Goal: Information Seeking & Learning: Learn about a topic

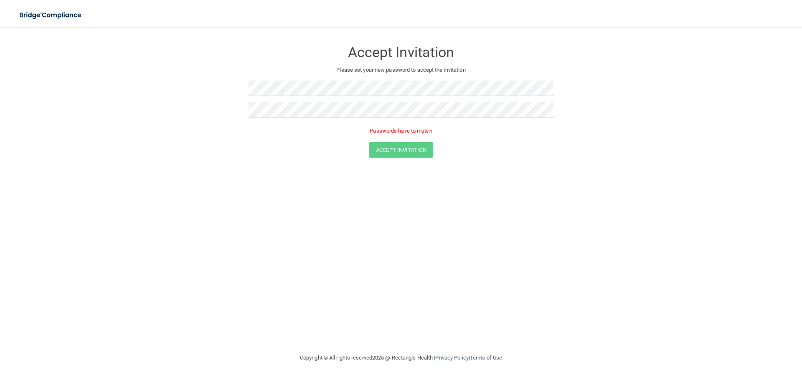
click at [298, 101] on div at bounding box center [400, 92] width 305 height 22
click at [61, 104] on form "Accept Invitation Please set your new password to accept the invitation Passwor…" at bounding box center [401, 101] width 768 height 133
click at [140, 104] on form "Accept Invitation Please set your new password to accept the invitation Passwor…" at bounding box center [401, 101] width 768 height 133
click at [420, 139] on button "Accept Invitation" at bounding box center [401, 137] width 64 height 15
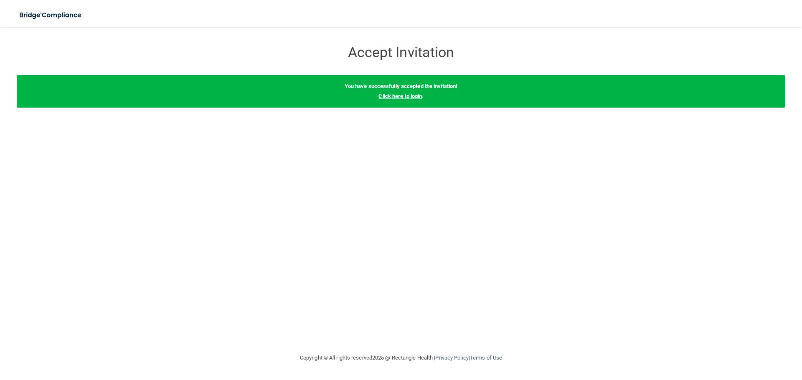
click at [416, 94] on link "Click here to login" at bounding box center [399, 96] width 43 height 6
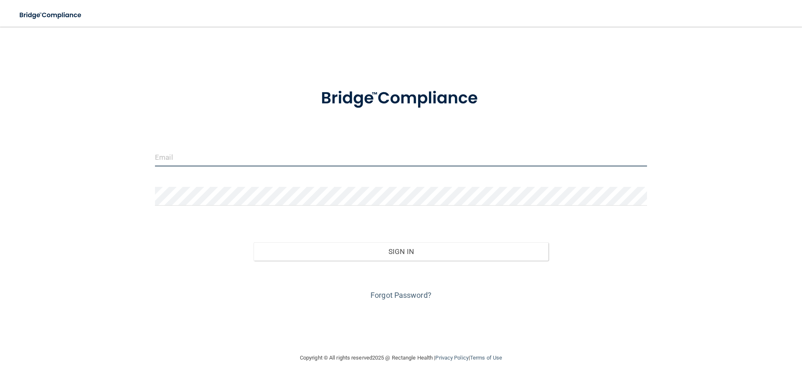
click at [292, 148] on input "email" at bounding box center [401, 157] width 492 height 19
type input "[EMAIL_ADDRESS][DOMAIN_NAME]"
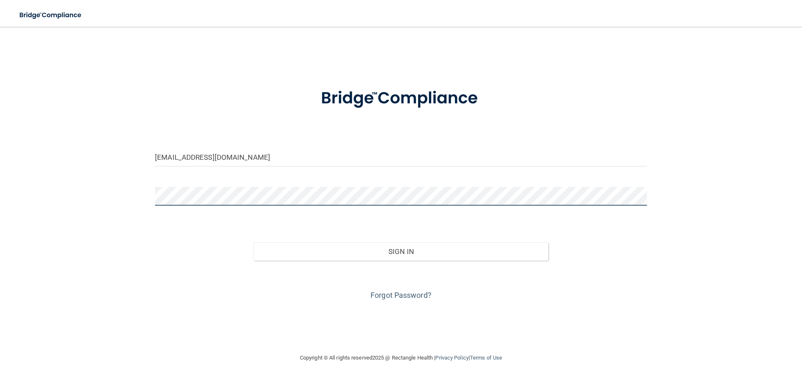
click at [253, 243] on button "Sign In" at bounding box center [400, 252] width 295 height 18
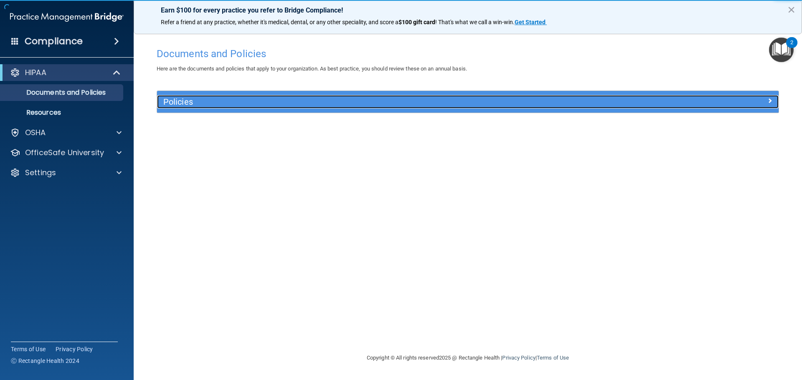
click at [274, 104] on h5 "Policies" at bounding box center [390, 101] width 454 height 9
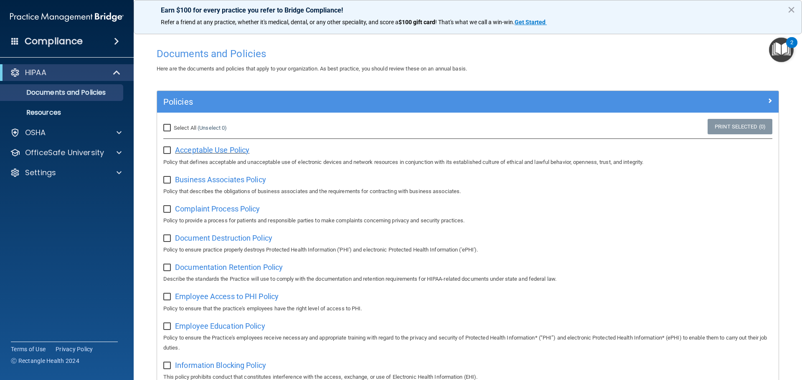
click at [231, 155] on span "Acceptable Use Policy" at bounding box center [212, 150] width 74 height 9
click at [779, 51] on img "Open Resource Center, 2 new notifications" at bounding box center [781, 50] width 25 height 25
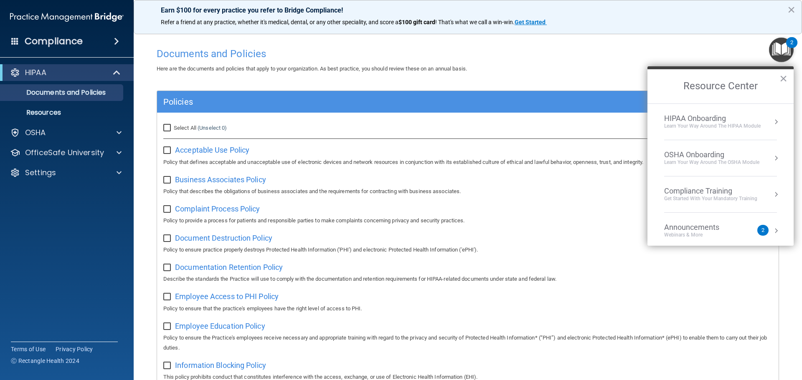
click at [725, 193] on div "Compliance Training" at bounding box center [710, 191] width 93 height 9
click at [690, 119] on div "HIPAA Training for Members" at bounding box center [700, 118] width 93 height 8
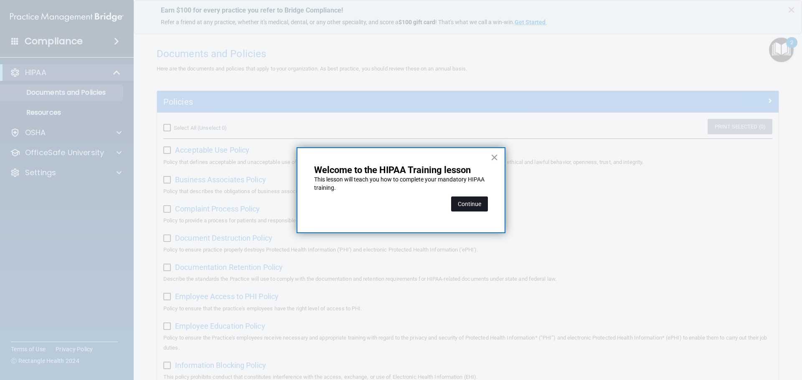
click at [473, 200] on button "Continue" at bounding box center [469, 204] width 37 height 15
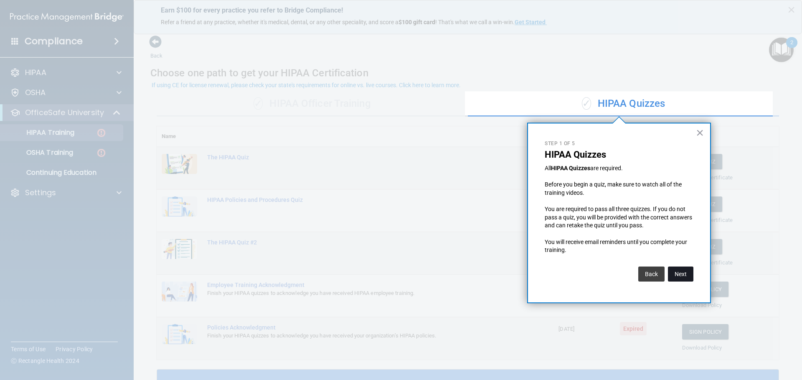
click at [678, 275] on button "Next" at bounding box center [680, 274] width 25 height 15
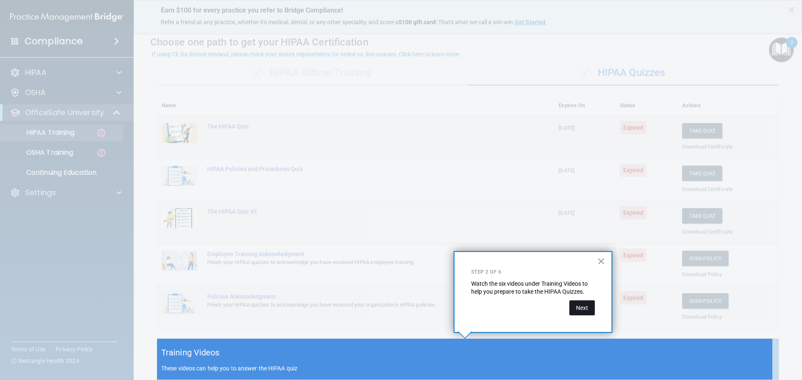
click at [585, 312] on button "Next" at bounding box center [581, 308] width 25 height 15
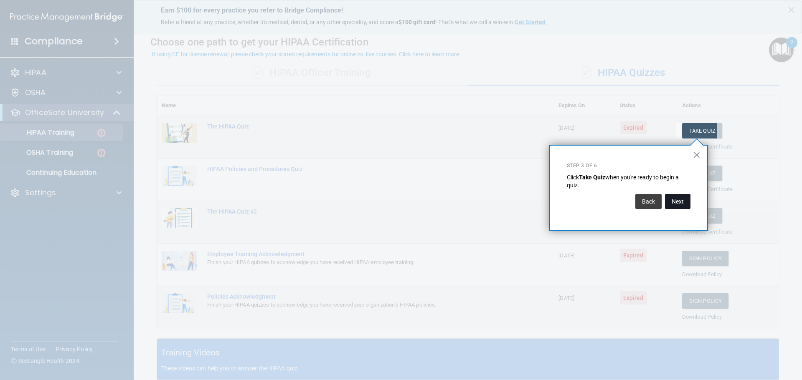
click at [676, 203] on button "Next" at bounding box center [677, 201] width 25 height 15
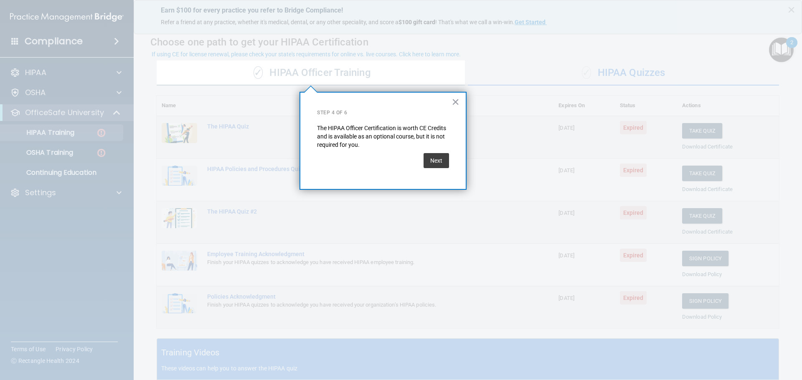
click at [418, 162] on div "Next" at bounding box center [383, 160] width 132 height 23
click at [424, 163] on button "Next" at bounding box center [435, 160] width 25 height 15
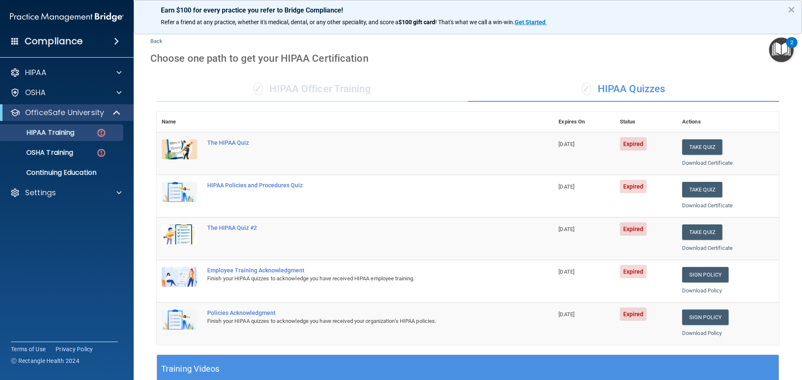
scroll to position [0, 0]
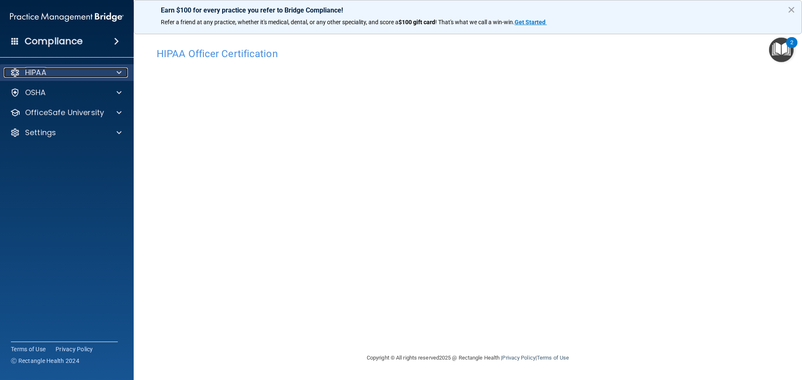
click at [101, 71] on div "HIPAA" at bounding box center [56, 73] width 104 height 10
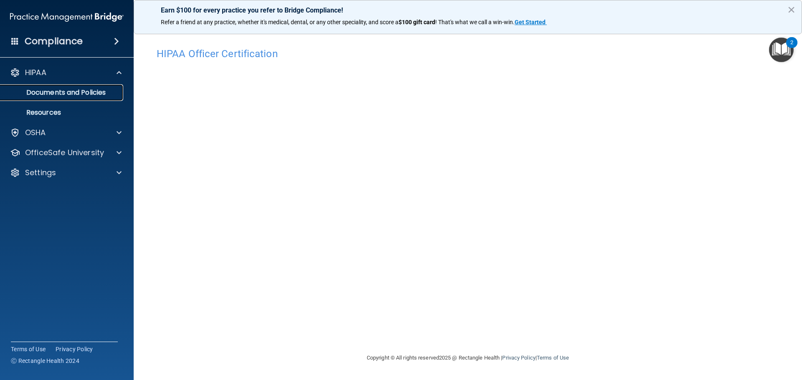
click at [88, 94] on p "Documents and Policies" at bounding box center [62, 93] width 114 height 8
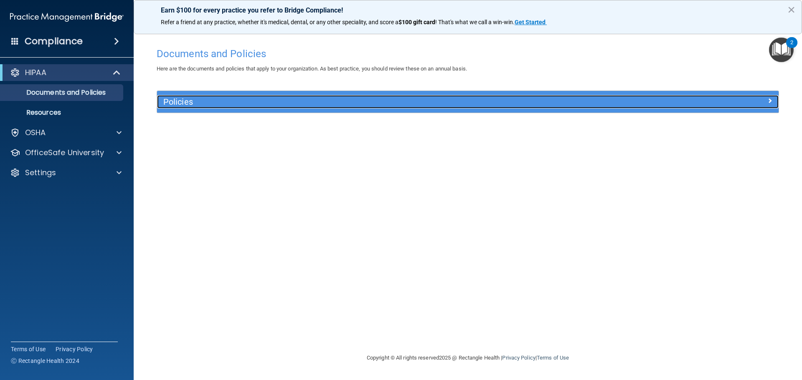
click at [184, 99] on h5 "Policies" at bounding box center [390, 101] width 454 height 9
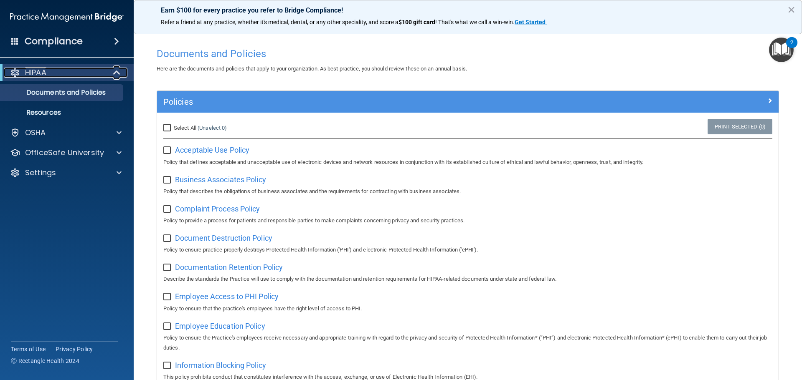
click at [36, 72] on p "HIPAA" at bounding box center [35, 73] width 21 height 10
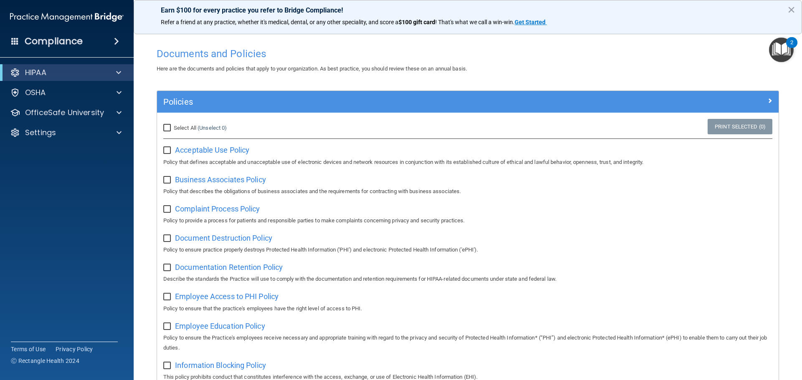
click at [106, 37] on div "Compliance" at bounding box center [67, 41] width 134 height 18
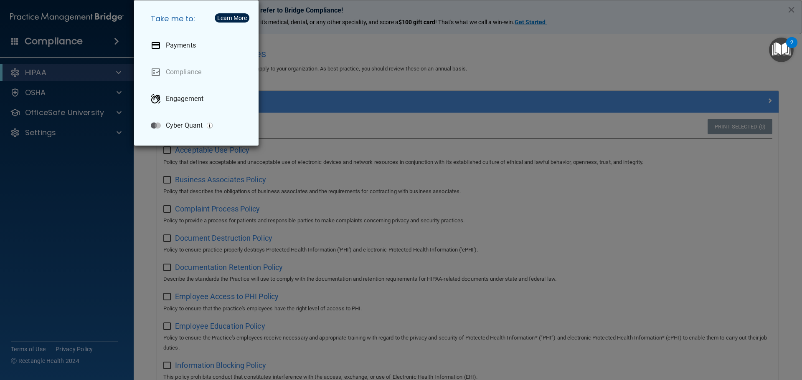
click at [64, 73] on div "Take me to: Payments Compliance Engagement Cyber Quant" at bounding box center [401, 190] width 802 height 380
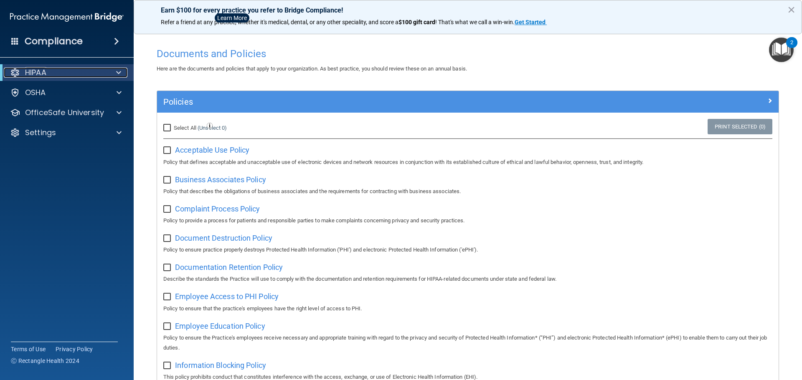
click at [118, 72] on span at bounding box center [118, 73] width 5 height 10
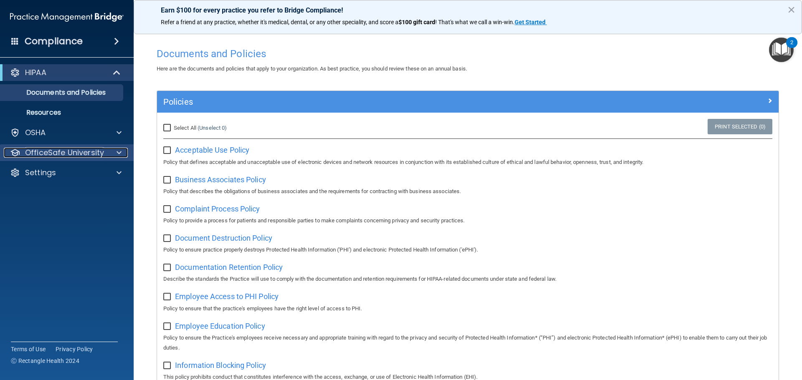
click at [57, 148] on p "OfficeSafe University" at bounding box center [64, 153] width 79 height 10
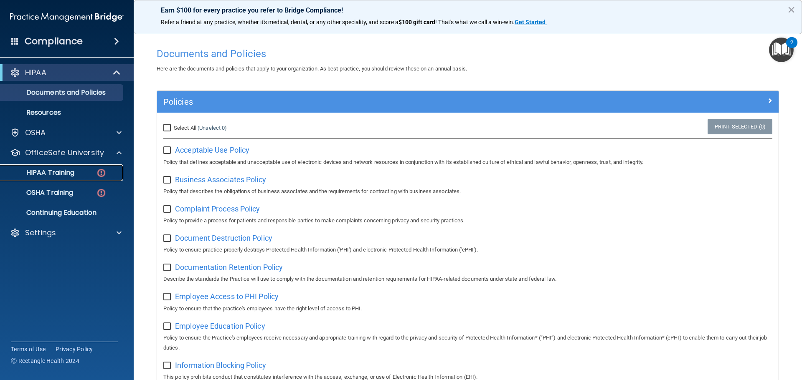
click at [81, 172] on div "HIPAA Training" at bounding box center [62, 173] width 114 height 8
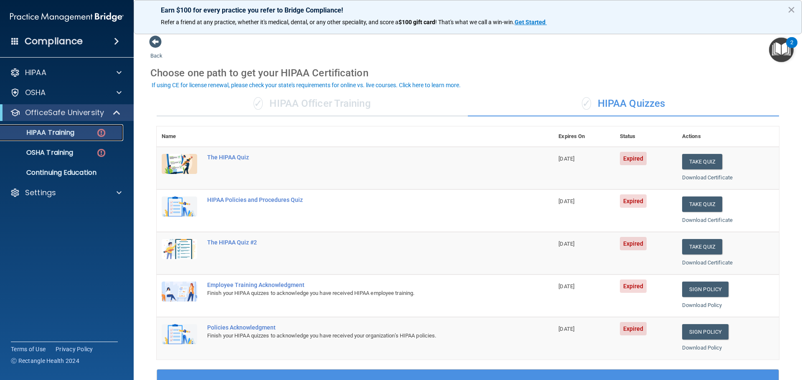
scroll to position [42, 0]
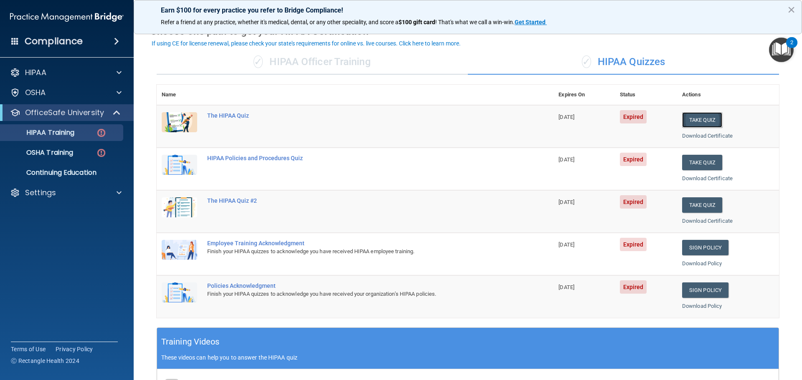
click at [696, 119] on button "Take Quiz" at bounding box center [702, 119] width 40 height 15
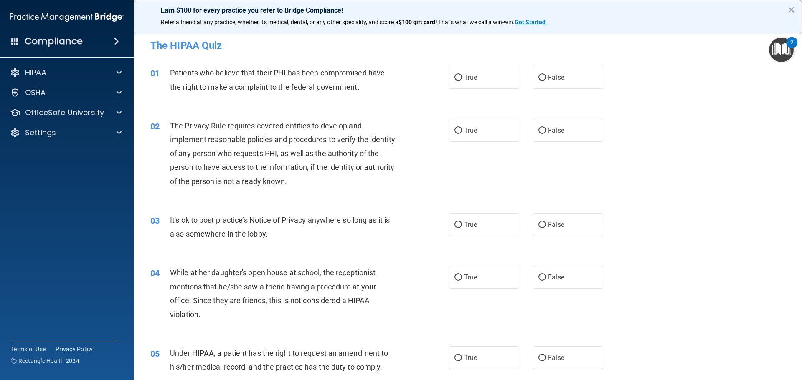
click at [41, 40] on h4 "Compliance" at bounding box center [54, 41] width 58 height 12
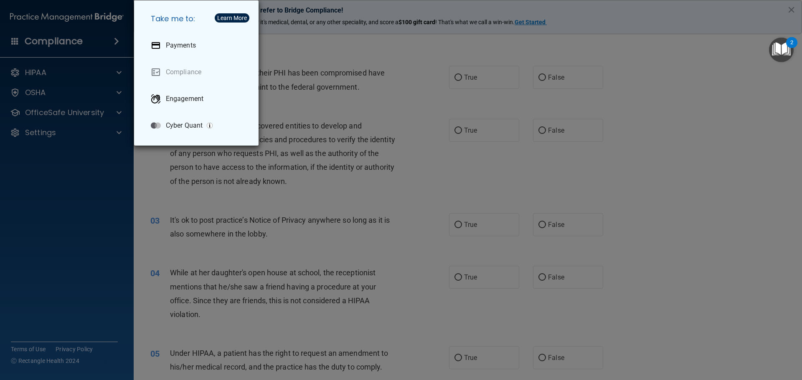
click at [89, 192] on div "Take me to: Payments Compliance Engagement Cyber Quant" at bounding box center [401, 190] width 802 height 380
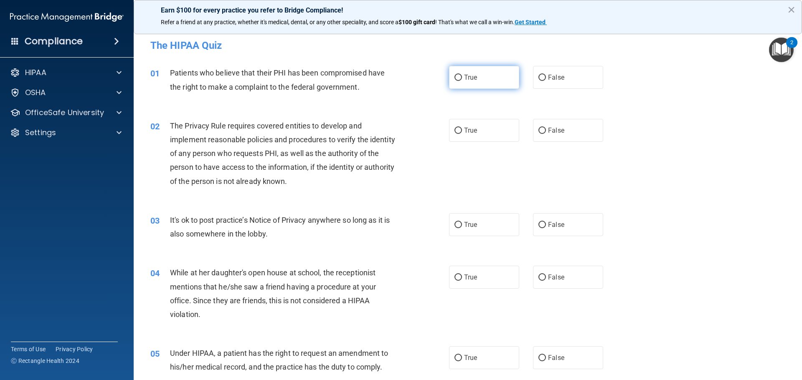
click at [483, 86] on label "True" at bounding box center [484, 77] width 70 height 23
click at [462, 81] on input "True" at bounding box center [458, 78] width 8 height 6
radio input "true"
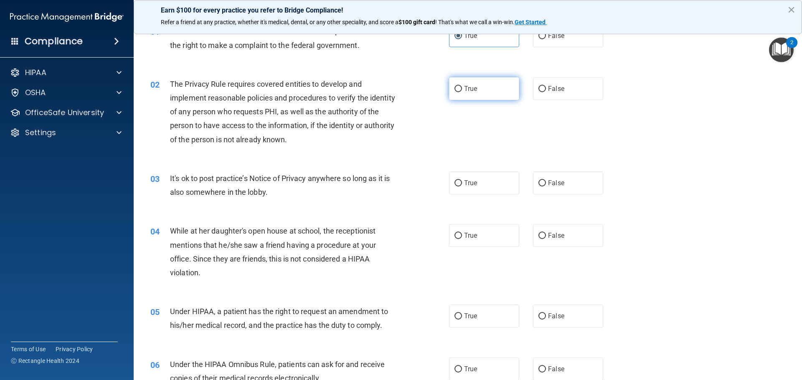
click at [461, 94] on label "True" at bounding box center [484, 88] width 70 height 23
click at [461, 92] on input "True" at bounding box center [458, 89] width 8 height 6
radio input "true"
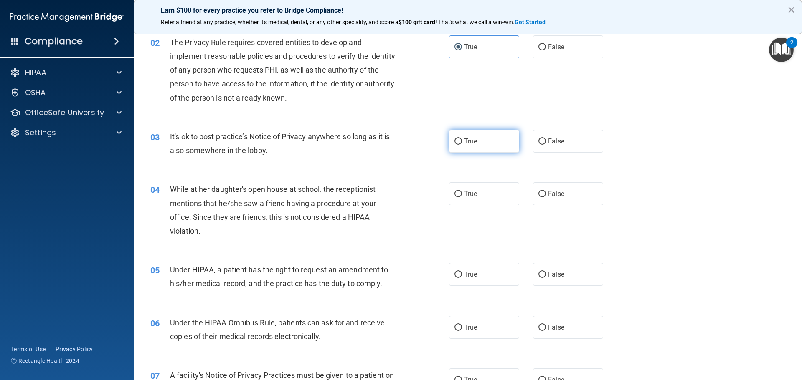
click at [481, 142] on label "True" at bounding box center [484, 141] width 70 height 23
click at [462, 142] on input "True" at bounding box center [458, 142] width 8 height 6
radio input "true"
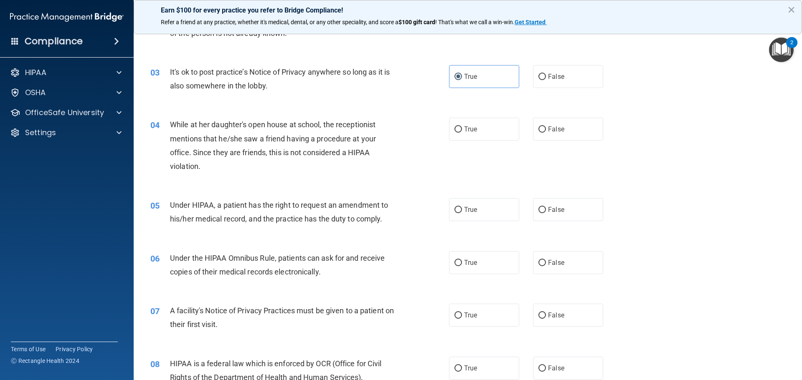
scroll to position [167, 0]
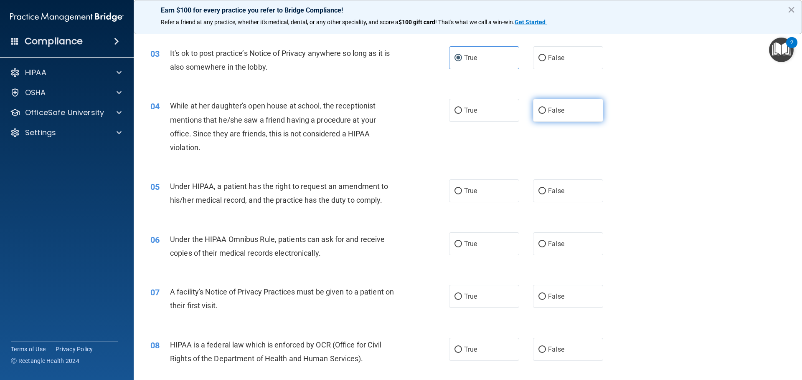
click at [552, 115] on label "False" at bounding box center [568, 110] width 70 height 23
click at [546, 114] on input "False" at bounding box center [542, 111] width 8 height 6
radio input "true"
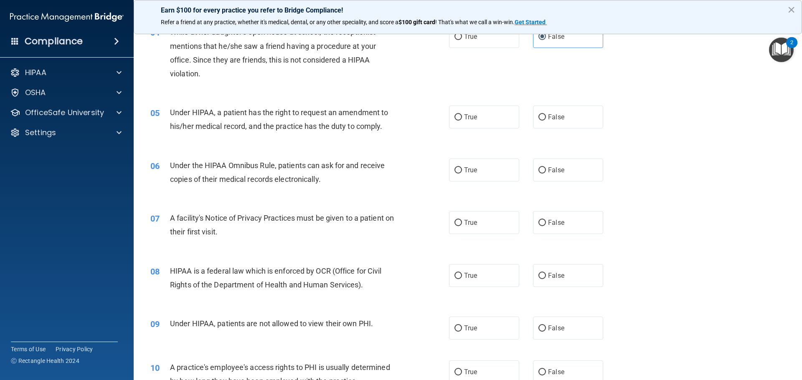
scroll to position [251, 0]
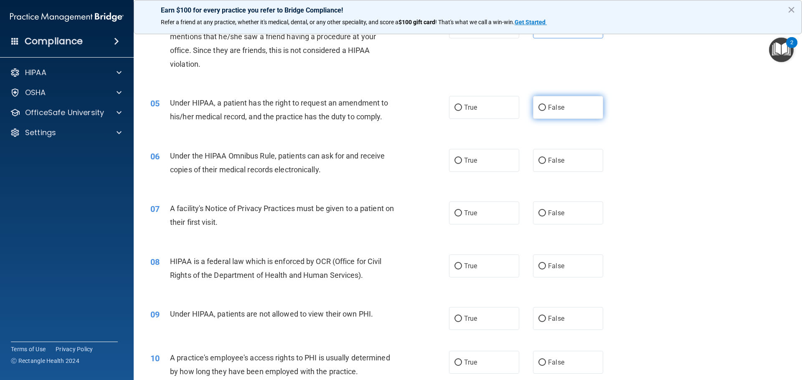
click at [571, 115] on label "False" at bounding box center [568, 107] width 70 height 23
click at [546, 111] on input "False" at bounding box center [542, 108] width 8 height 6
radio input "true"
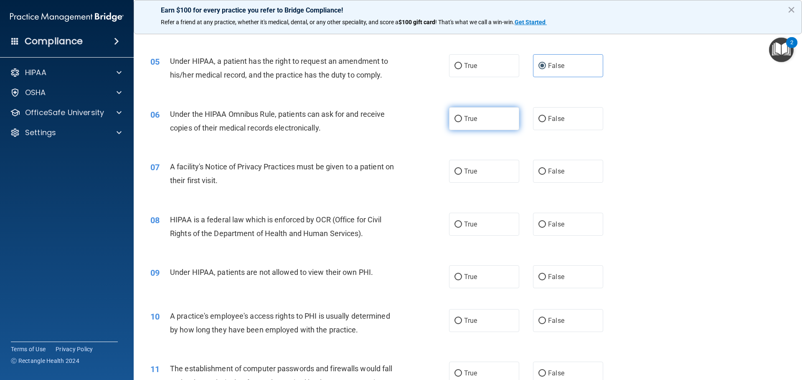
click at [464, 121] on span "True" at bounding box center [470, 119] width 13 height 8
click at [461, 121] on input "True" at bounding box center [458, 119] width 8 height 6
radio input "true"
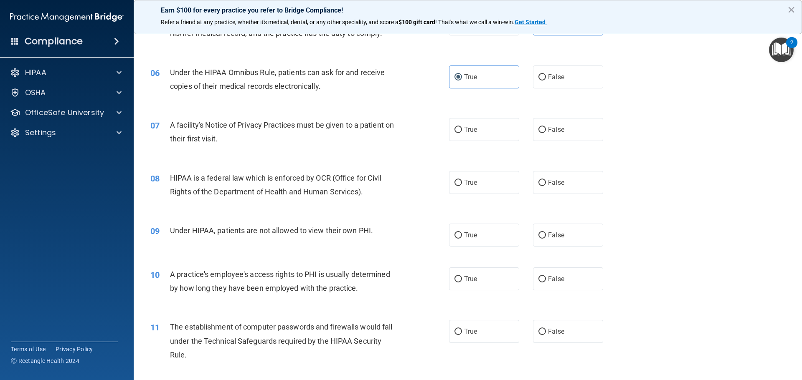
scroll to position [376, 0]
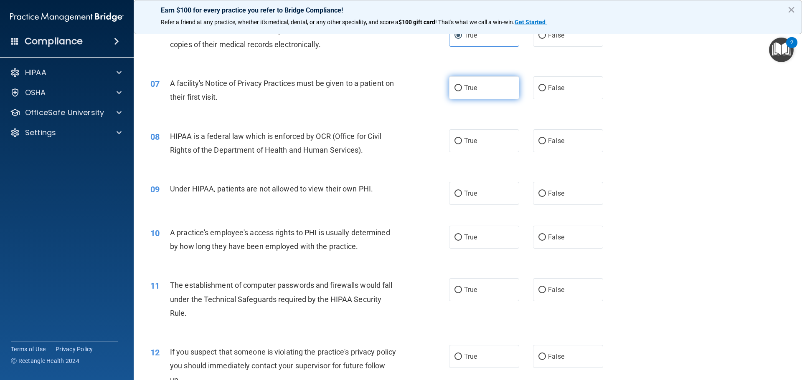
click at [465, 96] on label "True" at bounding box center [484, 87] width 70 height 23
click at [462, 91] on input "True" at bounding box center [458, 88] width 8 height 6
radio input "true"
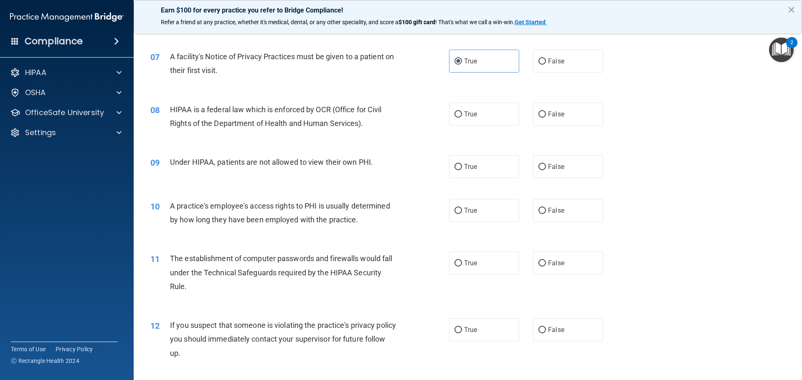
scroll to position [418, 0]
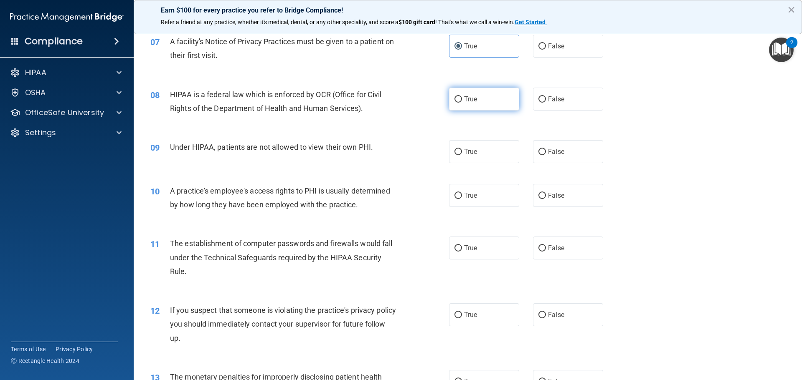
click at [462, 107] on label "True" at bounding box center [484, 99] width 70 height 23
click at [462, 103] on input "True" at bounding box center [458, 99] width 8 height 6
radio input "true"
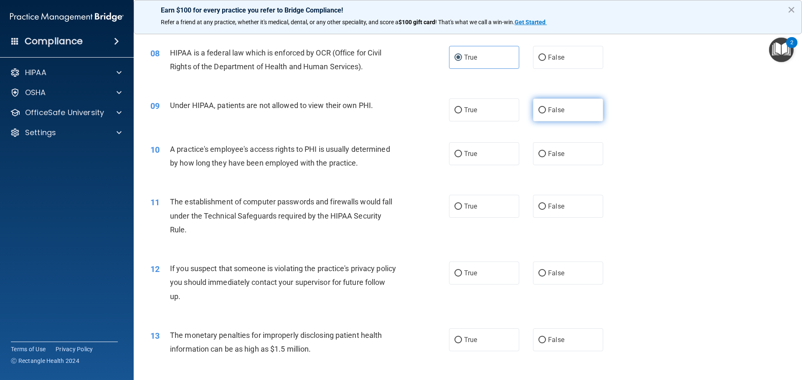
click at [538, 113] on input "False" at bounding box center [542, 110] width 8 height 6
radio input "true"
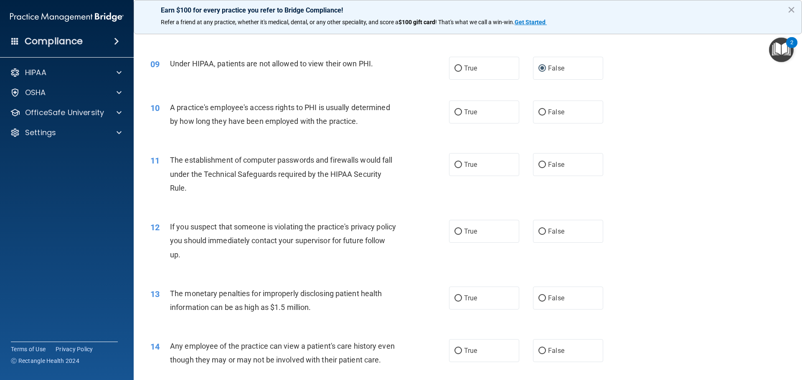
scroll to position [543, 0]
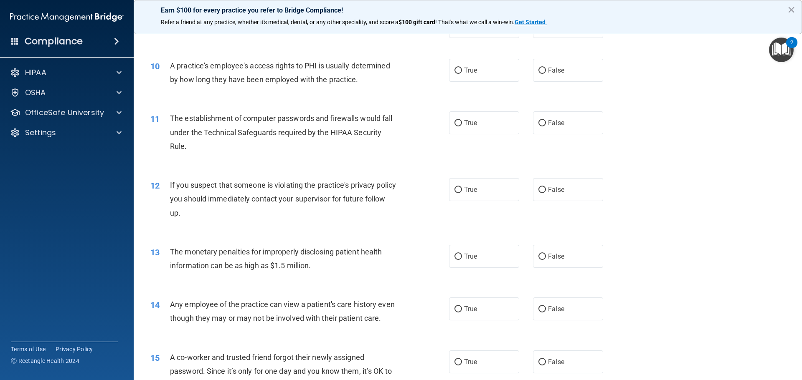
click at [576, 76] on label "False" at bounding box center [568, 70] width 70 height 23
click at [546, 74] on input "False" at bounding box center [542, 71] width 8 height 6
radio input "true"
click at [479, 131] on label "True" at bounding box center [484, 122] width 70 height 23
click at [462, 127] on input "True" at bounding box center [458, 123] width 8 height 6
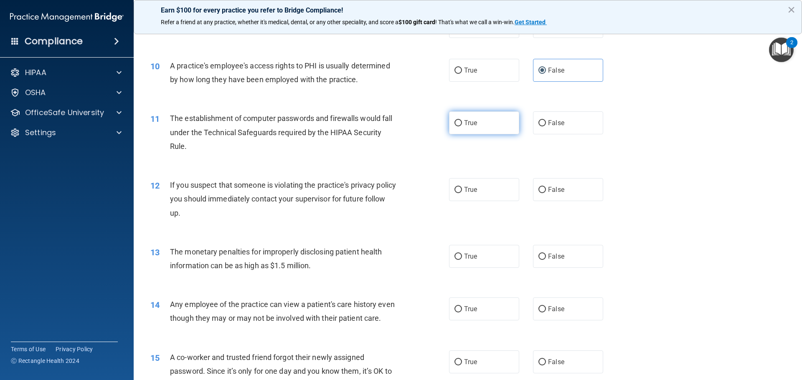
radio input "true"
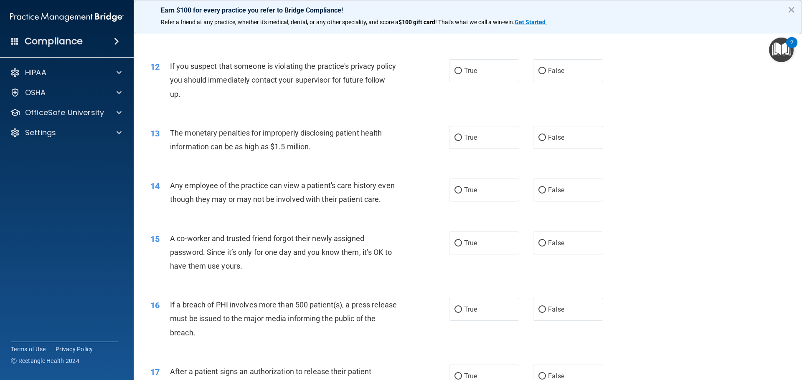
scroll to position [668, 0]
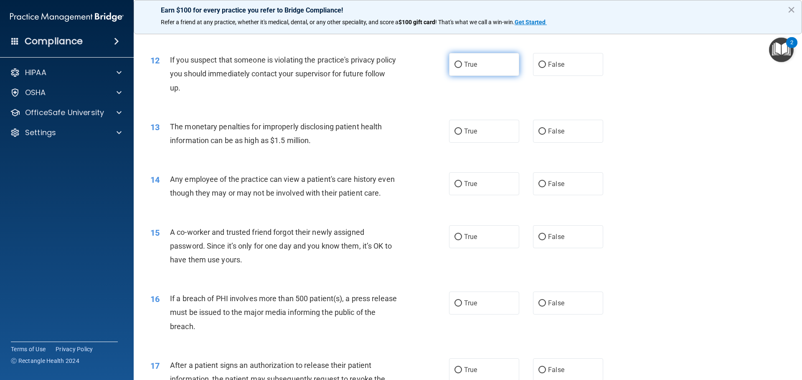
click at [473, 67] on span "True" at bounding box center [470, 65] width 13 height 8
click at [462, 67] on input "True" at bounding box center [458, 65] width 8 height 6
radio input "true"
click at [463, 137] on label "True" at bounding box center [484, 131] width 70 height 23
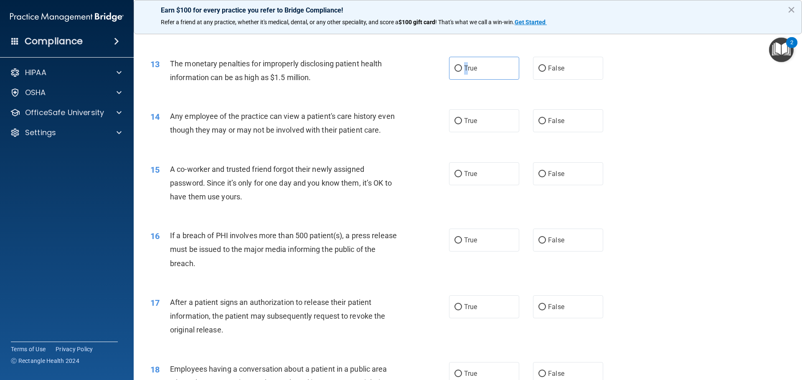
scroll to position [752, 0]
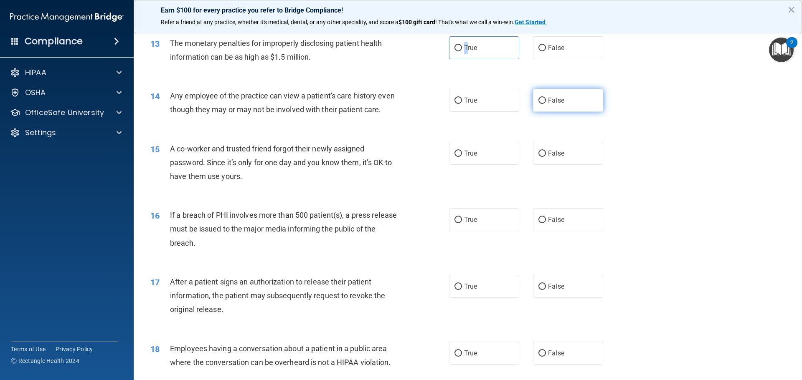
click at [538, 100] on input "False" at bounding box center [542, 101] width 8 height 6
radio input "true"
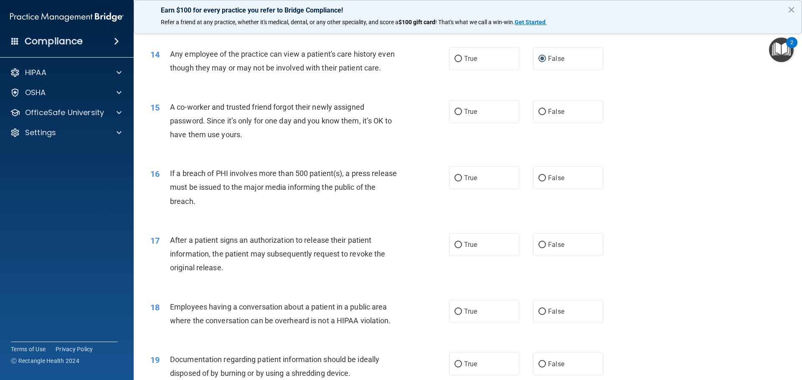
scroll to position [835, 0]
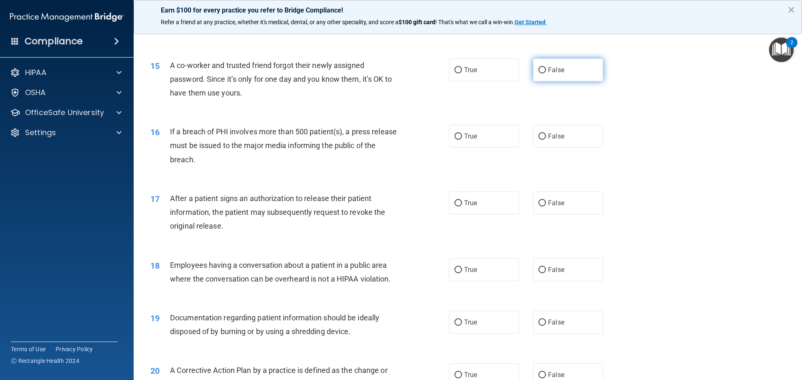
click at [550, 74] on span "False" at bounding box center [556, 70] width 16 height 8
click at [546, 73] on input "False" at bounding box center [542, 70] width 8 height 6
radio input "true"
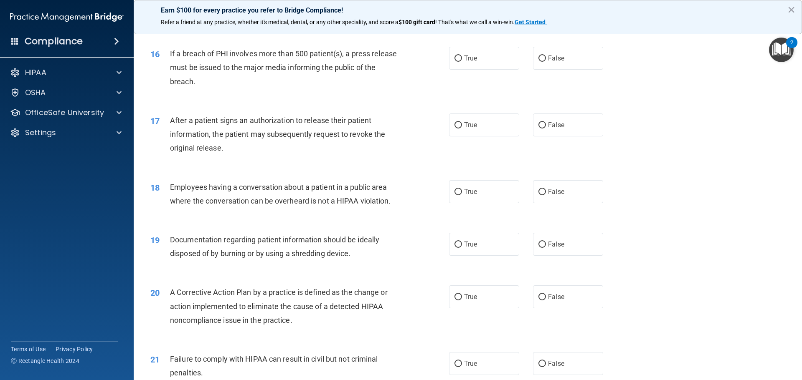
scroll to position [919, 0]
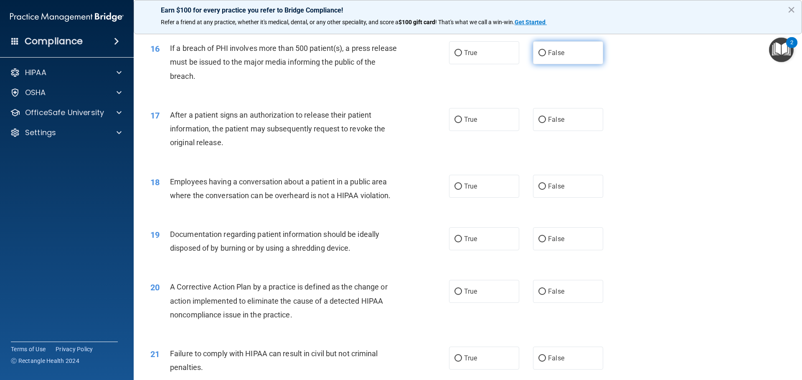
click at [549, 64] on label "False" at bounding box center [568, 52] width 70 height 23
click at [546, 56] on input "False" at bounding box center [542, 53] width 8 height 6
radio input "true"
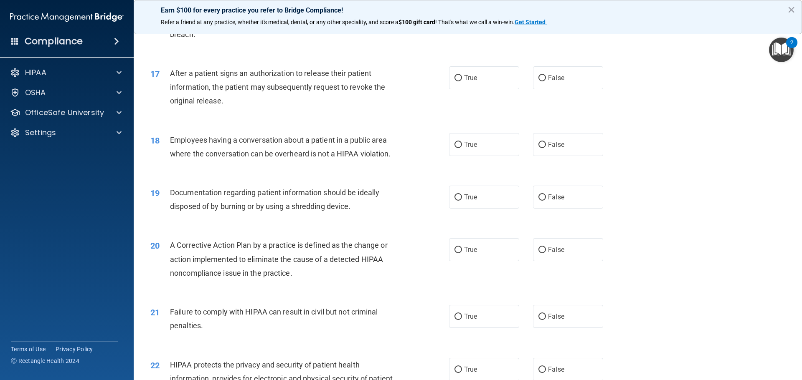
scroll to position [1002, 0]
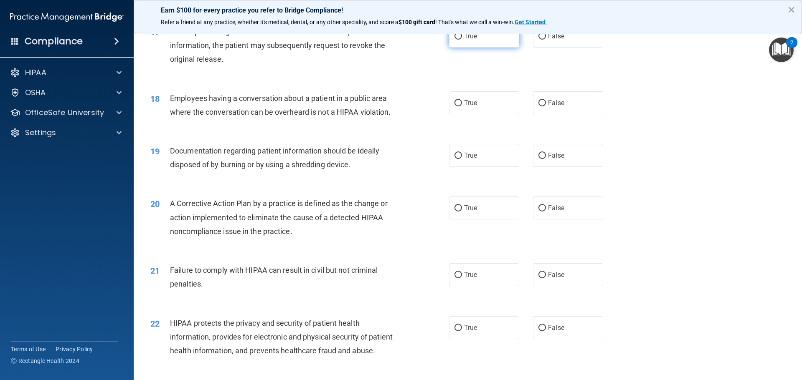
click at [461, 48] on label "True" at bounding box center [484, 36] width 70 height 23
click at [461, 40] on input "True" at bounding box center [458, 36] width 8 height 6
radio input "true"
drag, startPoint x: 553, startPoint y: 122, endPoint x: 542, endPoint y: 124, distance: 11.6
click at [552, 114] on label "False" at bounding box center [568, 102] width 70 height 23
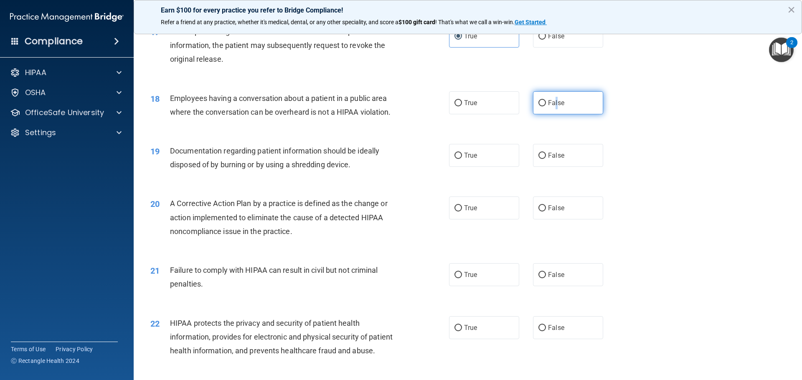
click at [538, 106] on input "False" at bounding box center [542, 103] width 8 height 6
radio input "true"
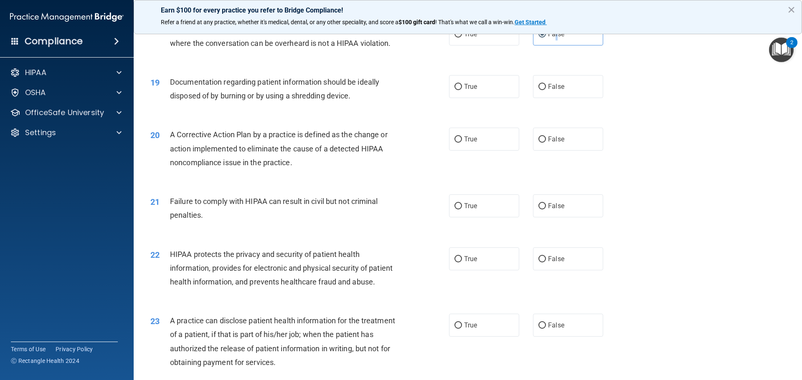
scroll to position [1086, 0]
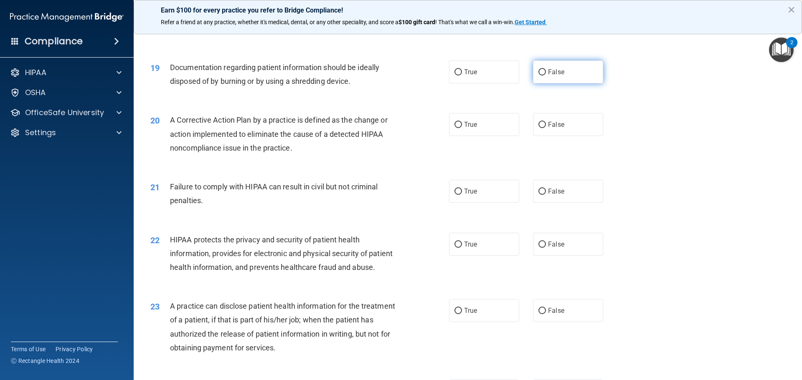
click at [565, 84] on label "False" at bounding box center [568, 72] width 70 height 23
click at [546, 76] on input "False" at bounding box center [542, 72] width 8 height 6
radio input "true"
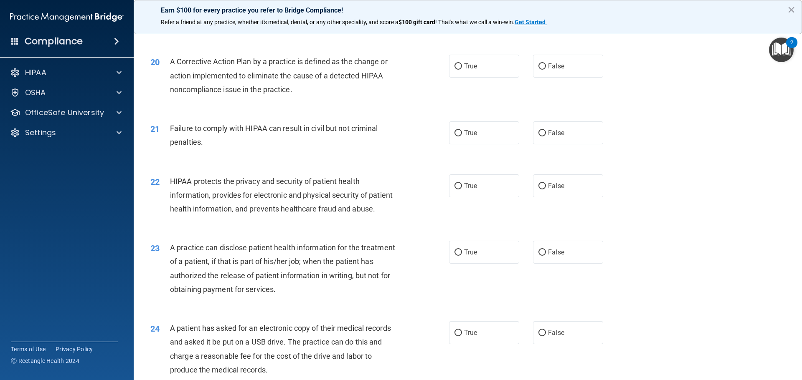
scroll to position [1169, 0]
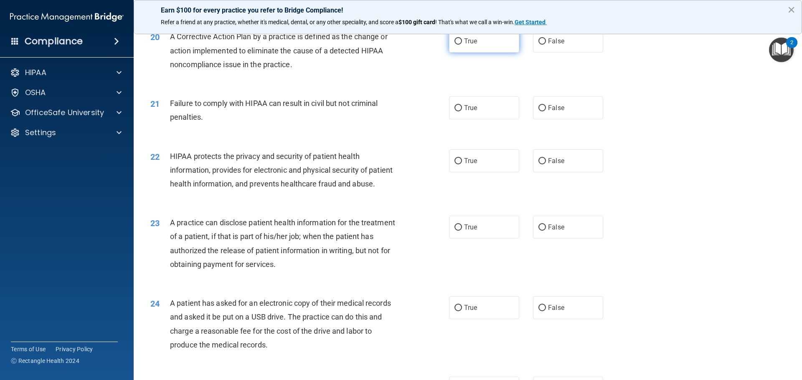
click at [484, 53] on label "True" at bounding box center [484, 41] width 70 height 23
click at [462, 45] on input "True" at bounding box center [458, 41] width 8 height 6
radio input "true"
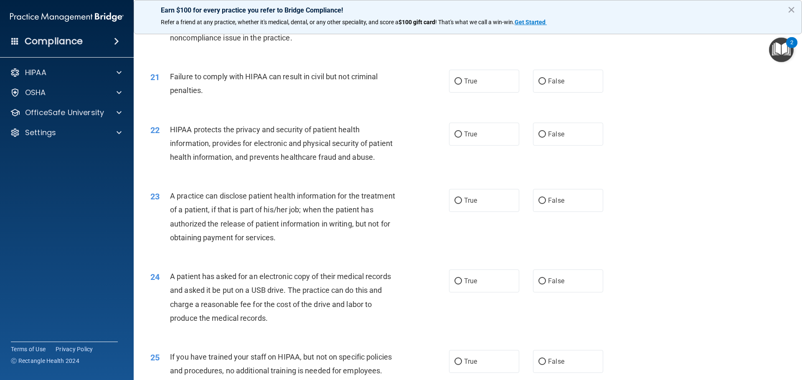
scroll to position [1211, 0]
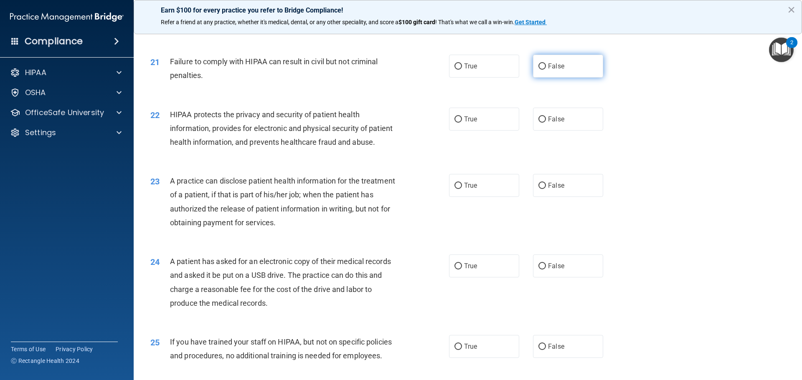
click at [565, 78] on label "False" at bounding box center [568, 66] width 70 height 23
click at [546, 70] on input "False" at bounding box center [542, 66] width 8 height 6
radio input "true"
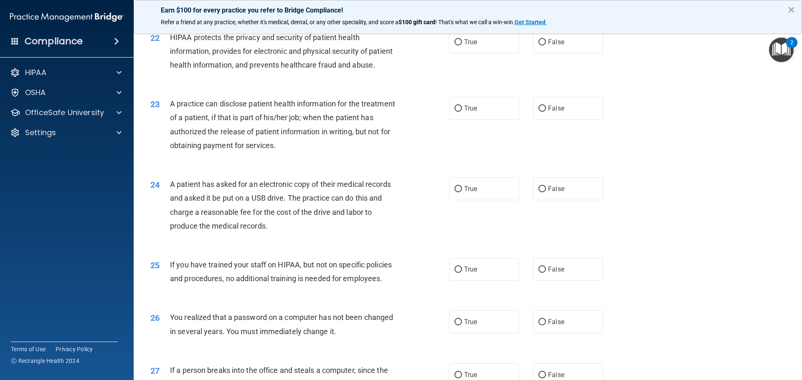
scroll to position [1295, 0]
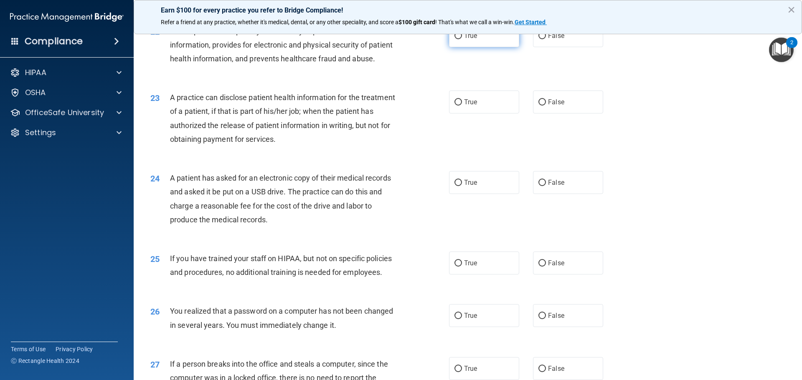
drag, startPoint x: 481, startPoint y: 49, endPoint x: 476, endPoint y: 53, distance: 6.8
click at [479, 47] on label "True" at bounding box center [484, 35] width 70 height 23
click at [462, 39] on input "True" at bounding box center [458, 36] width 8 height 6
radio input "true"
click at [563, 114] on label "False" at bounding box center [568, 102] width 70 height 23
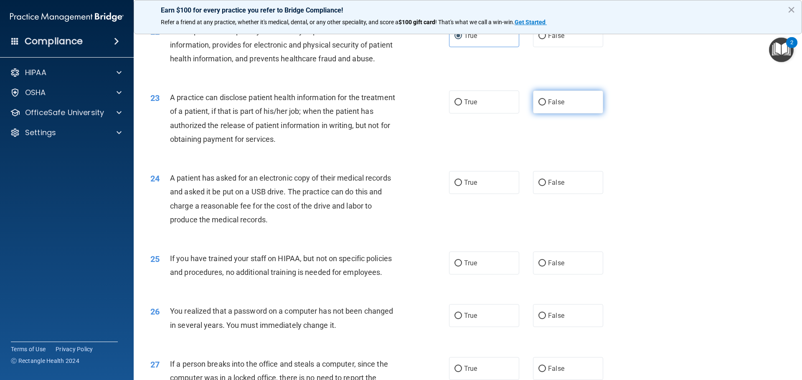
click at [546, 106] on input "False" at bounding box center [542, 102] width 8 height 6
radio input "true"
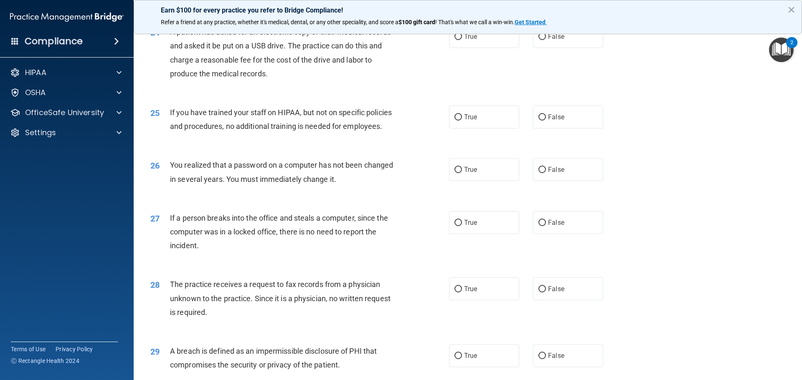
scroll to position [1420, 0]
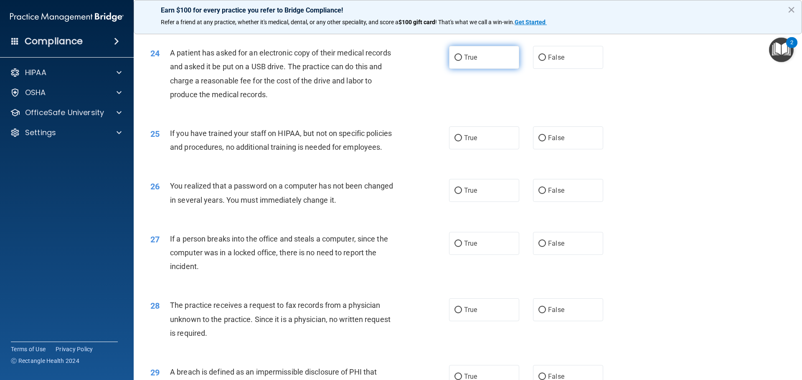
click at [461, 69] on label "True" at bounding box center [484, 57] width 70 height 23
click at [461, 61] on input "True" at bounding box center [458, 58] width 8 height 6
radio input "true"
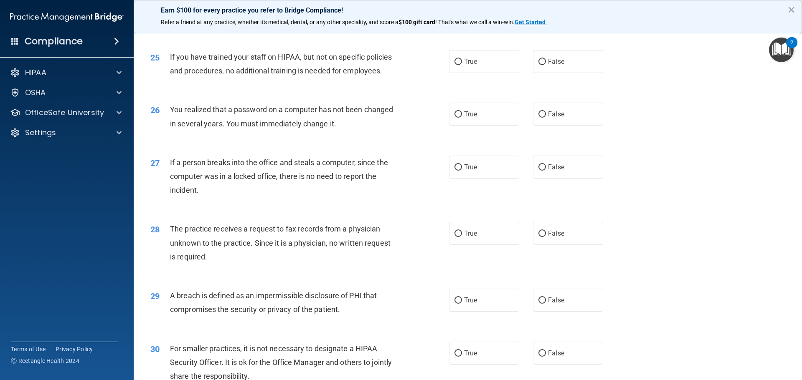
scroll to position [1503, 0]
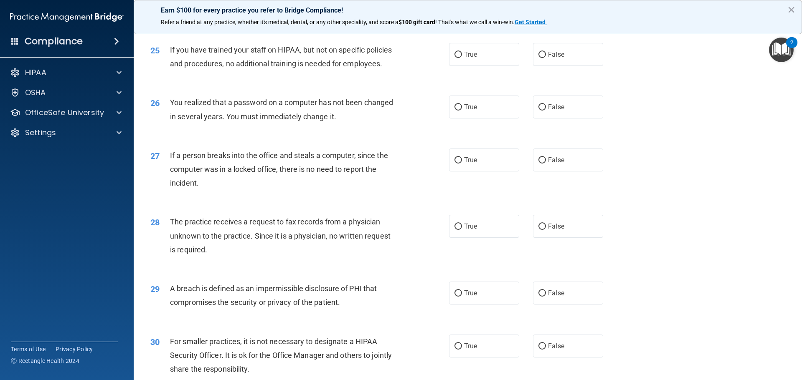
click at [568, 66] on label "False" at bounding box center [568, 54] width 70 height 23
click at [546, 58] on input "False" at bounding box center [542, 55] width 8 height 6
radio input "true"
drag, startPoint x: 468, startPoint y: 139, endPoint x: 462, endPoint y: 145, distance: 8.6
click at [468, 119] on label "True" at bounding box center [484, 107] width 70 height 23
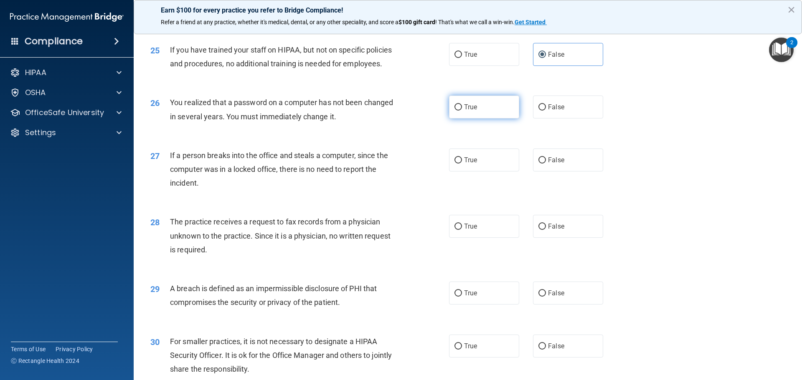
click at [462, 111] on input "True" at bounding box center [458, 107] width 8 height 6
radio input "true"
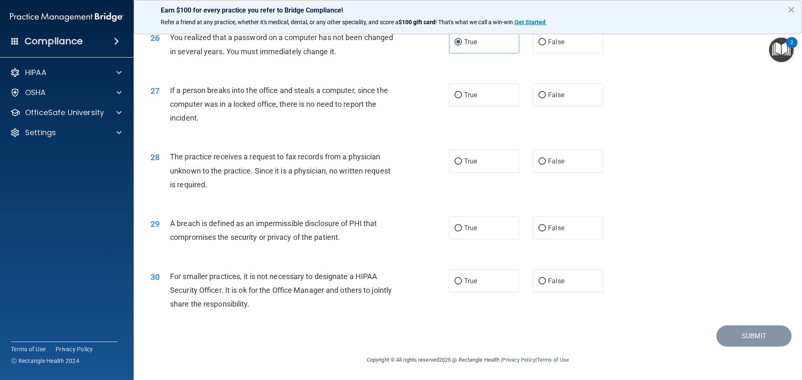
scroll to position [1596, 0]
click at [556, 103] on label "False" at bounding box center [568, 95] width 70 height 23
click at [546, 99] on input "False" at bounding box center [542, 95] width 8 height 6
radio input "true"
click at [574, 166] on label "False" at bounding box center [568, 161] width 70 height 23
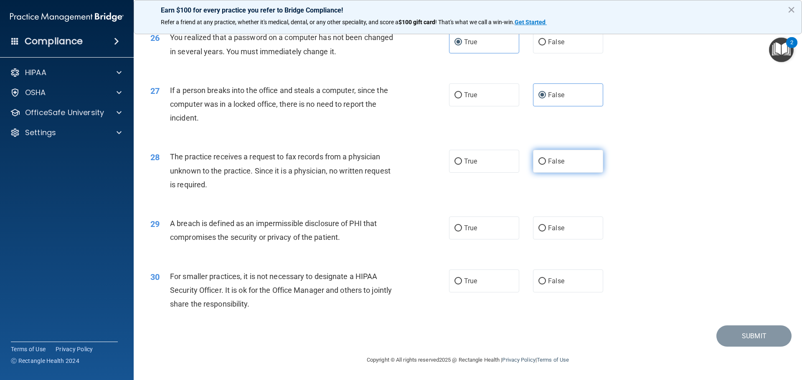
click at [546, 165] on input "False" at bounding box center [542, 162] width 8 height 6
radio input "true"
click at [458, 225] on label "True" at bounding box center [484, 228] width 70 height 23
click at [458, 226] on input "True" at bounding box center [458, 229] width 8 height 6
radio input "true"
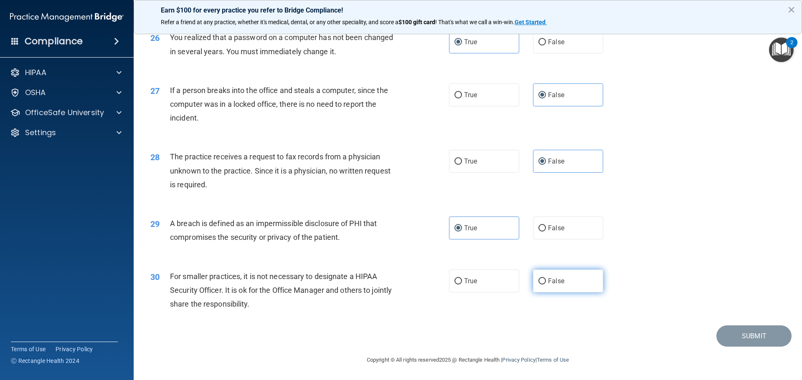
click at [560, 278] on label "False" at bounding box center [568, 281] width 70 height 23
click at [546, 279] on input "False" at bounding box center [542, 282] width 8 height 6
radio input "true"
click at [754, 360] on footer "Copyright © All rights reserved 2025 @ Rectangle Health | Privacy Policy | Term…" at bounding box center [467, 359] width 635 height 25
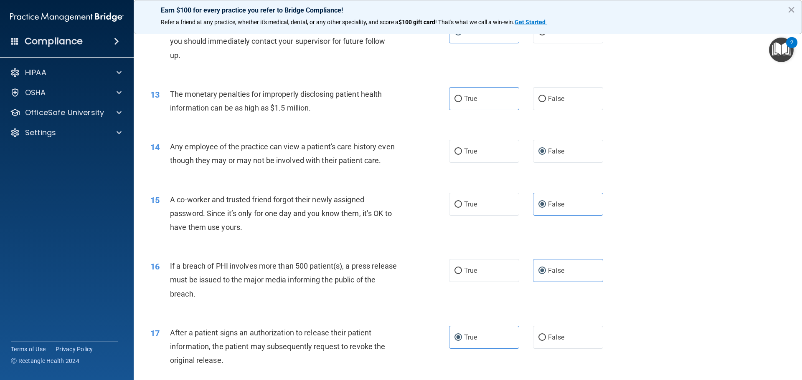
scroll to position [710, 0]
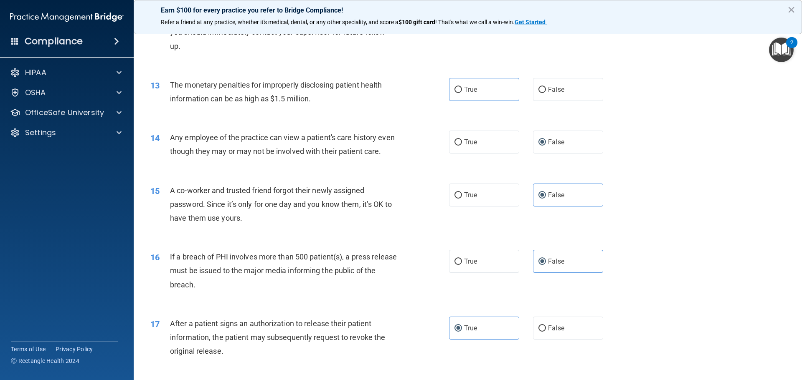
click at [441, 91] on div "13 The monetary penalties for improperly disclosing patient health information …" at bounding box center [300, 94] width 324 height 32
click at [456, 94] on label "True" at bounding box center [484, 89] width 70 height 23
click at [456, 93] on input "True" at bounding box center [458, 90] width 8 height 6
radio input "true"
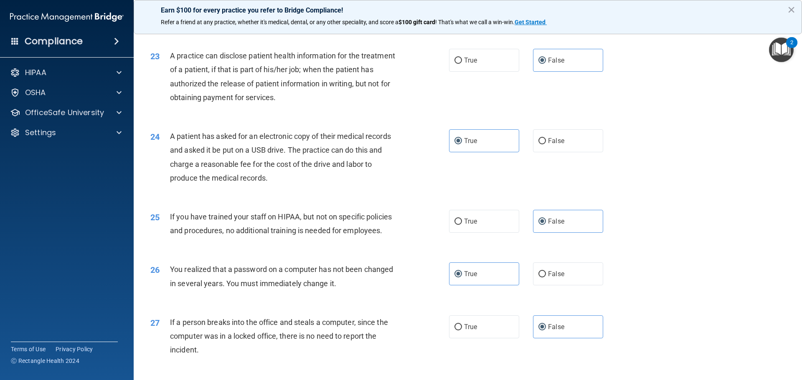
scroll to position [1596, 0]
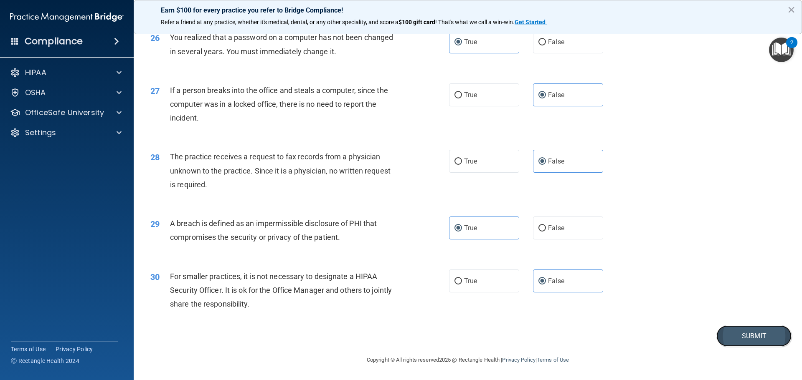
click at [746, 333] on button "Submit" at bounding box center [753, 336] width 75 height 21
click at [793, 8] on button "×" at bounding box center [791, 9] width 8 height 13
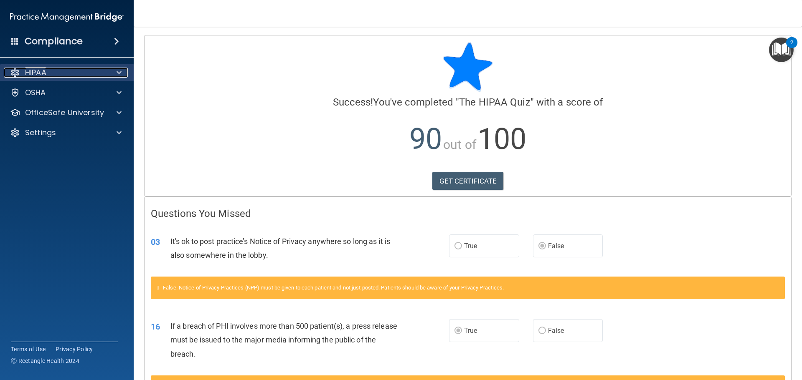
click at [114, 69] on div at bounding box center [117, 73] width 21 height 10
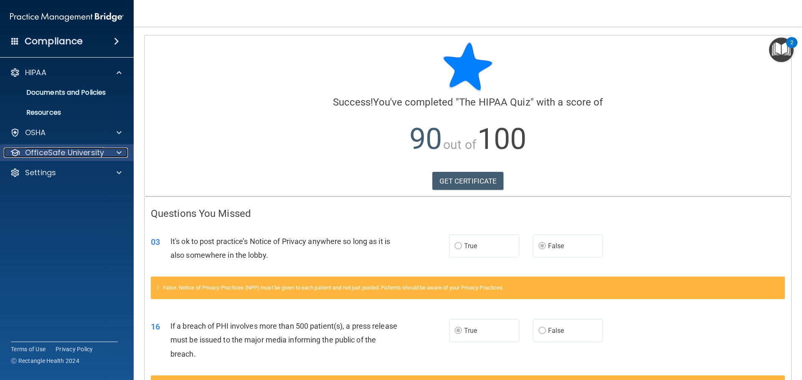
click at [86, 153] on p "OfficeSafe University" at bounding box center [64, 153] width 79 height 10
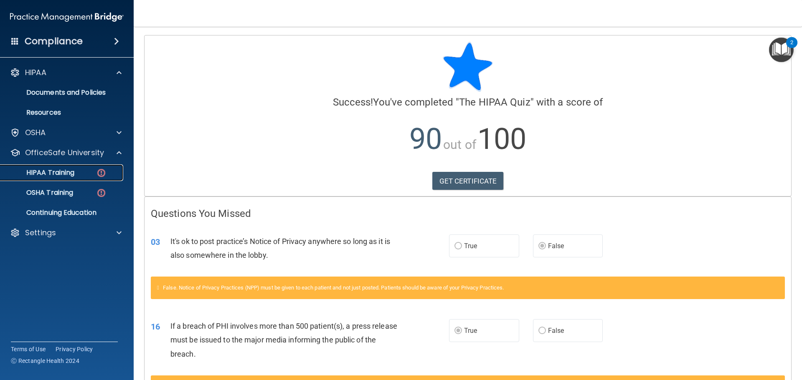
click at [76, 171] on div "HIPAA Training" at bounding box center [62, 173] width 114 height 8
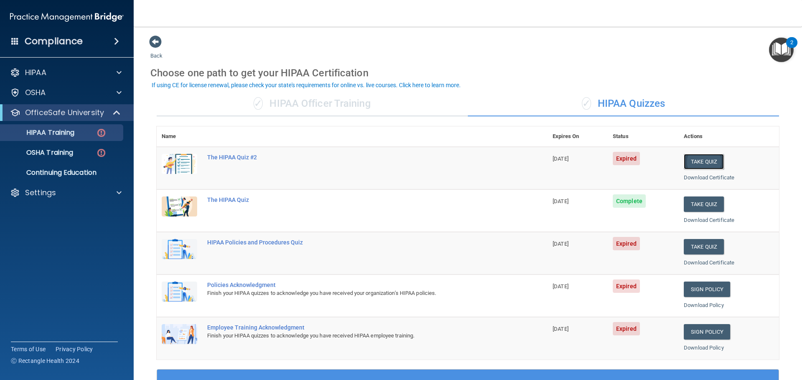
click at [704, 164] on button "Take Quiz" at bounding box center [704, 161] width 40 height 15
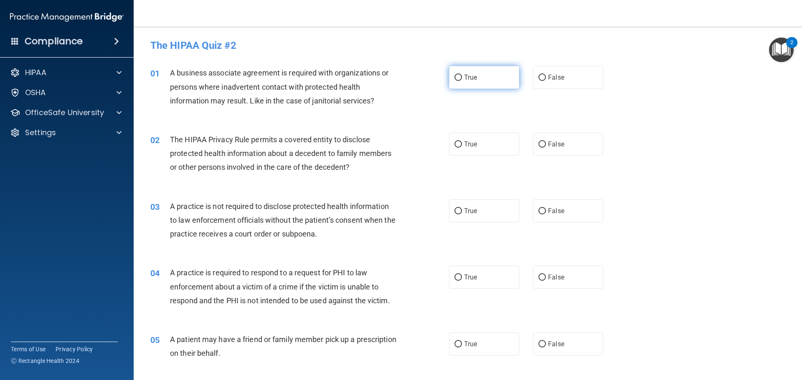
click at [469, 80] on span "True" at bounding box center [470, 77] width 13 height 8
click at [462, 80] on input "True" at bounding box center [458, 78] width 8 height 6
radio input "true"
click at [486, 152] on label "True" at bounding box center [484, 144] width 70 height 23
click at [462, 148] on input "True" at bounding box center [458, 145] width 8 height 6
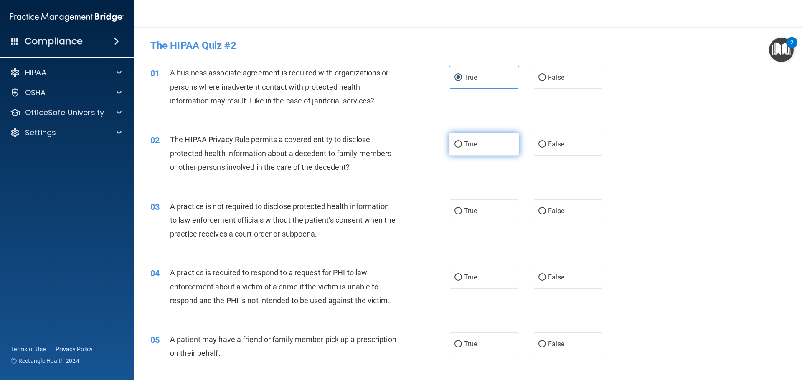
radio input "true"
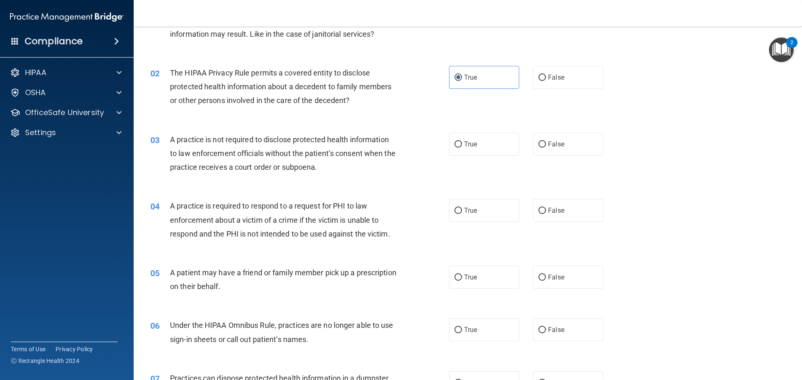
scroll to position [84, 0]
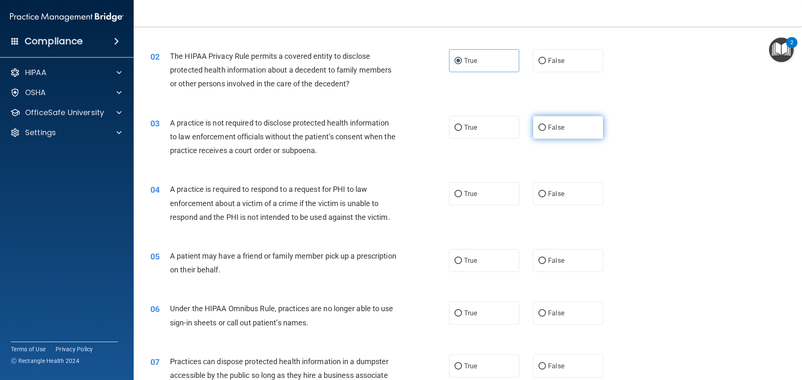
click at [541, 126] on input "False" at bounding box center [542, 128] width 8 height 6
radio input "true"
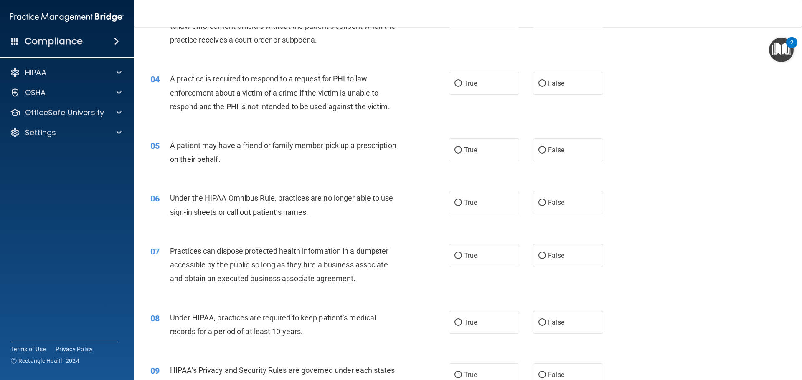
scroll to position [209, 0]
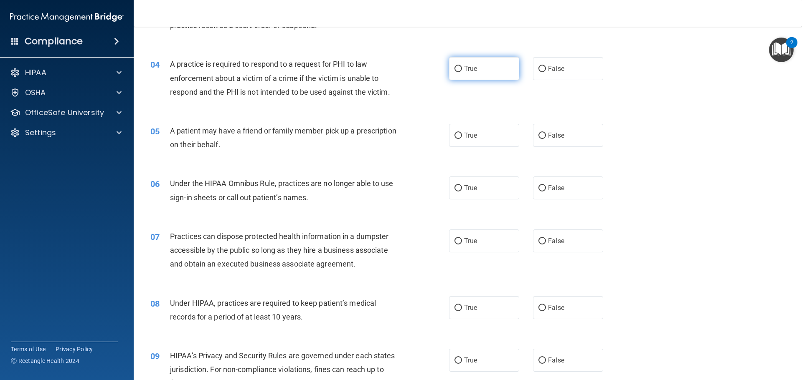
click at [475, 73] on label "True" at bounding box center [484, 68] width 70 height 23
click at [462, 72] on input "True" at bounding box center [458, 69] width 8 height 6
radio input "true"
click at [548, 140] on label "False" at bounding box center [568, 135] width 70 height 23
click at [546, 139] on input "False" at bounding box center [542, 136] width 8 height 6
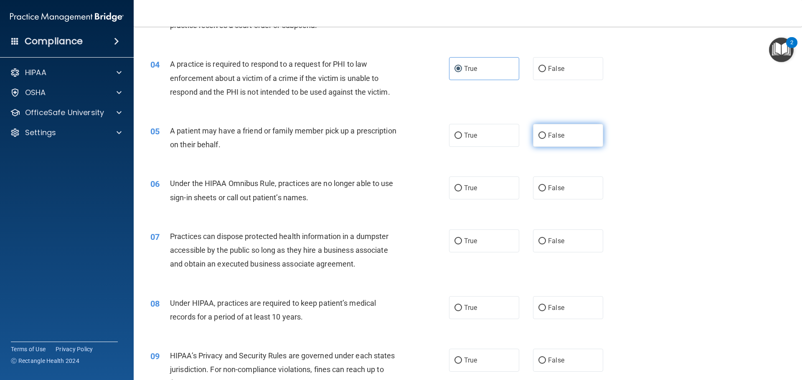
radio input "true"
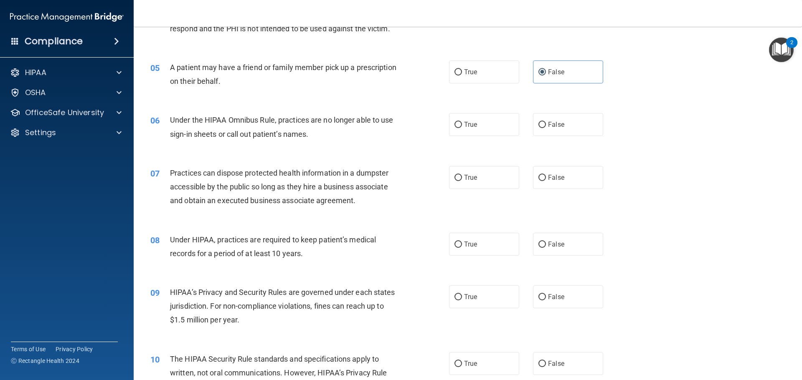
scroll to position [292, 0]
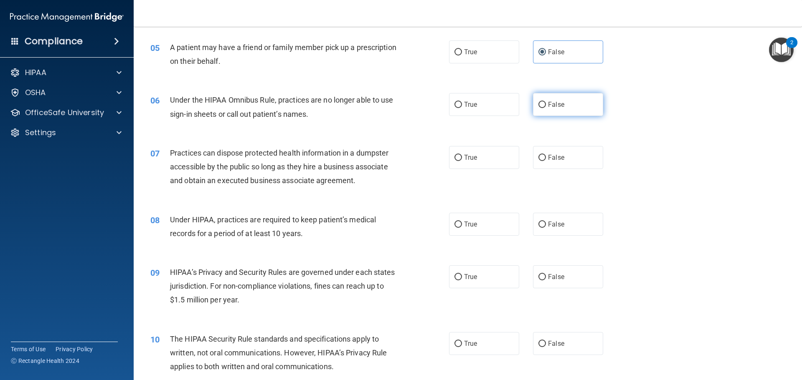
click at [537, 112] on label "False" at bounding box center [568, 104] width 70 height 23
click at [538, 108] on input "False" at bounding box center [542, 105] width 8 height 6
radio input "true"
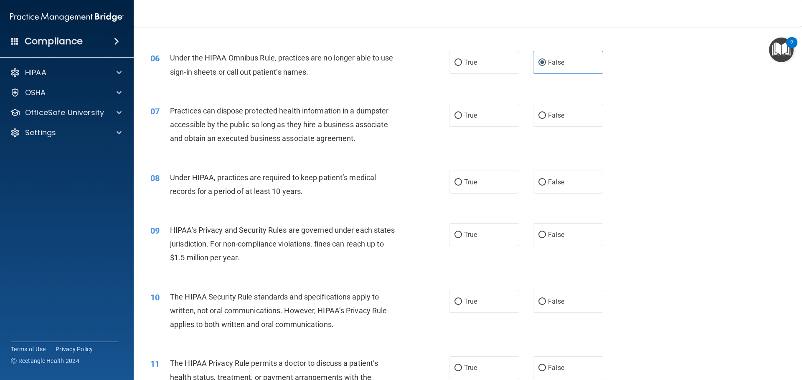
scroll to position [376, 0]
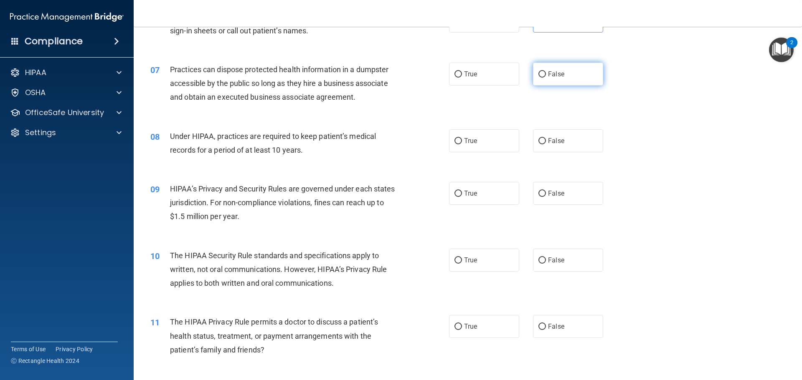
click at [535, 78] on label "False" at bounding box center [568, 74] width 70 height 23
click at [538, 78] on input "False" at bounding box center [542, 74] width 8 height 6
radio input "true"
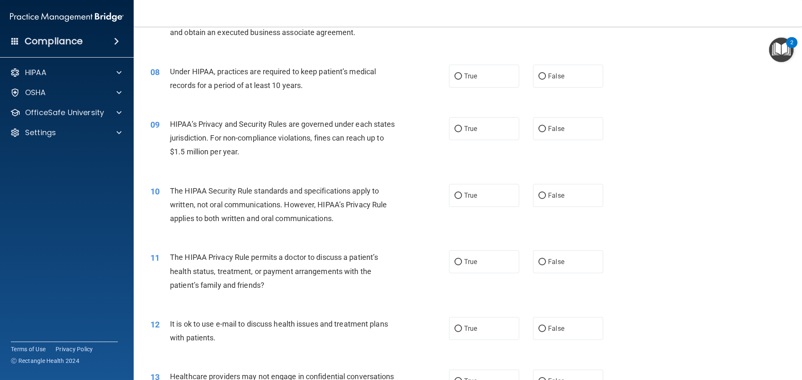
scroll to position [459, 0]
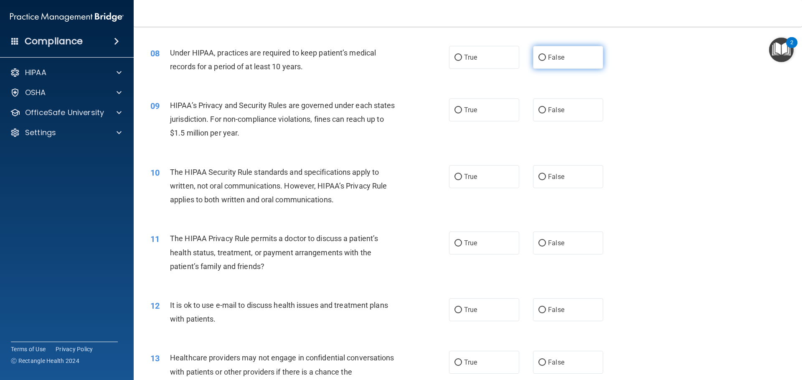
click at [564, 64] on label "False" at bounding box center [568, 57] width 70 height 23
click at [546, 61] on input "False" at bounding box center [542, 58] width 8 height 6
radio input "true"
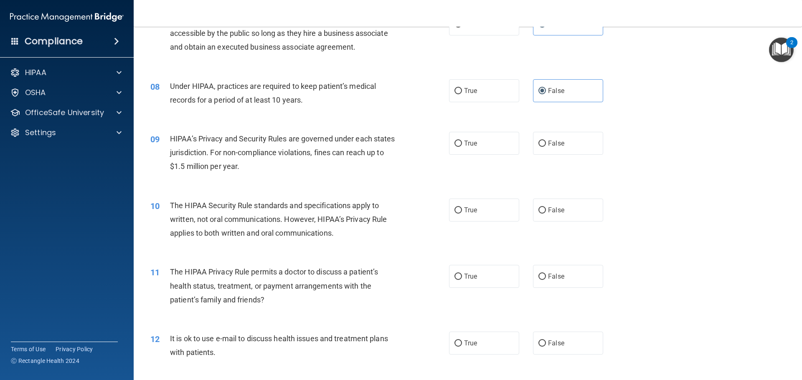
scroll to position [418, 0]
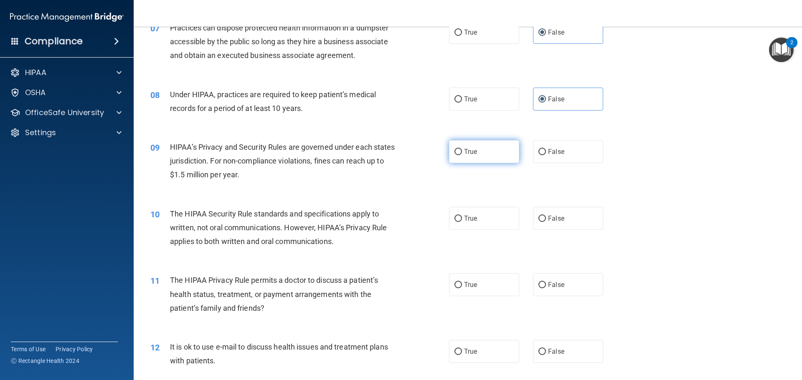
click at [487, 149] on label "True" at bounding box center [484, 151] width 70 height 23
click at [462, 149] on input "True" at bounding box center [458, 152] width 8 height 6
radio input "true"
click at [468, 99] on span "True" at bounding box center [470, 99] width 13 height 8
click at [462, 99] on input "True" at bounding box center [458, 99] width 8 height 6
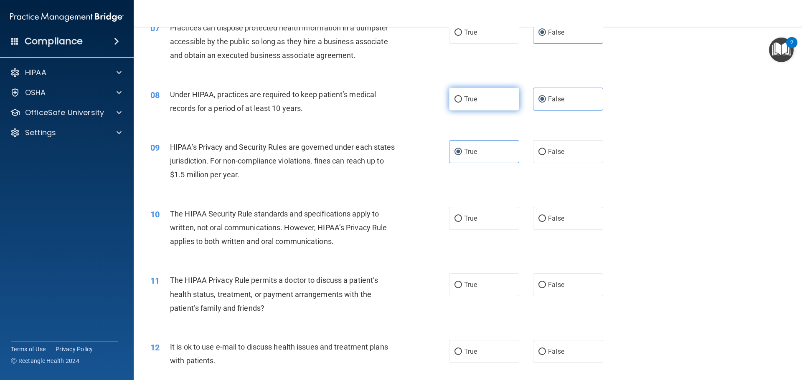
radio input "true"
radio input "false"
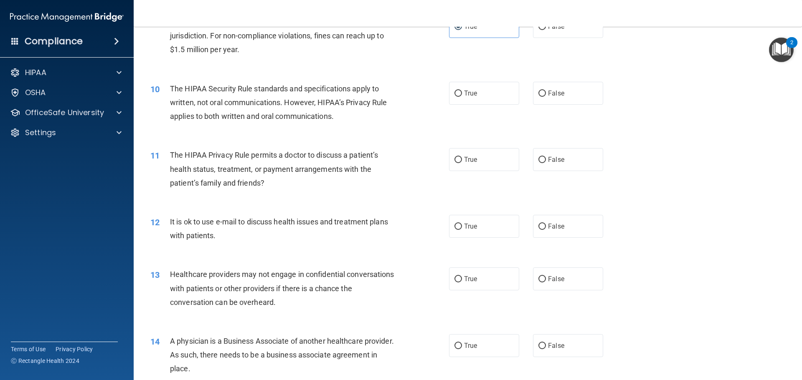
scroll to position [585, 0]
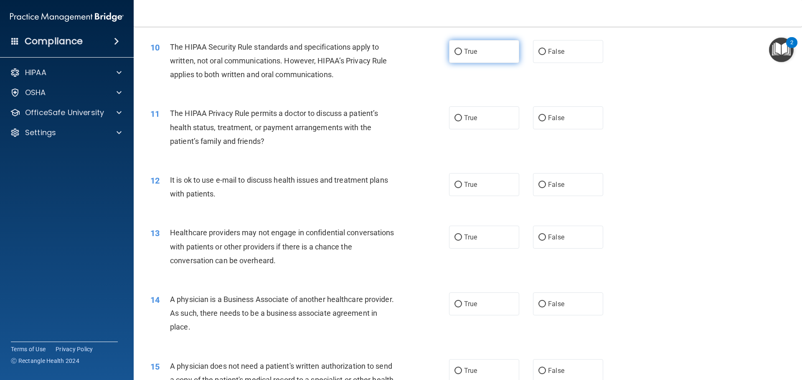
click at [451, 51] on label "True" at bounding box center [484, 51] width 70 height 23
click at [454, 51] on input "True" at bounding box center [458, 52] width 8 height 6
radio input "true"
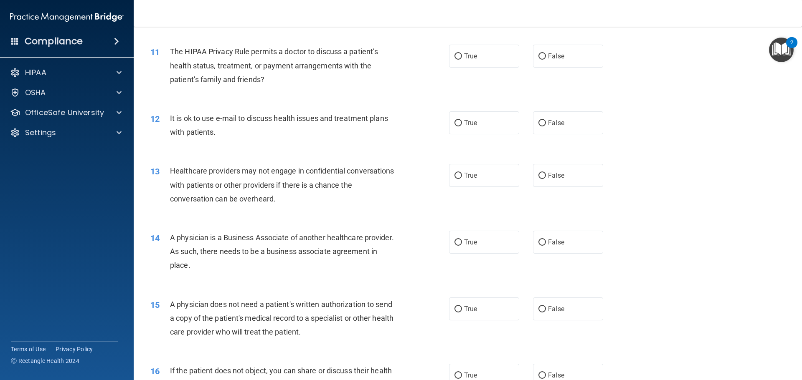
scroll to position [626, 0]
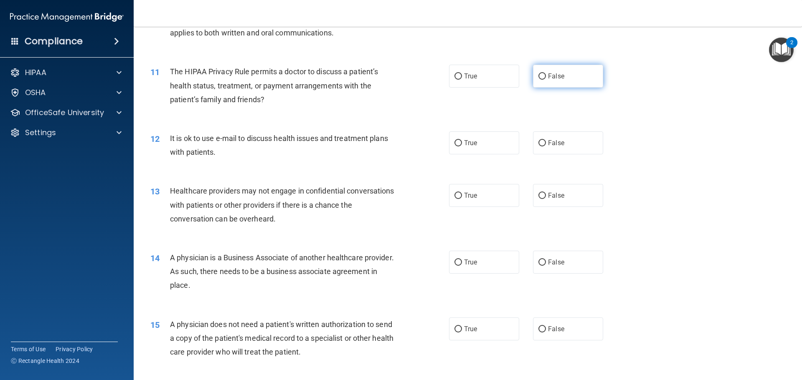
click at [548, 73] on span "False" at bounding box center [556, 76] width 16 height 8
click at [545, 73] on input "False" at bounding box center [542, 76] width 8 height 6
radio input "true"
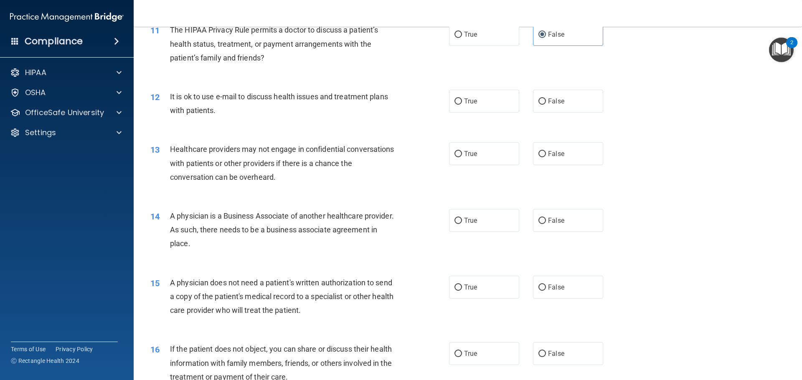
scroll to position [710, 0]
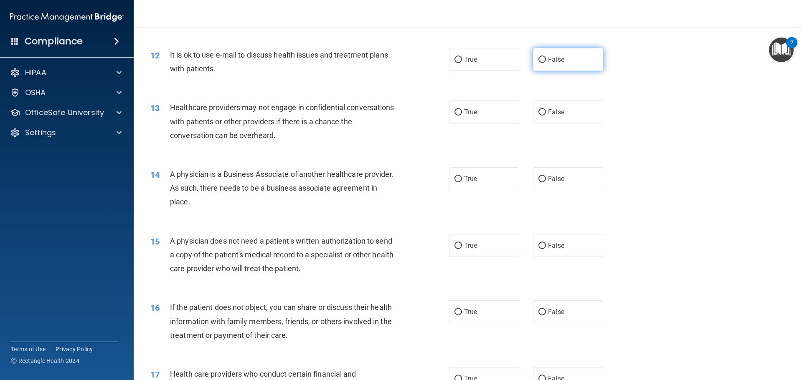
click at [554, 68] on label "False" at bounding box center [568, 59] width 70 height 23
click at [546, 63] on input "False" at bounding box center [542, 60] width 8 height 6
radio input "true"
click at [454, 63] on label "True" at bounding box center [484, 59] width 70 height 23
click at [454, 63] on input "True" at bounding box center [458, 60] width 8 height 6
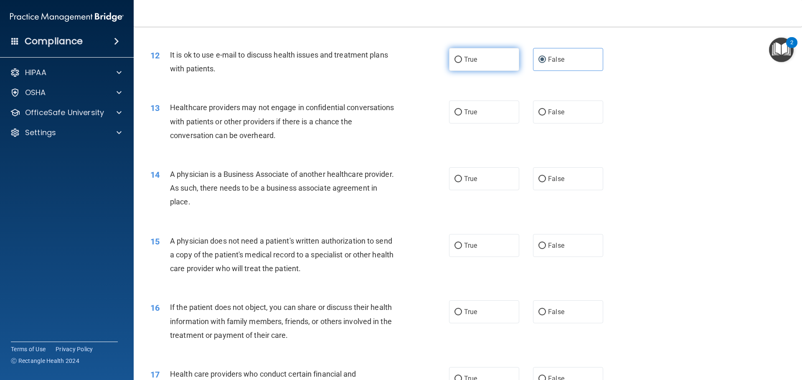
radio input "true"
click at [545, 63] on label "False" at bounding box center [568, 59] width 70 height 23
click at [545, 63] on input "False" at bounding box center [542, 60] width 8 height 6
radio input "true"
radio input "false"
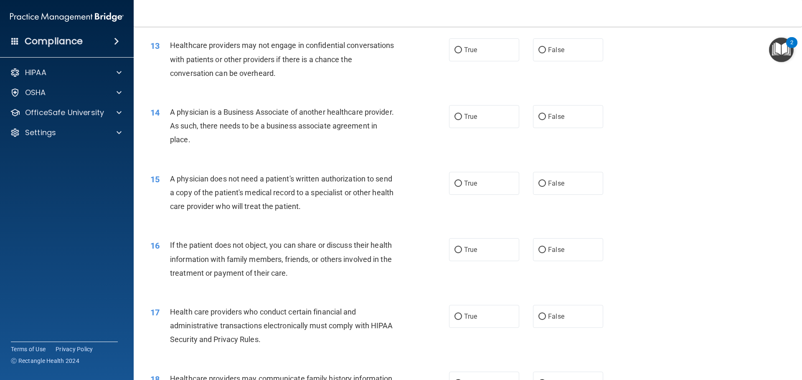
scroll to position [752, 0]
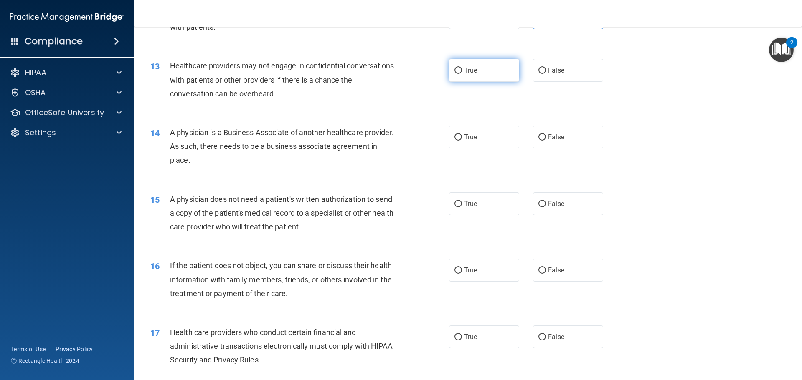
click at [464, 70] on span "True" at bounding box center [470, 70] width 13 height 8
click at [462, 70] on input "True" at bounding box center [458, 71] width 8 height 6
radio input "true"
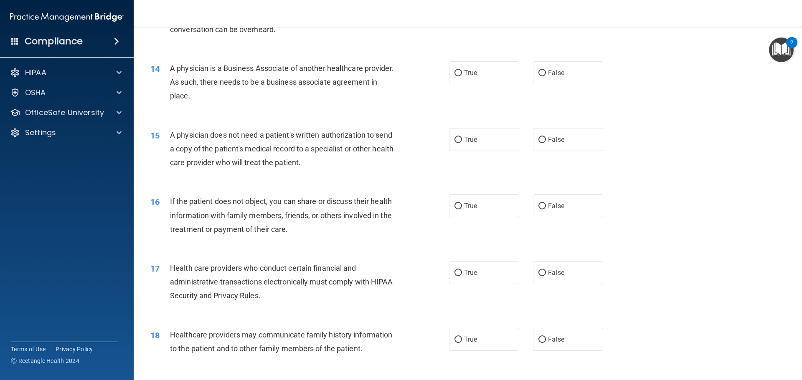
scroll to position [835, 0]
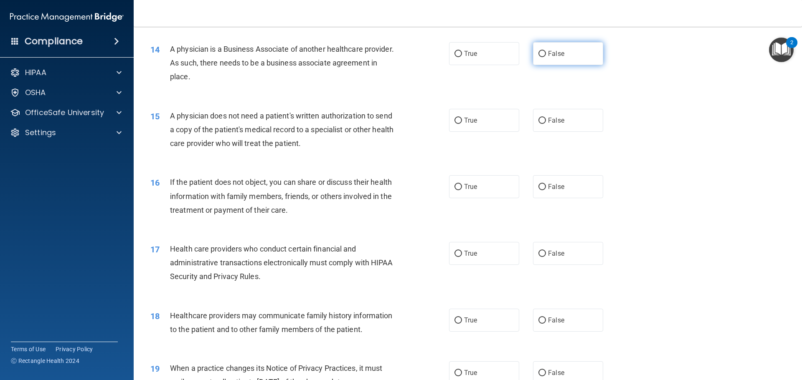
click at [538, 56] on input "False" at bounding box center [542, 54] width 8 height 6
radio input "true"
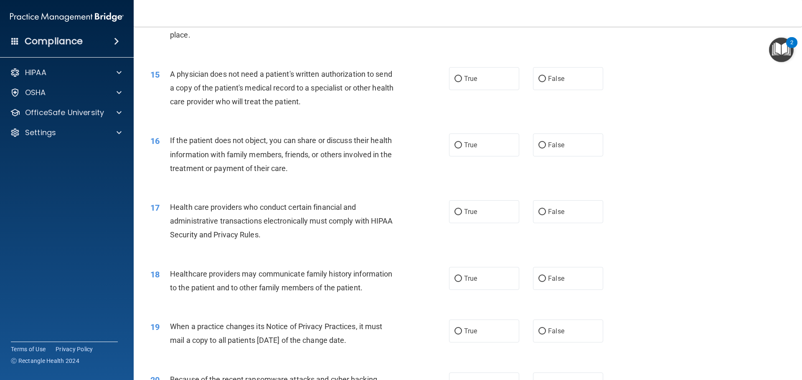
scroll to position [919, 0]
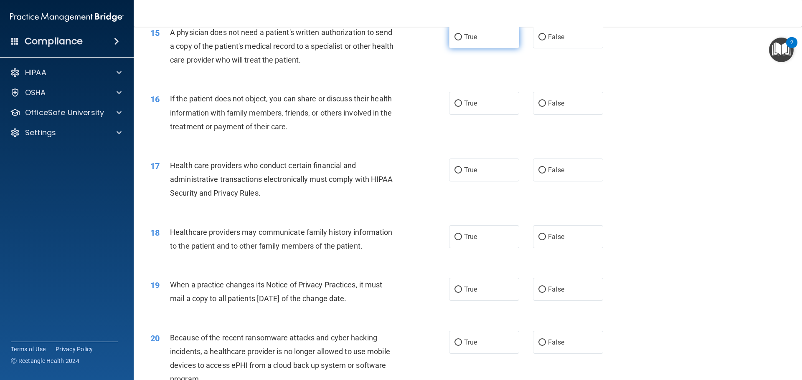
click at [472, 46] on label "True" at bounding box center [484, 36] width 70 height 23
click at [462, 41] on input "True" at bounding box center [458, 37] width 8 height 6
radio input "true"
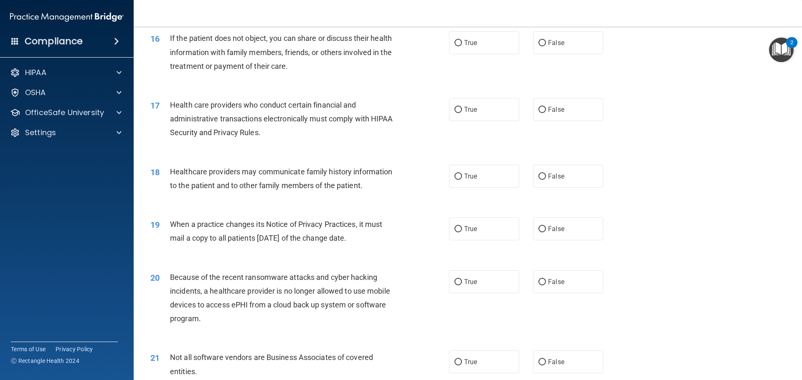
scroll to position [960, 0]
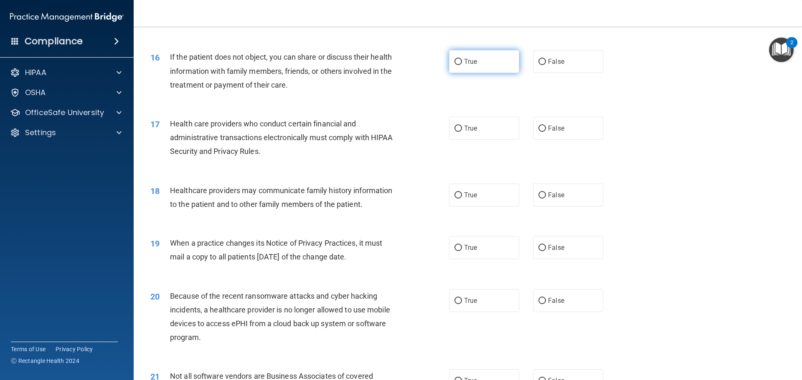
click at [467, 70] on label "True" at bounding box center [484, 61] width 70 height 23
click at [462, 65] on input "True" at bounding box center [458, 62] width 8 height 6
radio input "true"
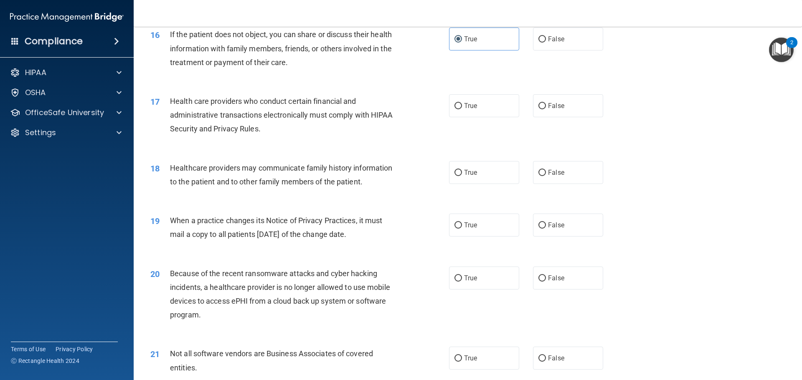
scroll to position [1002, 0]
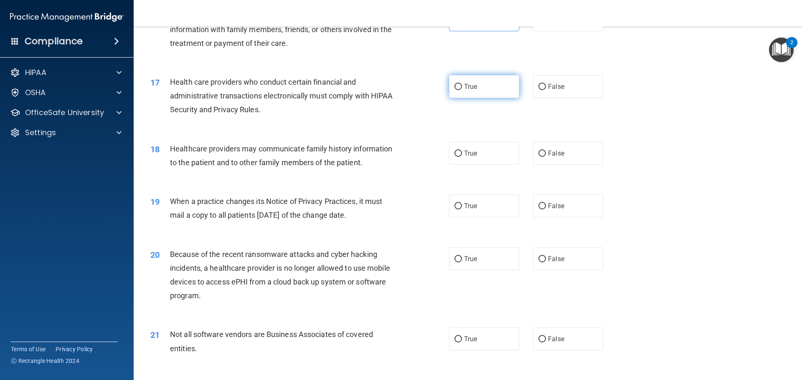
click at [467, 90] on span "True" at bounding box center [470, 87] width 13 height 8
click at [462, 90] on input "True" at bounding box center [458, 87] width 8 height 6
radio input "true"
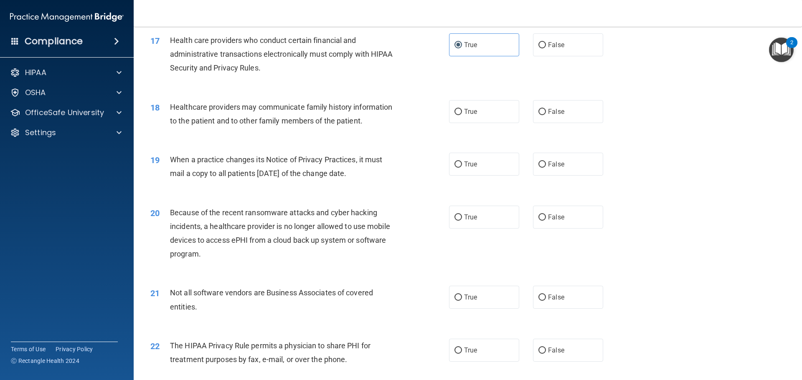
scroll to position [1086, 0]
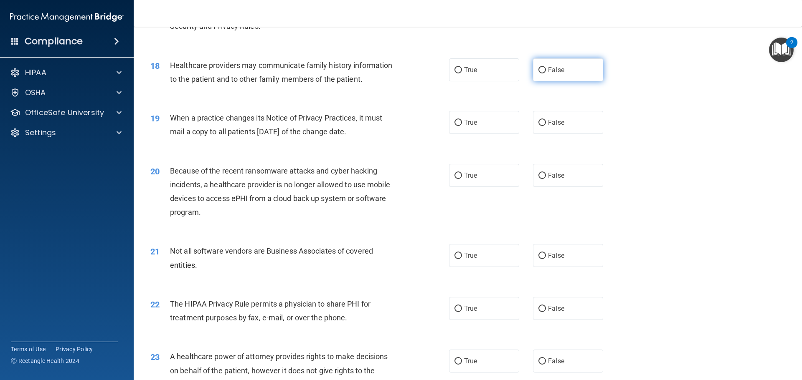
click at [552, 69] on span "False" at bounding box center [556, 70] width 16 height 8
click at [546, 69] on input "False" at bounding box center [542, 70] width 8 height 6
radio input "true"
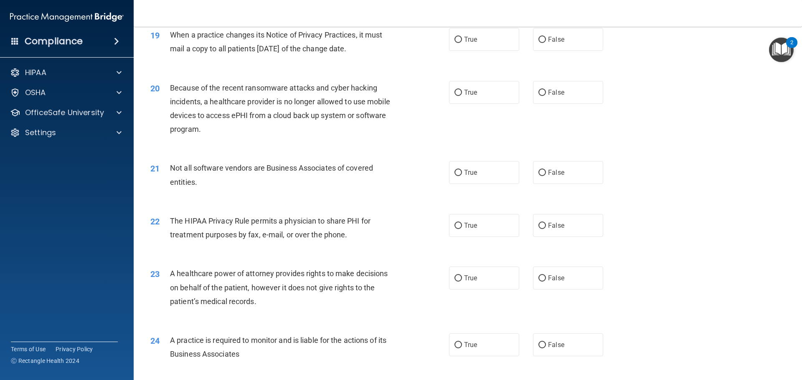
scroll to position [1169, 0]
click at [469, 48] on label "True" at bounding box center [484, 39] width 70 height 23
click at [462, 43] on input "True" at bounding box center [458, 39] width 8 height 6
radio input "true"
click at [549, 91] on span "False" at bounding box center [556, 92] width 16 height 8
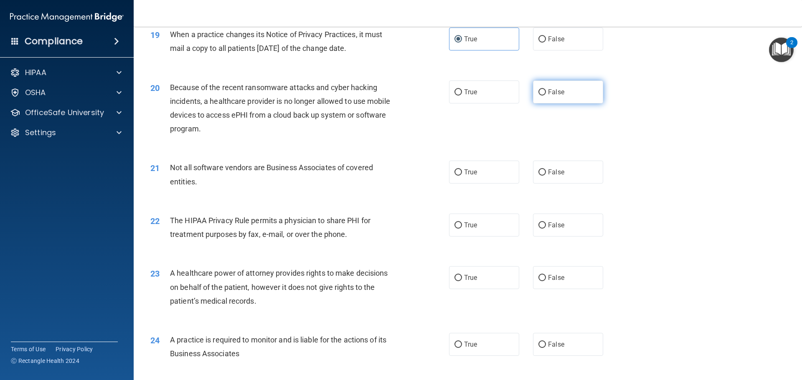
click at [546, 91] on input "False" at bounding box center [542, 92] width 8 height 6
radio input "true"
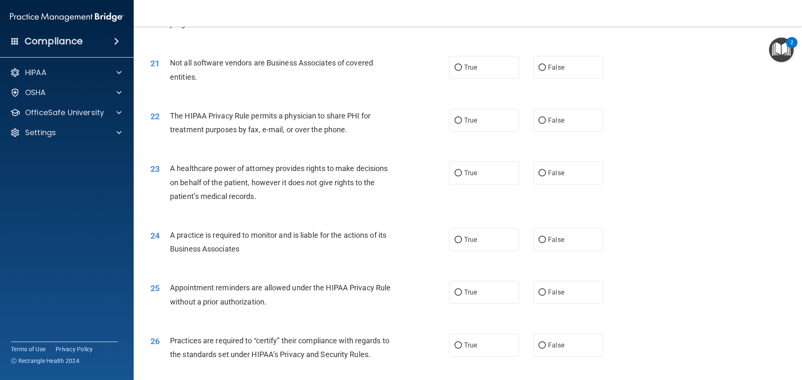
scroll to position [1295, 0]
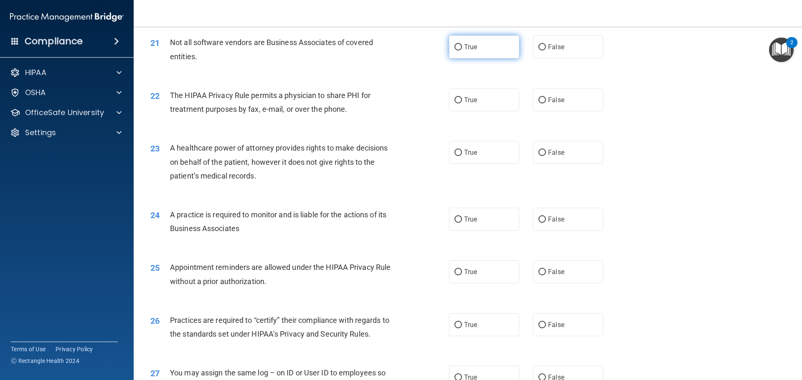
click at [449, 55] on label "True" at bounding box center [484, 46] width 70 height 23
click at [454, 51] on input "True" at bounding box center [458, 47] width 8 height 6
radio input "true"
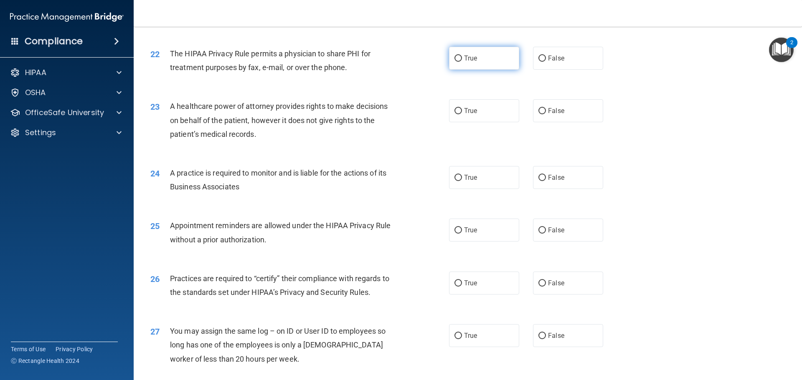
click at [474, 62] on label "True" at bounding box center [484, 58] width 70 height 23
click at [462, 62] on input "True" at bounding box center [458, 59] width 8 height 6
radio input "true"
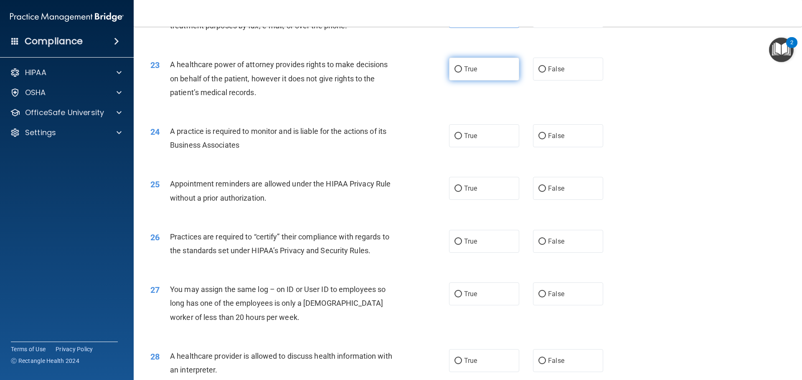
click at [479, 75] on label "True" at bounding box center [484, 69] width 70 height 23
click at [462, 73] on input "True" at bounding box center [458, 69] width 8 height 6
radio input "true"
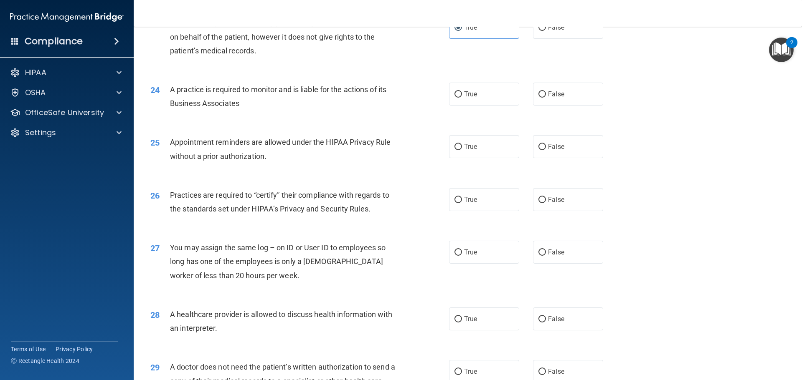
scroll to position [1462, 0]
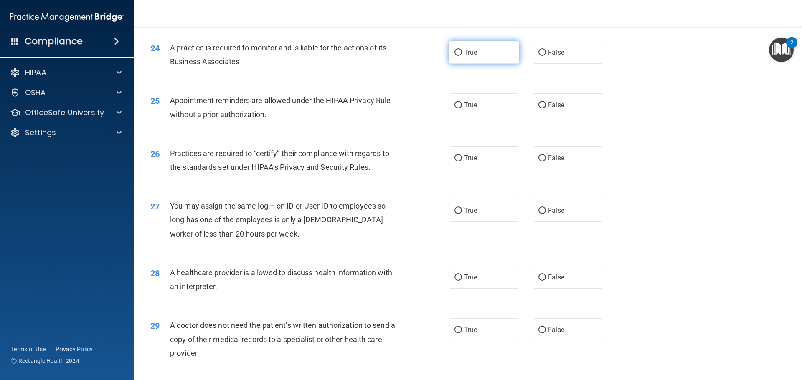
click at [462, 58] on label "True" at bounding box center [484, 52] width 70 height 23
click at [462, 56] on input "True" at bounding box center [458, 53] width 8 height 6
radio input "true"
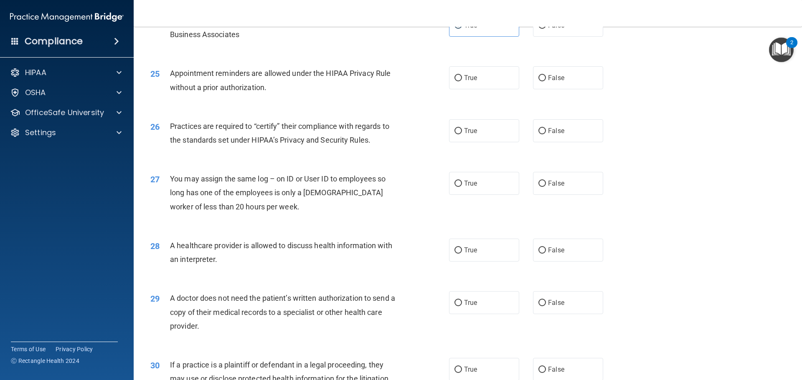
scroll to position [1503, 0]
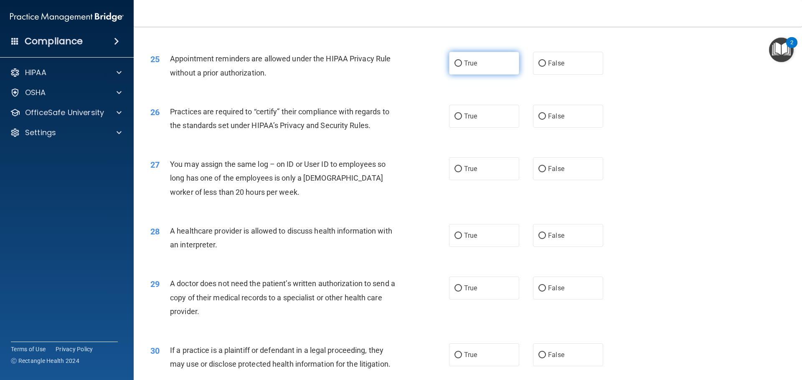
click at [466, 71] on label "True" at bounding box center [484, 63] width 70 height 23
click at [462, 67] on input "True" at bounding box center [458, 64] width 8 height 6
radio input "true"
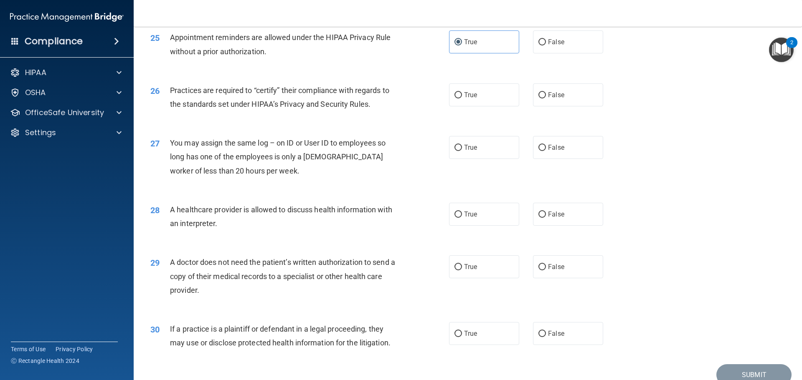
scroll to position [1545, 0]
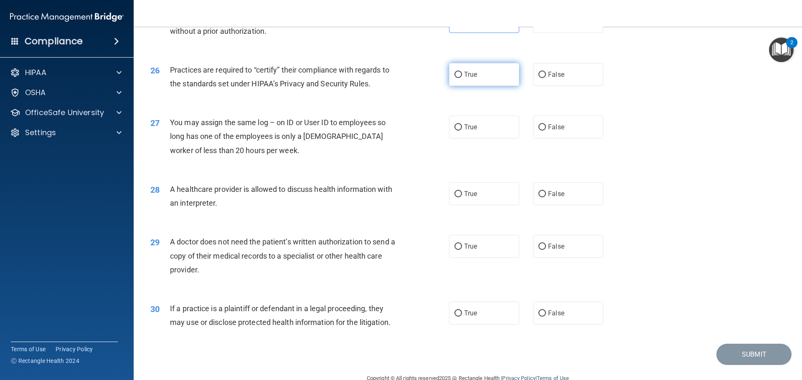
click at [465, 80] on label "True" at bounding box center [484, 74] width 70 height 23
click at [462, 78] on input "True" at bounding box center [458, 75] width 8 height 6
radio input "true"
click at [572, 79] on label "False" at bounding box center [568, 74] width 70 height 23
click at [546, 78] on input "False" at bounding box center [542, 75] width 8 height 6
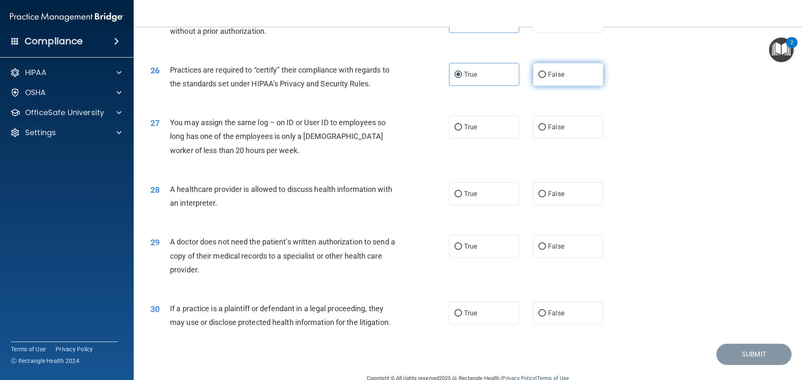
radio input "true"
click at [468, 85] on label "True" at bounding box center [484, 74] width 70 height 23
click at [462, 78] on input "True" at bounding box center [458, 75] width 8 height 6
radio input "true"
radio input "false"
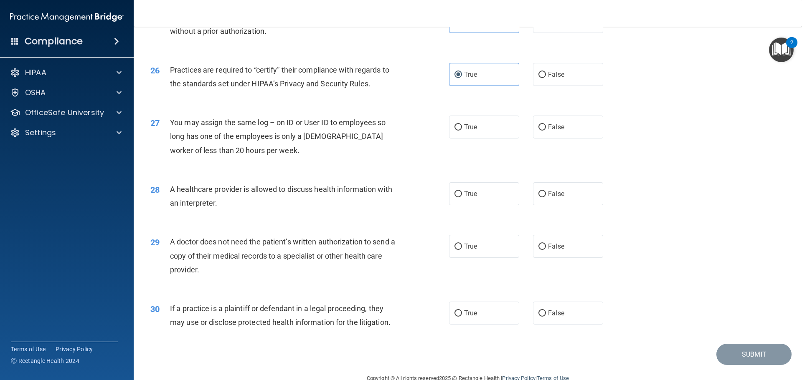
scroll to position [1563, 0]
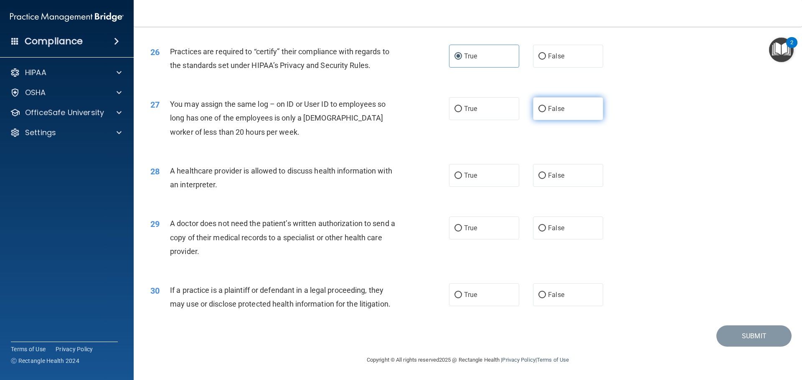
click at [557, 114] on label "False" at bounding box center [568, 108] width 70 height 23
click at [546, 112] on input "False" at bounding box center [542, 109] width 8 height 6
radio input "true"
click at [471, 172] on span "True" at bounding box center [470, 176] width 13 height 8
click at [462, 173] on input "True" at bounding box center [458, 176] width 8 height 6
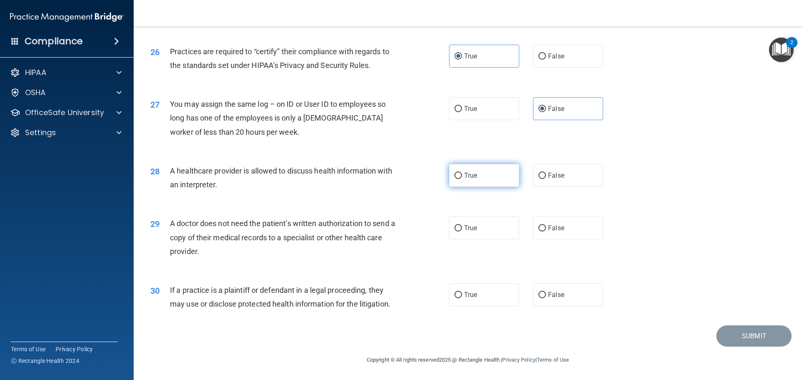
radio input "true"
click at [556, 226] on span "False" at bounding box center [556, 228] width 16 height 8
click at [546, 226] on input "False" at bounding box center [542, 229] width 8 height 6
radio input "true"
click at [553, 293] on span "False" at bounding box center [556, 295] width 16 height 8
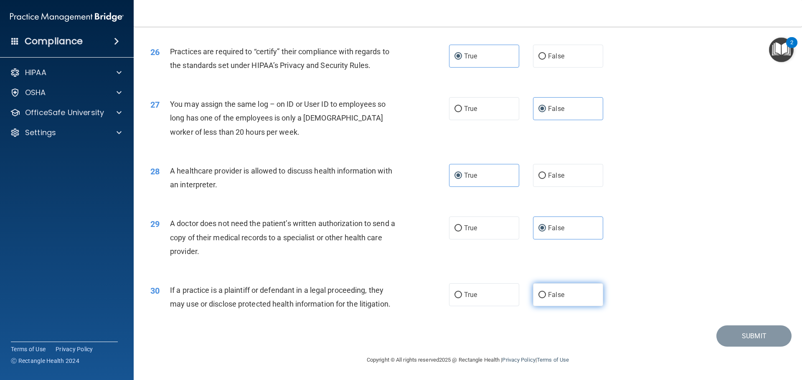
click at [546, 293] on input "False" at bounding box center [542, 295] width 8 height 6
radio input "true"
click at [758, 333] on button "Submit" at bounding box center [753, 336] width 75 height 21
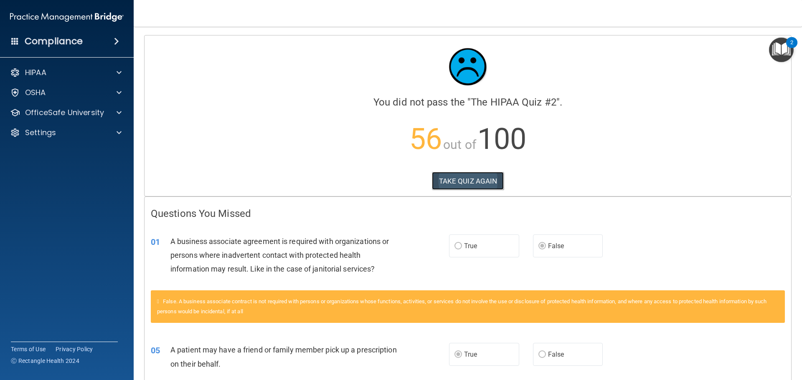
click at [471, 175] on button "TAKE QUIZ AGAIN" at bounding box center [468, 181] width 72 height 18
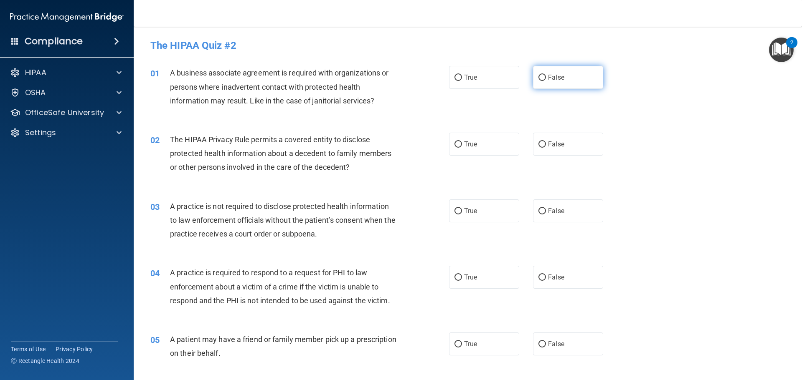
click at [541, 80] on input "False" at bounding box center [542, 78] width 8 height 6
radio input "true"
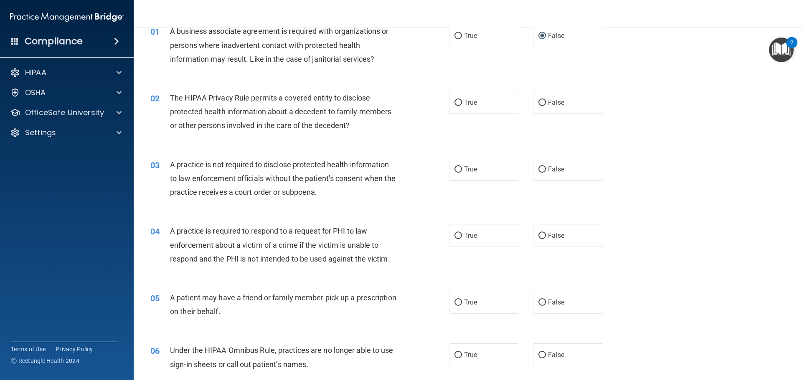
scroll to position [84, 0]
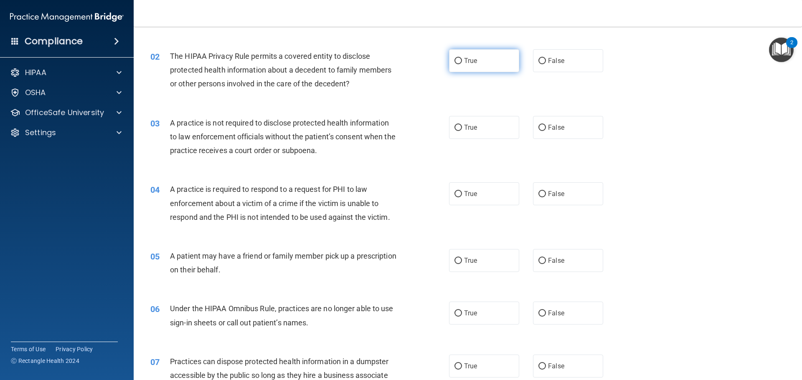
click at [461, 72] on div "02 The HIPAA Privacy Rule permits a covered entity to disclose protected health…" at bounding box center [467, 72] width 647 height 67
click at [466, 69] on label "True" at bounding box center [484, 60] width 70 height 23
click at [462, 64] on input "True" at bounding box center [458, 61] width 8 height 6
radio input "true"
click at [548, 125] on span "False" at bounding box center [556, 128] width 16 height 8
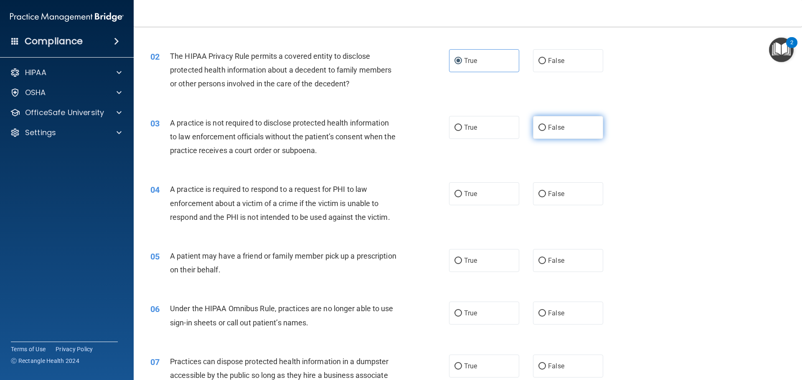
click at [546, 125] on input "False" at bounding box center [542, 128] width 8 height 6
radio input "true"
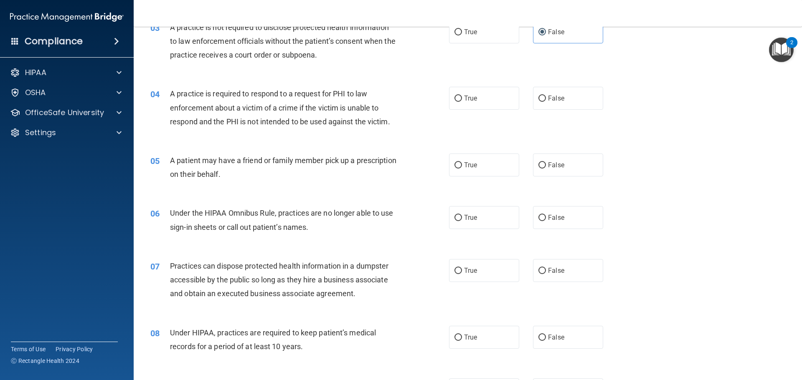
scroll to position [209, 0]
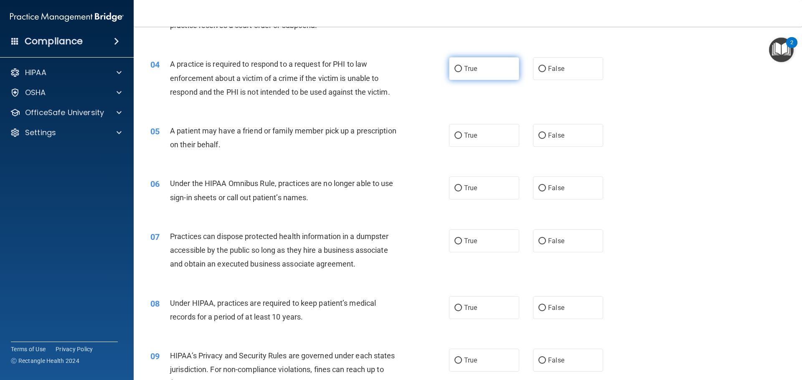
click at [469, 76] on label "True" at bounding box center [484, 68] width 70 height 23
click at [462, 72] on input "True" at bounding box center [458, 69] width 8 height 6
radio input "true"
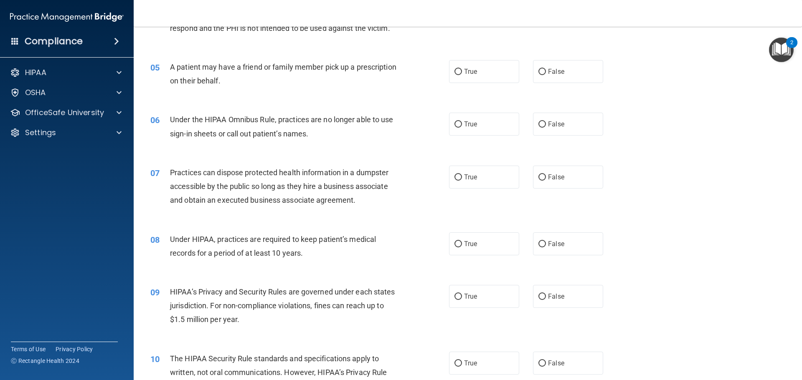
scroll to position [292, 0]
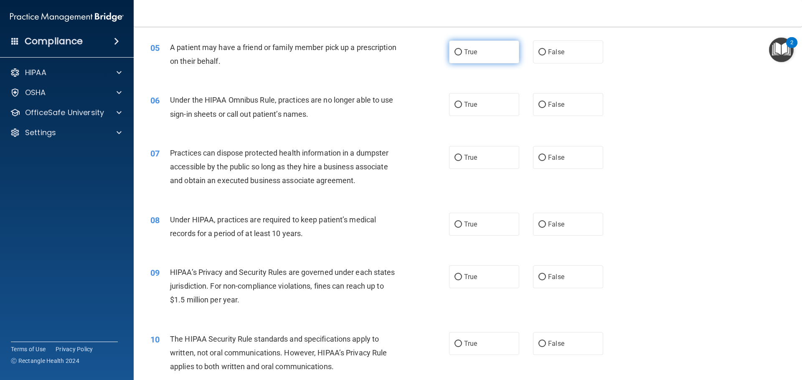
click at [473, 62] on label "True" at bounding box center [484, 52] width 70 height 23
click at [462, 56] on input "True" at bounding box center [458, 52] width 8 height 6
radio input "true"
click at [547, 109] on label "False" at bounding box center [568, 104] width 70 height 23
click at [546, 108] on input "False" at bounding box center [542, 105] width 8 height 6
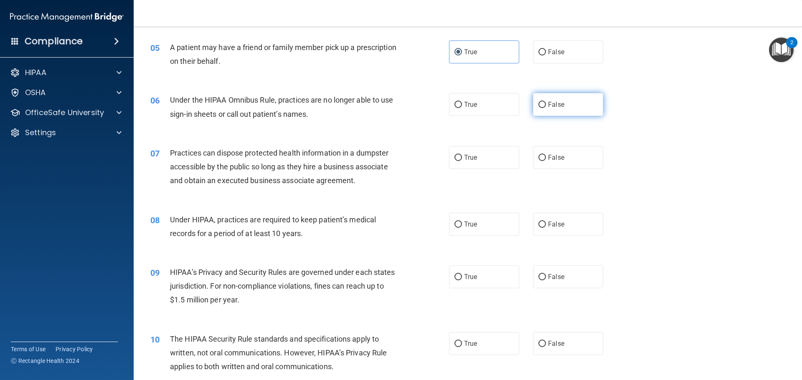
radio input "true"
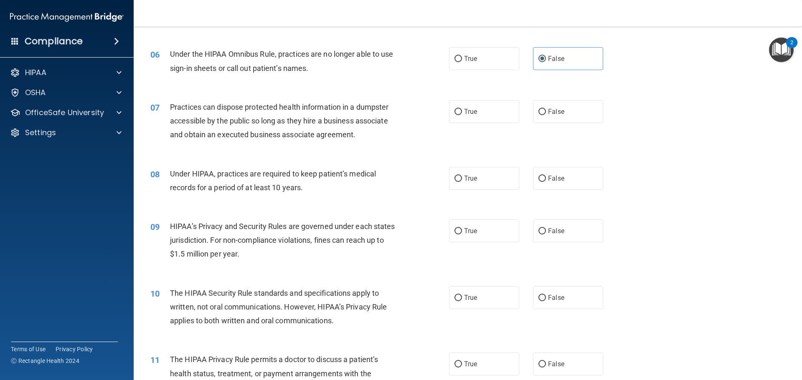
scroll to position [376, 0]
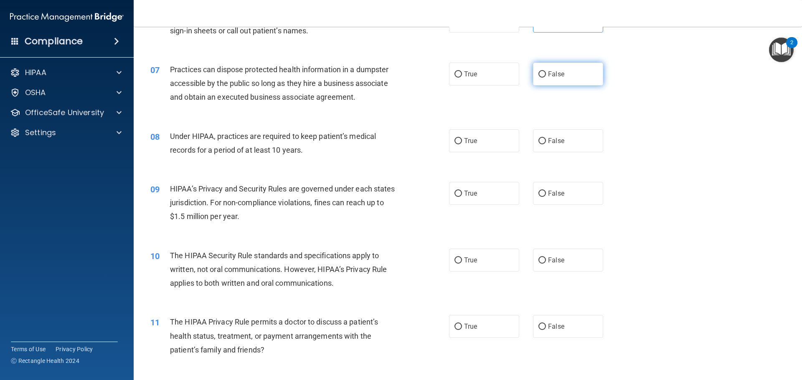
click at [548, 77] on span "False" at bounding box center [556, 74] width 16 height 8
click at [545, 77] on input "False" at bounding box center [542, 74] width 8 height 6
radio input "true"
click at [555, 146] on label "False" at bounding box center [568, 140] width 70 height 23
click at [546, 144] on input "False" at bounding box center [542, 141] width 8 height 6
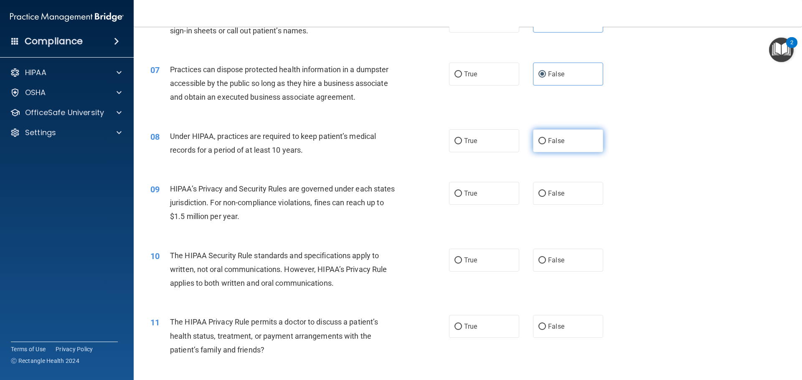
radio input "true"
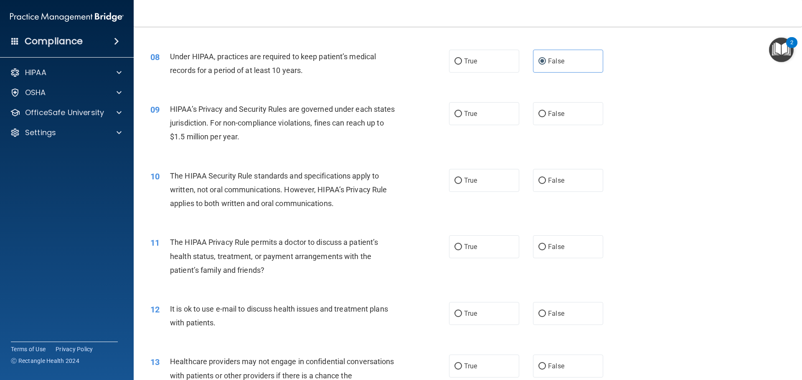
scroll to position [459, 0]
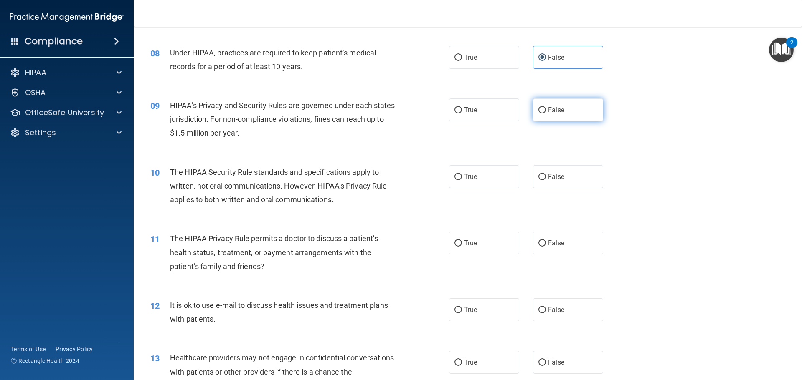
click at [558, 114] on span "False" at bounding box center [556, 110] width 16 height 8
click at [546, 114] on input "False" at bounding box center [542, 110] width 8 height 6
radio input "true"
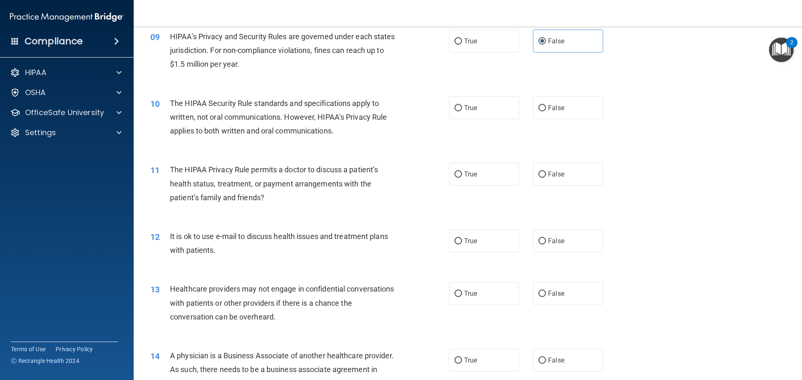
scroll to position [543, 0]
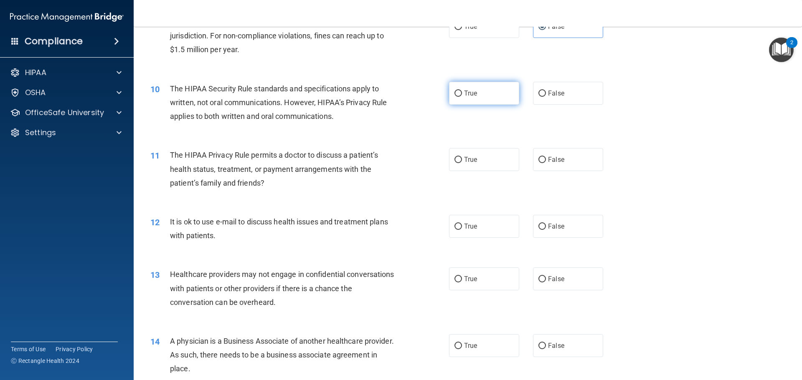
click at [472, 94] on span "True" at bounding box center [470, 93] width 13 height 8
click at [462, 94] on input "True" at bounding box center [458, 94] width 8 height 6
radio input "true"
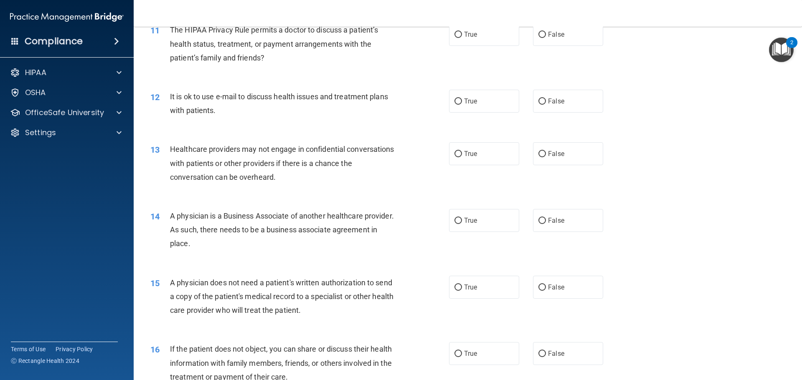
scroll to position [626, 0]
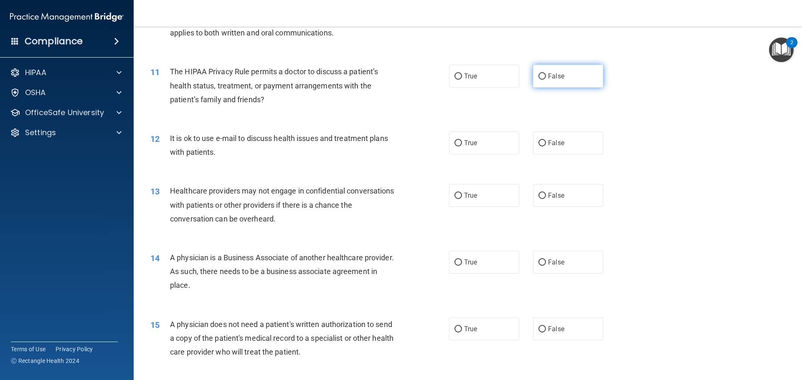
click at [542, 84] on label "False" at bounding box center [568, 76] width 70 height 23
click at [542, 80] on input "False" at bounding box center [542, 76] width 8 height 6
radio input "true"
click at [485, 150] on label "True" at bounding box center [484, 143] width 70 height 23
click at [462, 147] on input "True" at bounding box center [458, 143] width 8 height 6
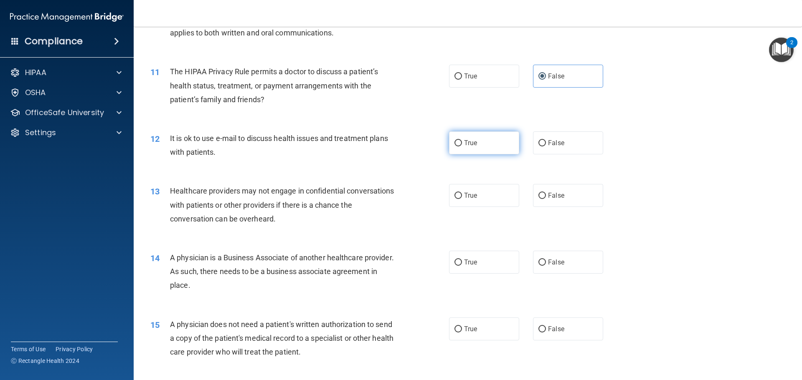
radio input "true"
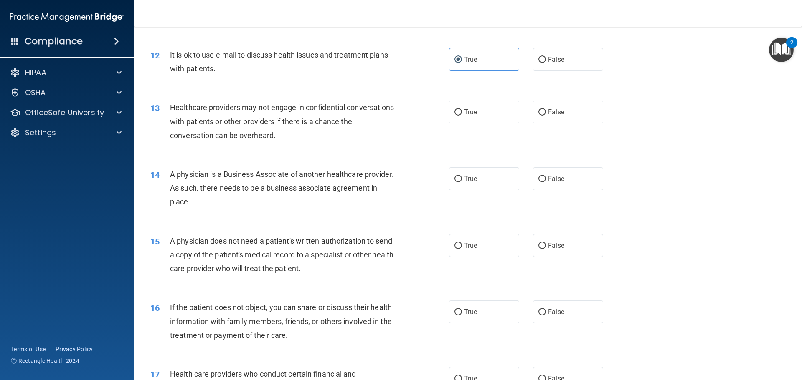
scroll to position [752, 0]
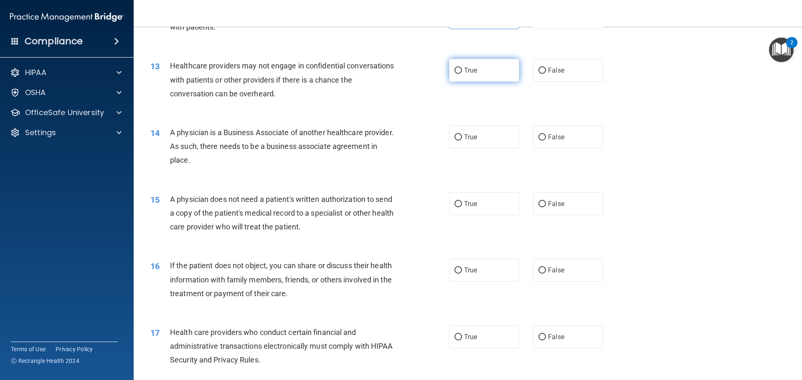
click at [481, 72] on label "True" at bounding box center [484, 70] width 70 height 23
click at [462, 72] on input "True" at bounding box center [458, 71] width 8 height 6
radio input "true"
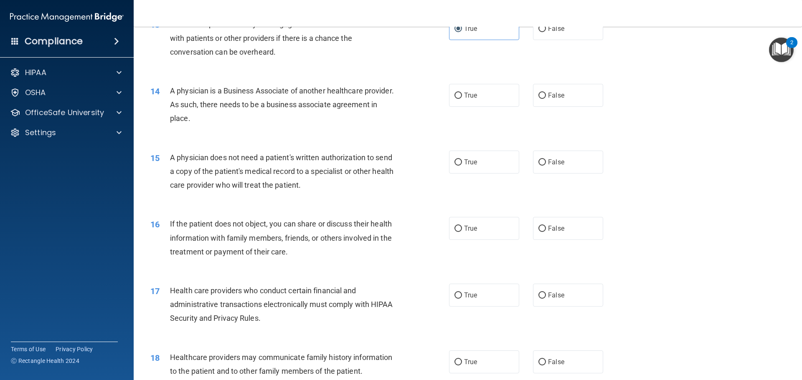
scroll to position [835, 0]
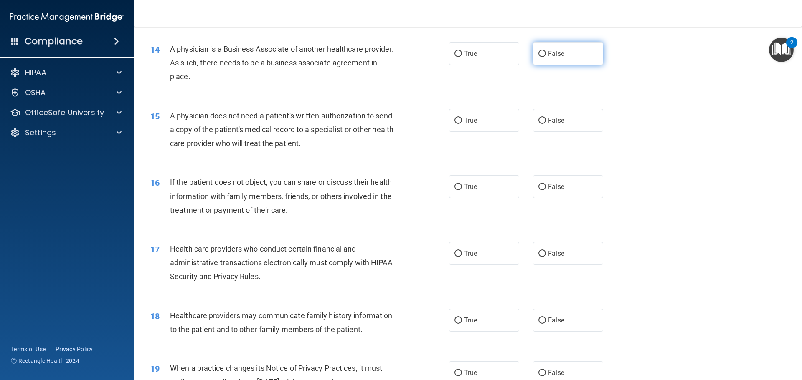
click at [565, 53] on label "False" at bounding box center [568, 53] width 70 height 23
click at [546, 53] on input "False" at bounding box center [542, 54] width 8 height 6
radio input "true"
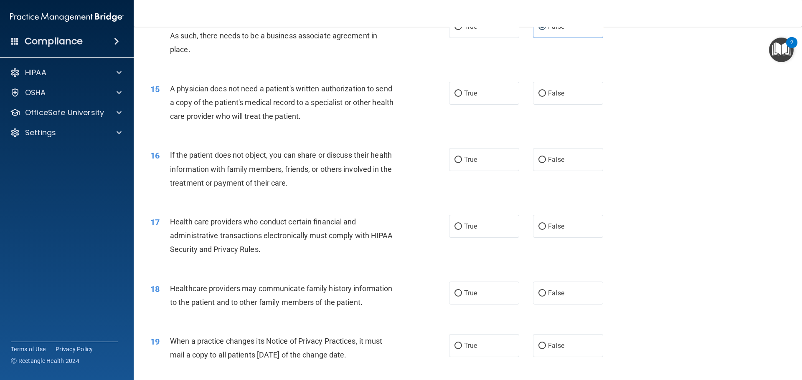
scroll to position [877, 0]
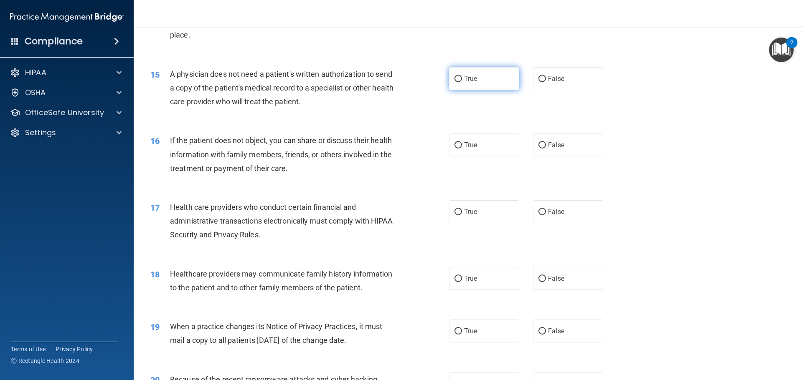
click at [501, 73] on label "True" at bounding box center [484, 78] width 70 height 23
click at [462, 76] on input "True" at bounding box center [458, 79] width 8 height 6
radio input "true"
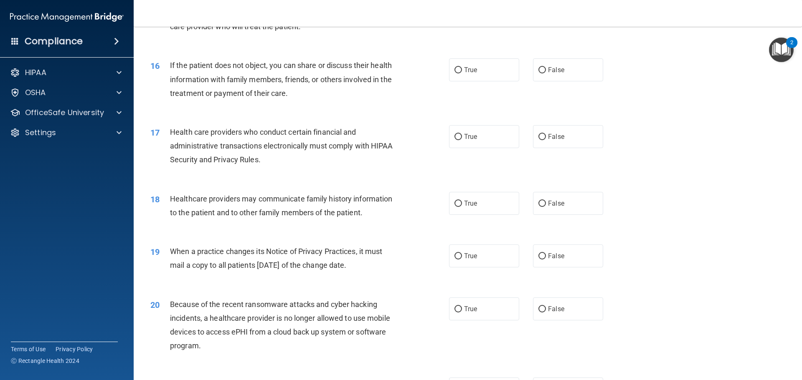
scroll to position [960, 0]
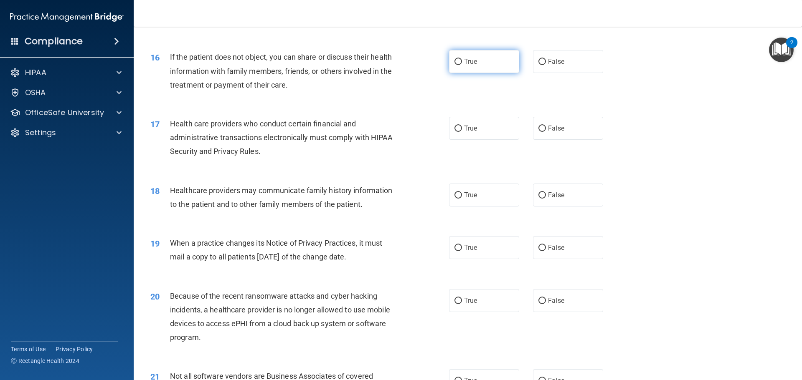
click at [471, 61] on span "True" at bounding box center [470, 62] width 13 height 8
click at [462, 61] on input "True" at bounding box center [458, 62] width 8 height 6
radio input "true"
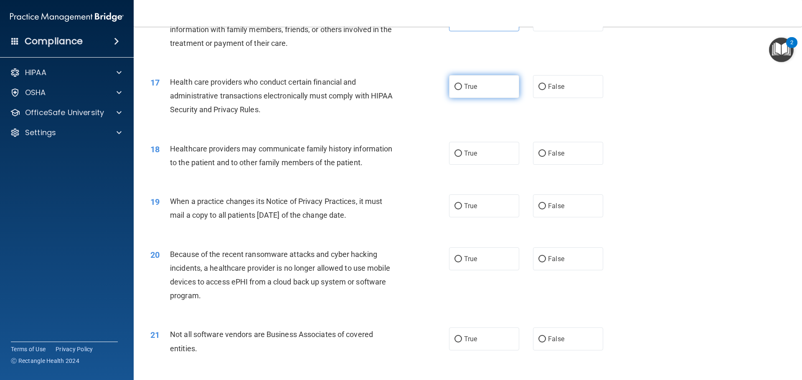
click at [491, 88] on label "True" at bounding box center [484, 86] width 70 height 23
click at [462, 88] on input "True" at bounding box center [458, 87] width 8 height 6
radio input "true"
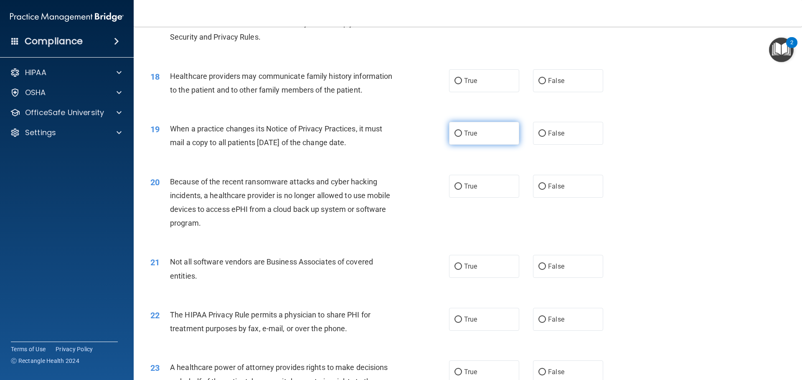
scroll to position [1086, 0]
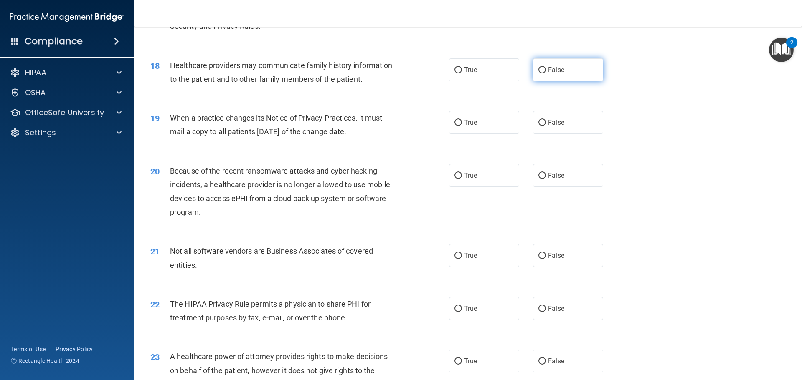
click at [546, 76] on label "False" at bounding box center [568, 69] width 70 height 23
click at [546, 73] on input "False" at bounding box center [542, 70] width 8 height 6
radio input "true"
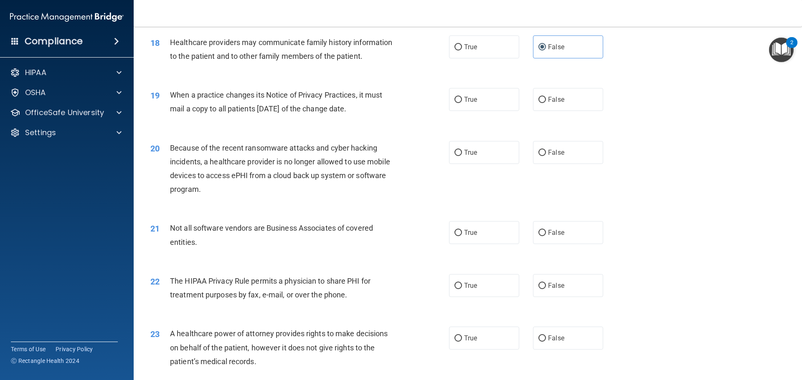
scroll to position [1128, 0]
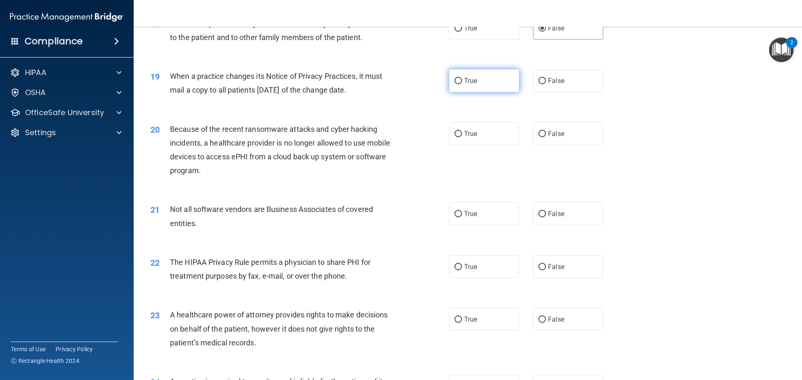
click at [481, 78] on label "True" at bounding box center [484, 80] width 70 height 23
click at [462, 78] on input "True" at bounding box center [458, 81] width 8 height 6
radio input "true"
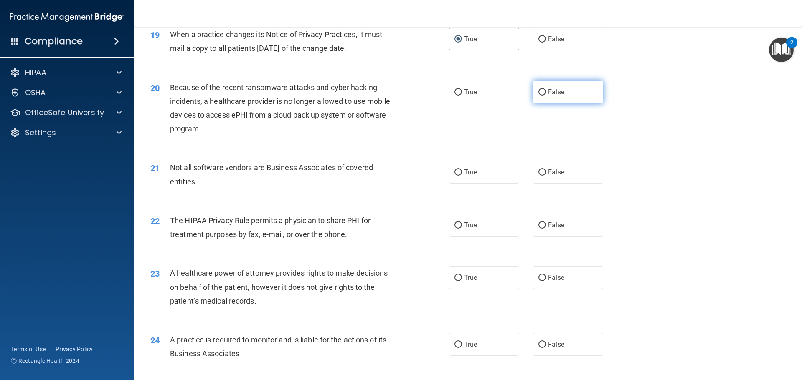
click at [548, 89] on span "False" at bounding box center [556, 92] width 16 height 8
click at [546, 89] on input "False" at bounding box center [542, 92] width 8 height 6
radio input "true"
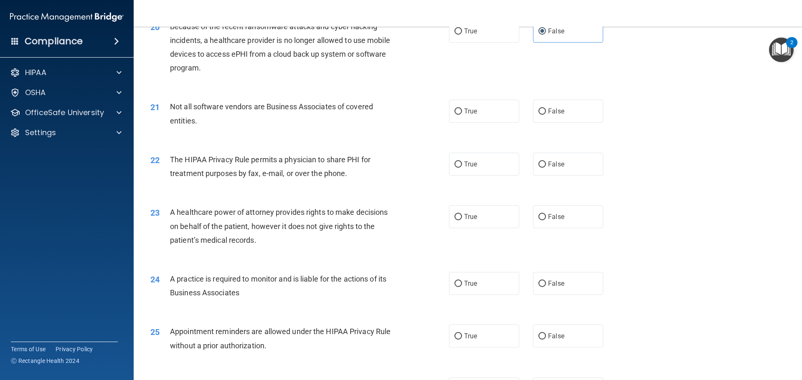
scroll to position [1253, 0]
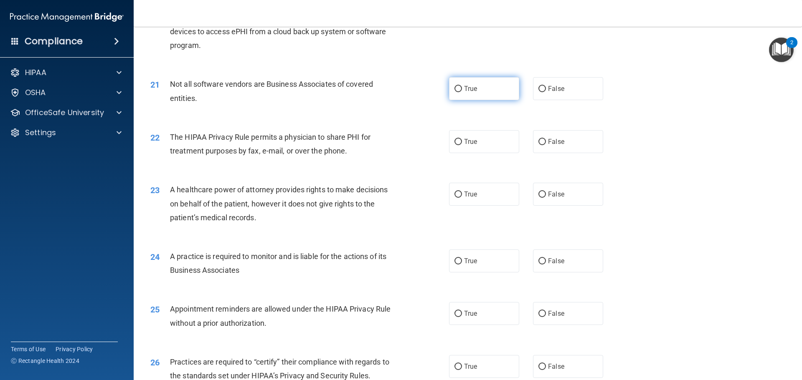
click at [470, 91] on span "True" at bounding box center [470, 89] width 13 height 8
click at [462, 91] on input "True" at bounding box center [458, 89] width 8 height 6
radio input "true"
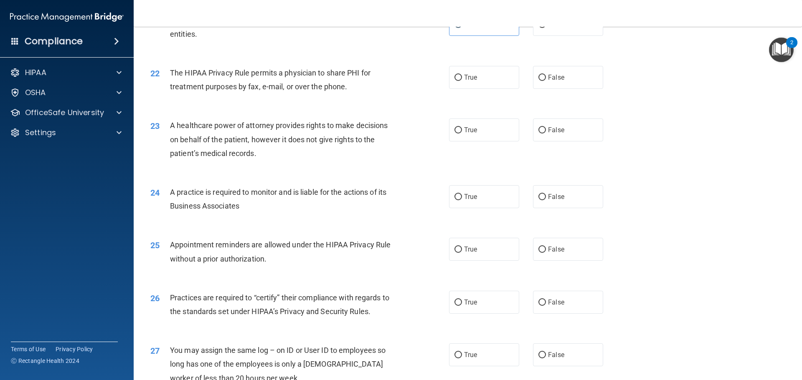
scroll to position [1336, 0]
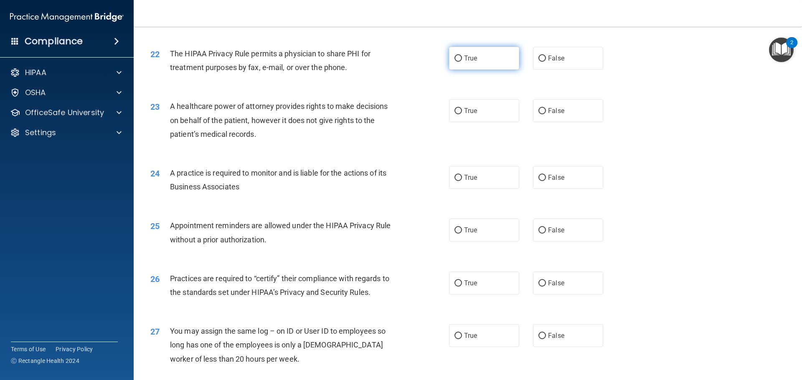
click at [486, 64] on label "True" at bounding box center [484, 58] width 70 height 23
click at [462, 62] on input "True" at bounding box center [458, 59] width 8 height 6
radio input "true"
click at [540, 115] on label "False" at bounding box center [568, 110] width 70 height 23
click at [540, 114] on input "False" at bounding box center [542, 111] width 8 height 6
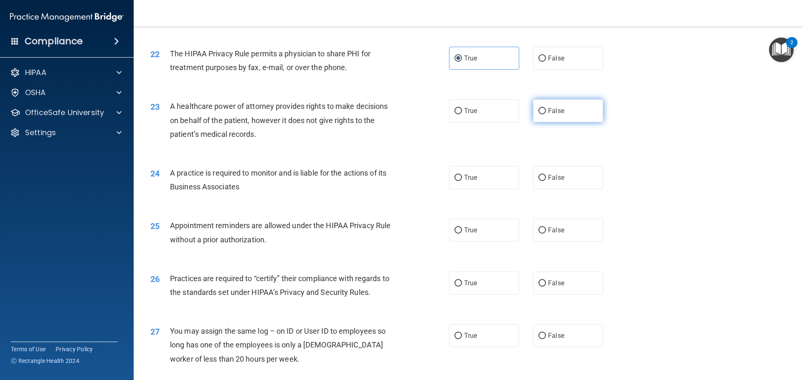
radio input "true"
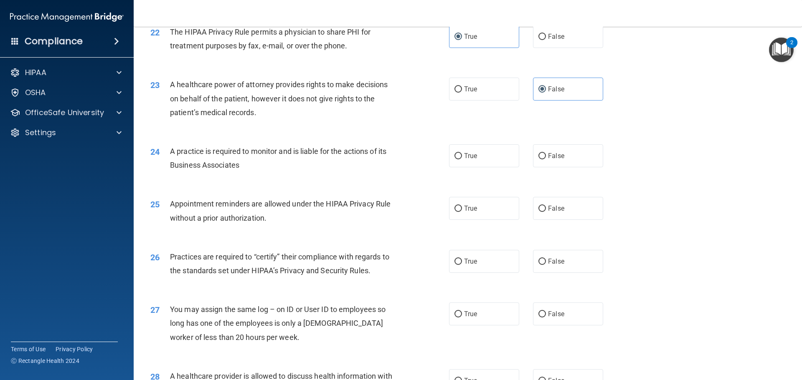
scroll to position [1378, 0]
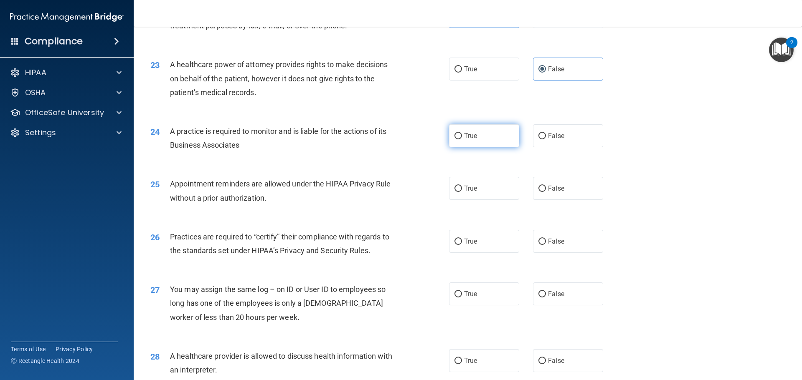
click at [468, 132] on label "True" at bounding box center [484, 135] width 70 height 23
click at [462, 133] on input "True" at bounding box center [458, 136] width 8 height 6
radio input "true"
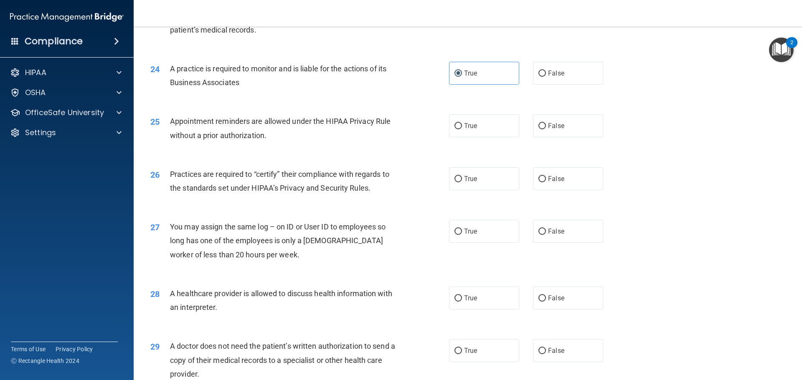
scroll to position [1462, 0]
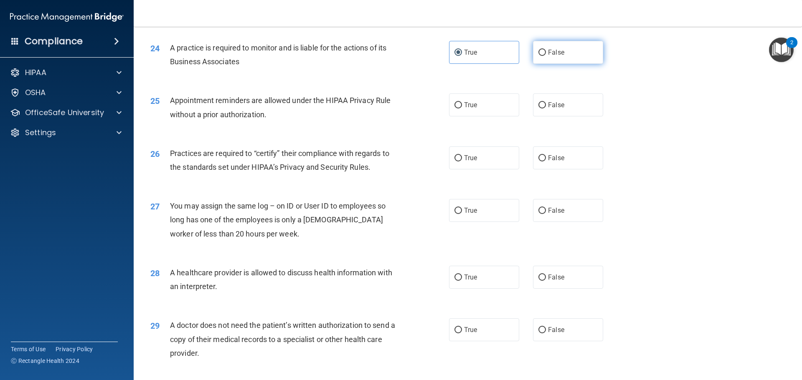
click at [543, 57] on label "False" at bounding box center [568, 52] width 70 height 23
click at [543, 56] on input "False" at bounding box center [542, 53] width 8 height 6
radio input "true"
radio input "false"
click at [478, 108] on label "True" at bounding box center [484, 105] width 70 height 23
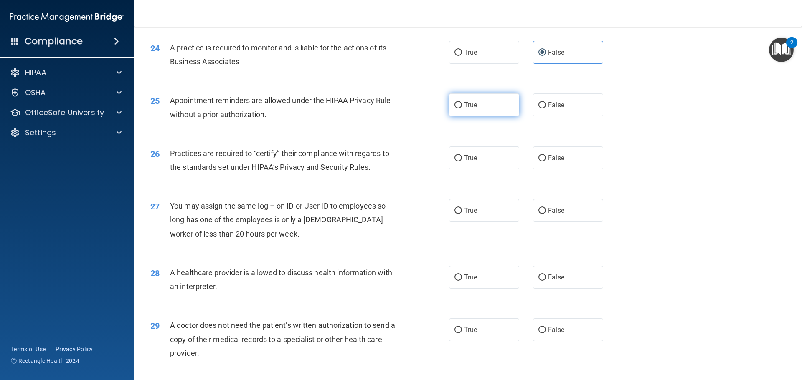
click at [462, 108] on input "True" at bounding box center [458, 105] width 8 height 6
radio input "true"
click at [560, 158] on label "False" at bounding box center [568, 158] width 70 height 23
click at [546, 158] on input "False" at bounding box center [542, 158] width 8 height 6
radio input "true"
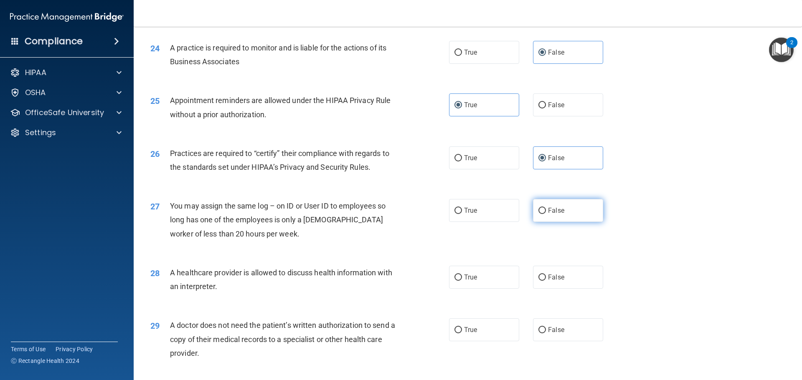
click at [556, 220] on label "False" at bounding box center [568, 210] width 70 height 23
click at [546, 214] on input "False" at bounding box center [542, 211] width 8 height 6
radio input "true"
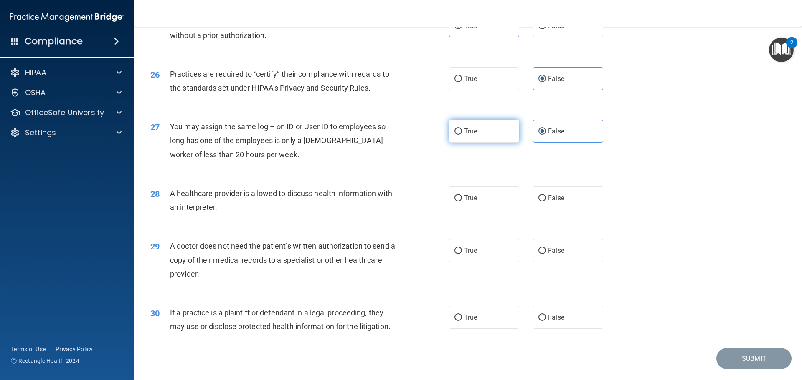
scroll to position [1545, 0]
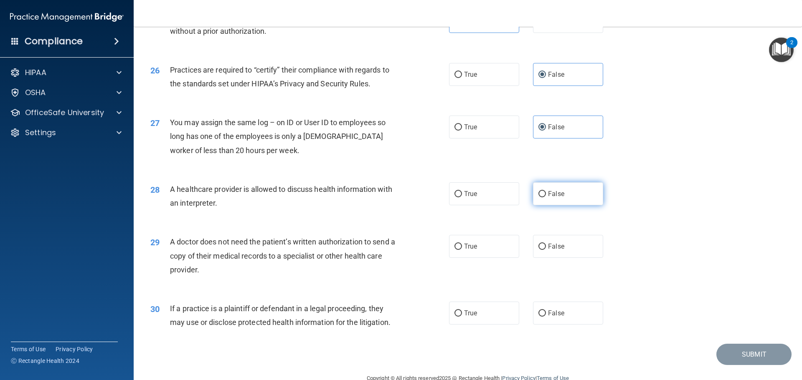
click at [553, 195] on span "False" at bounding box center [556, 194] width 16 height 8
click at [546, 195] on input "False" at bounding box center [542, 194] width 8 height 6
radio input "true"
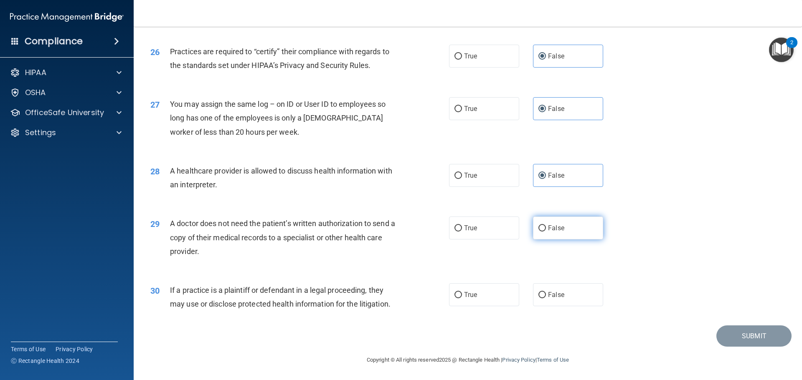
click at [558, 234] on label "False" at bounding box center [568, 228] width 70 height 23
click at [546, 232] on input "False" at bounding box center [542, 229] width 8 height 6
radio input "true"
click at [484, 296] on label "True" at bounding box center [484, 295] width 70 height 23
click at [462, 296] on input "True" at bounding box center [458, 295] width 8 height 6
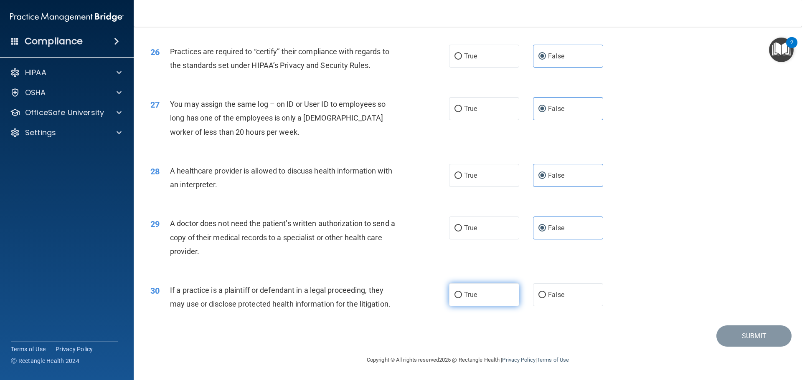
radio input "true"
click at [755, 334] on button "Submit" at bounding box center [753, 336] width 75 height 21
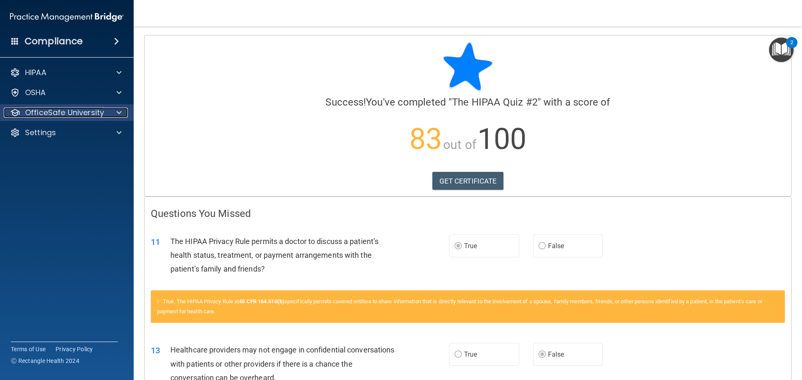
click at [84, 114] on p "OfficeSafe University" at bounding box center [64, 113] width 79 height 10
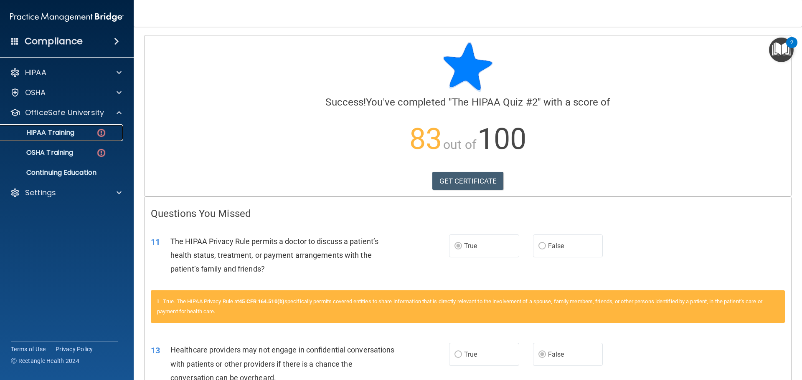
click at [89, 137] on div "HIPAA Training" at bounding box center [62, 133] width 114 height 8
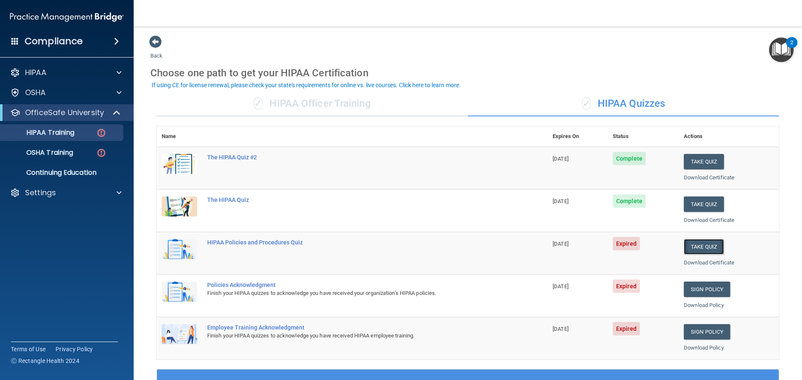
click at [694, 243] on button "Take Quiz" at bounding box center [704, 246] width 40 height 15
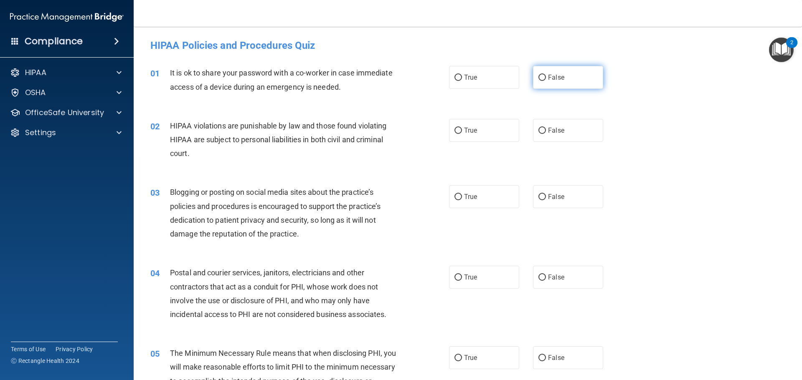
click at [534, 84] on label "False" at bounding box center [568, 77] width 70 height 23
click at [538, 81] on input "False" at bounding box center [542, 78] width 8 height 6
radio input "true"
click at [482, 128] on label "True" at bounding box center [484, 130] width 70 height 23
click at [462, 128] on input "True" at bounding box center [458, 131] width 8 height 6
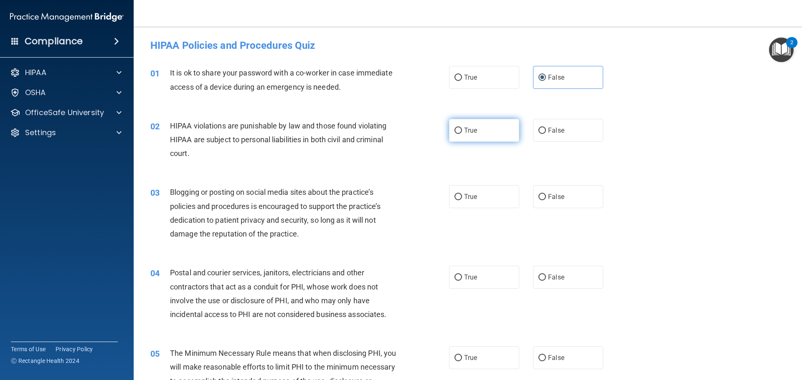
radio input "true"
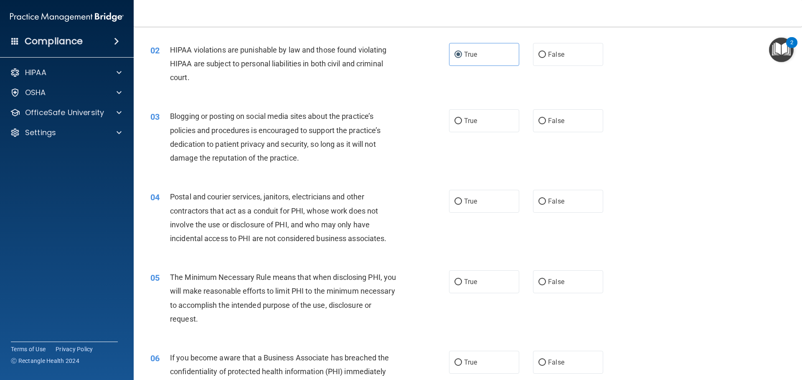
scroll to position [84, 0]
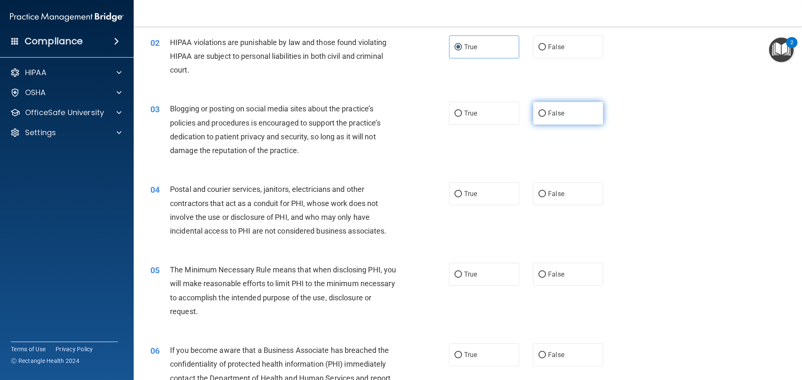
click at [554, 118] on label "False" at bounding box center [568, 113] width 70 height 23
click at [546, 117] on input "False" at bounding box center [542, 114] width 8 height 6
radio input "true"
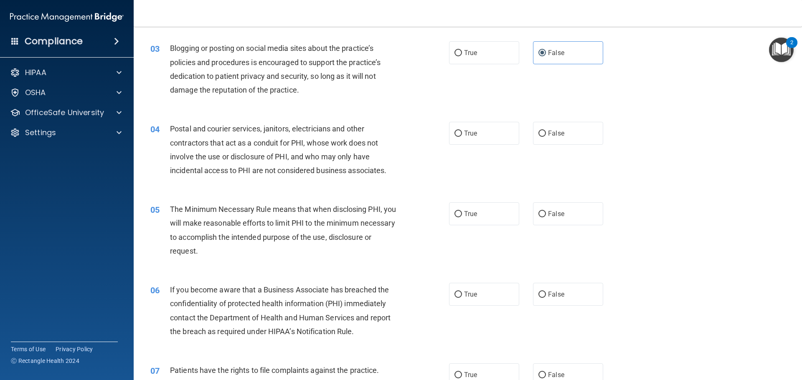
scroll to position [125, 0]
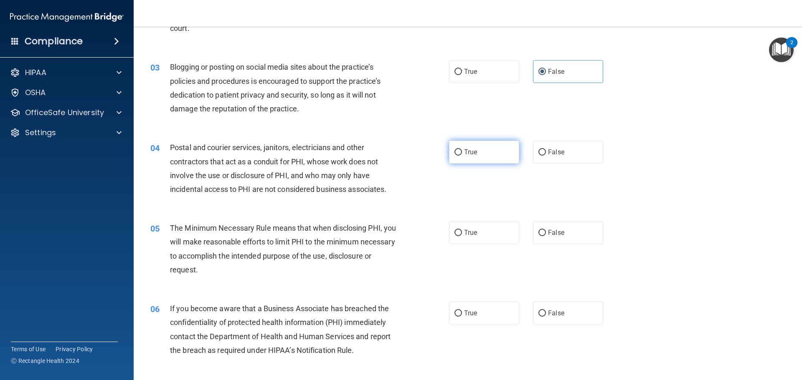
click at [466, 154] on span "True" at bounding box center [470, 152] width 13 height 8
click at [462, 154] on input "True" at bounding box center [458, 153] width 8 height 6
radio input "true"
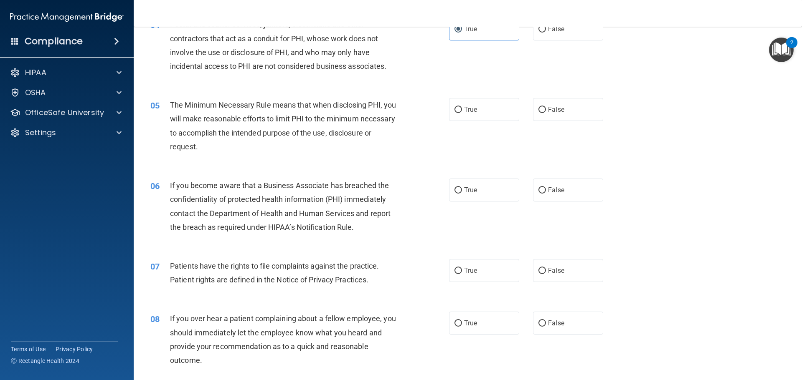
scroll to position [251, 0]
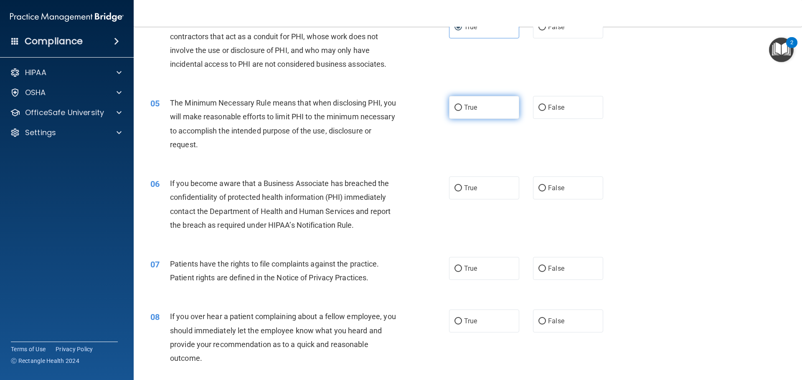
click at [464, 107] on span "True" at bounding box center [470, 108] width 13 height 8
click at [462, 107] on input "True" at bounding box center [458, 108] width 8 height 6
radio input "true"
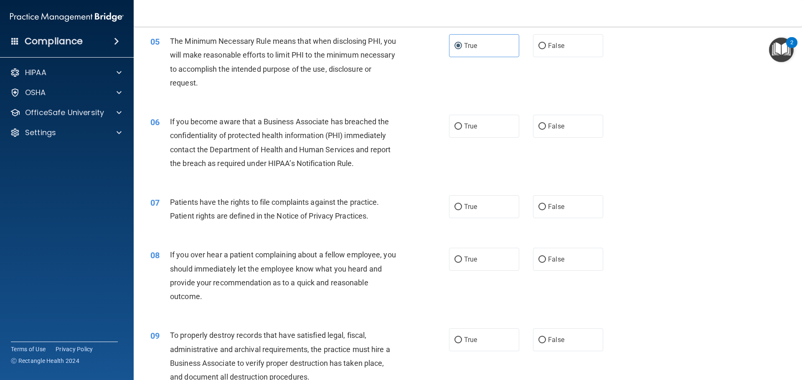
scroll to position [334, 0]
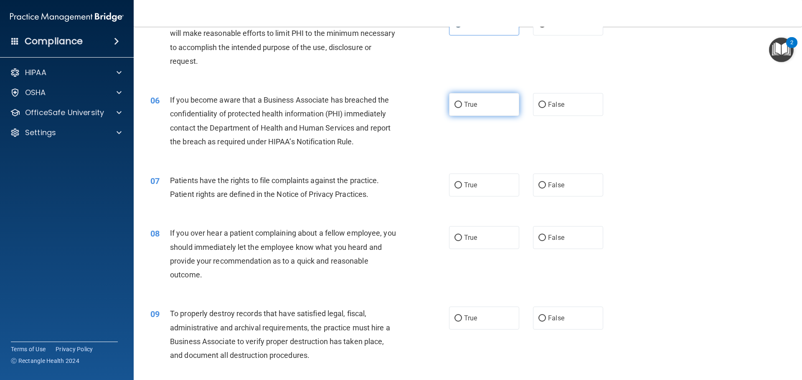
click at [474, 106] on label "True" at bounding box center [484, 104] width 70 height 23
click at [462, 106] on input "True" at bounding box center [458, 105] width 8 height 6
radio input "true"
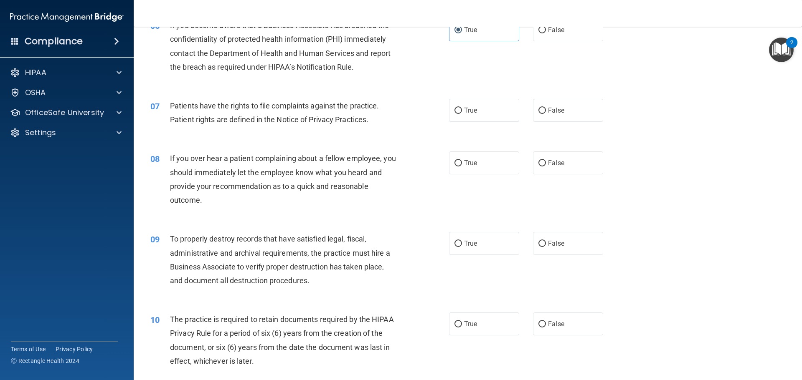
scroll to position [418, 0]
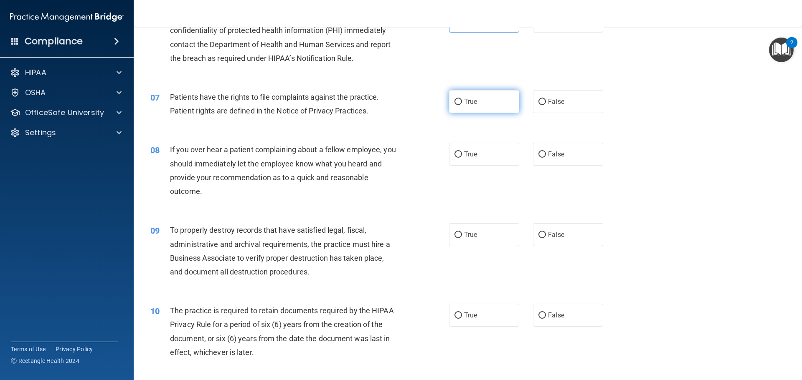
click at [474, 106] on label "True" at bounding box center [484, 101] width 70 height 23
click at [462, 105] on input "True" at bounding box center [458, 102] width 8 height 6
radio input "true"
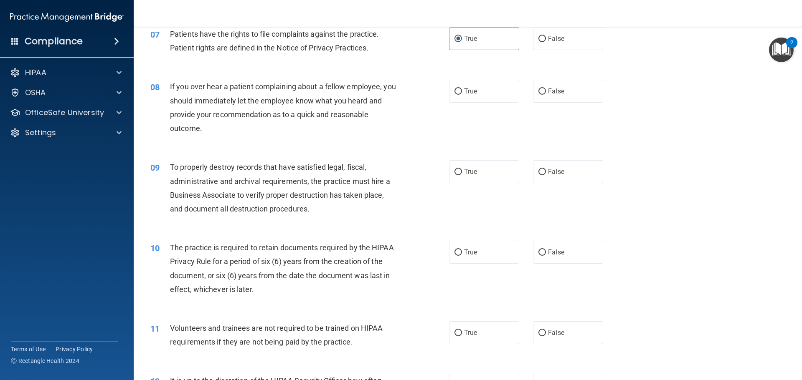
scroll to position [501, 0]
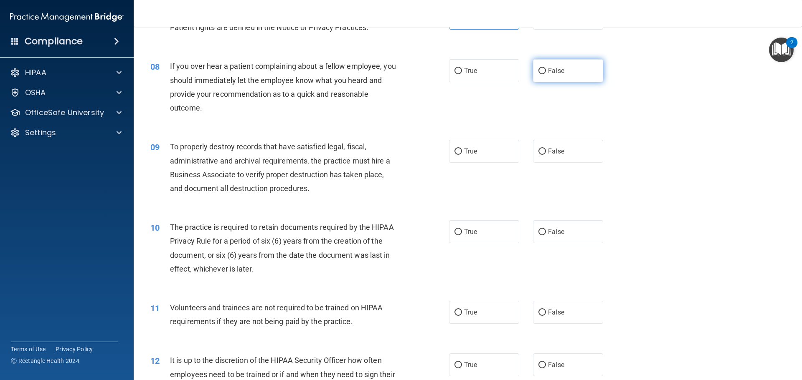
click at [561, 76] on label "False" at bounding box center [568, 70] width 70 height 23
click at [546, 74] on input "False" at bounding box center [542, 71] width 8 height 6
radio input "true"
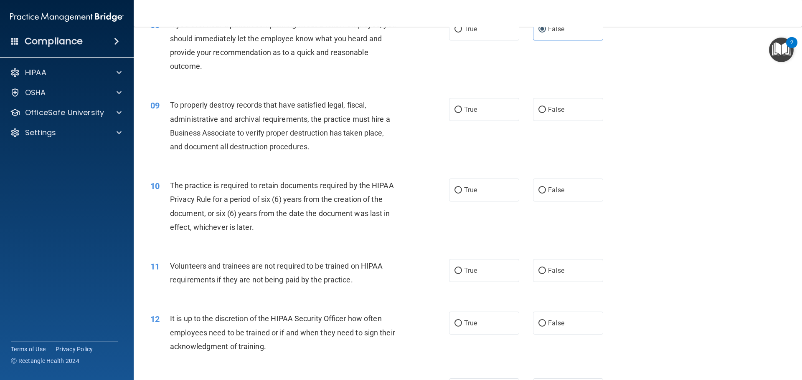
scroll to position [585, 0]
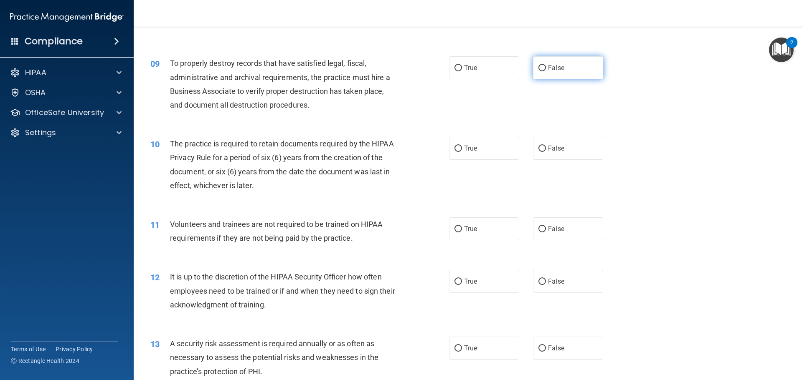
click at [566, 68] on label "False" at bounding box center [568, 67] width 70 height 23
click at [546, 68] on input "False" at bounding box center [542, 68] width 8 height 6
radio input "true"
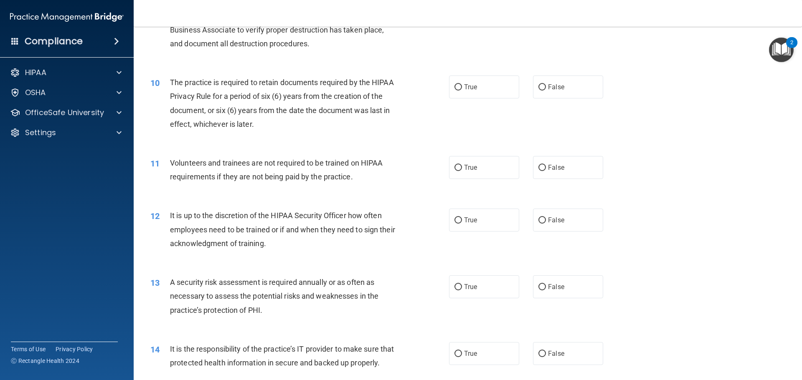
scroll to position [668, 0]
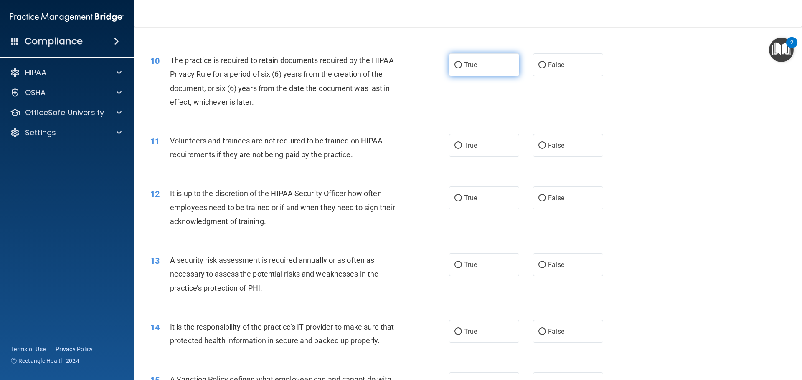
click at [497, 70] on label "True" at bounding box center [484, 64] width 70 height 23
click at [462, 68] on input "True" at bounding box center [458, 65] width 8 height 6
radio input "true"
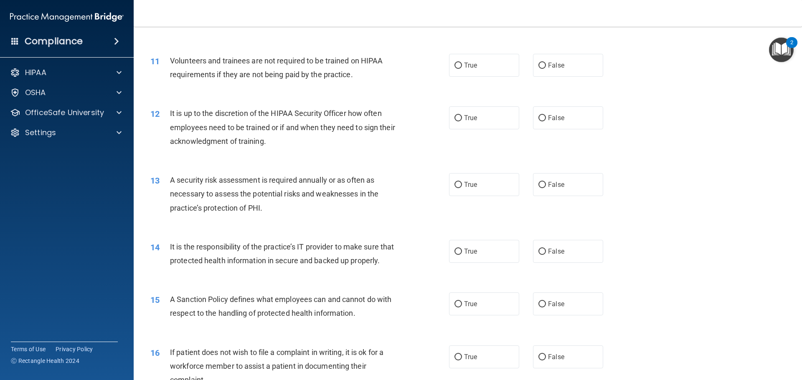
scroll to position [752, 0]
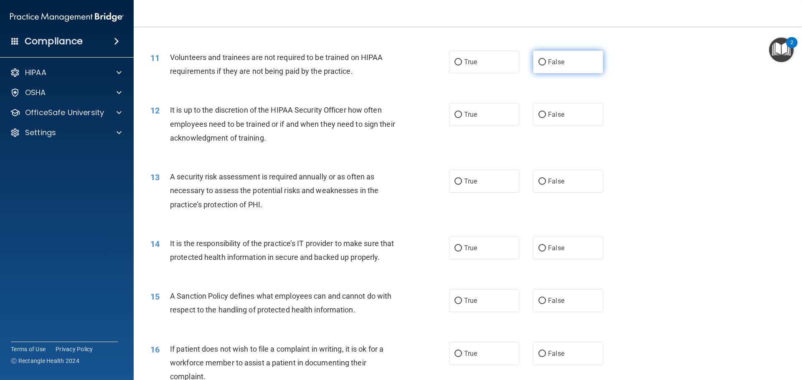
click at [538, 63] on input "False" at bounding box center [542, 62] width 8 height 6
radio input "true"
click at [549, 116] on span "False" at bounding box center [556, 115] width 16 height 8
click at [546, 116] on input "False" at bounding box center [542, 115] width 8 height 6
radio input "true"
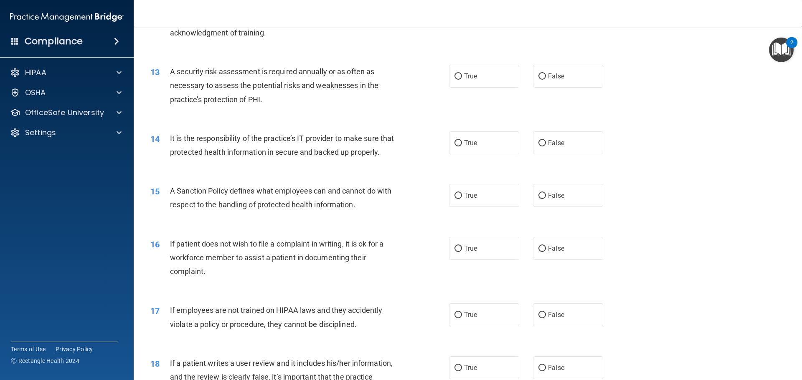
scroll to position [877, 0]
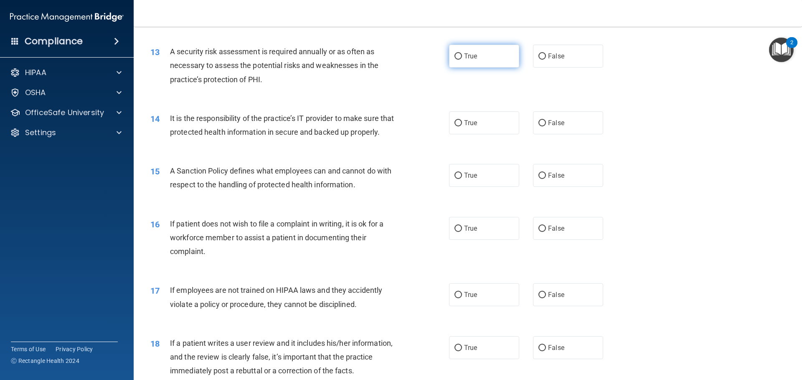
click at [489, 63] on label "True" at bounding box center [484, 56] width 70 height 23
click at [462, 60] on input "True" at bounding box center [458, 56] width 8 height 6
radio input "true"
click at [470, 127] on span "True" at bounding box center [470, 123] width 13 height 8
click at [462, 127] on input "True" at bounding box center [458, 123] width 8 height 6
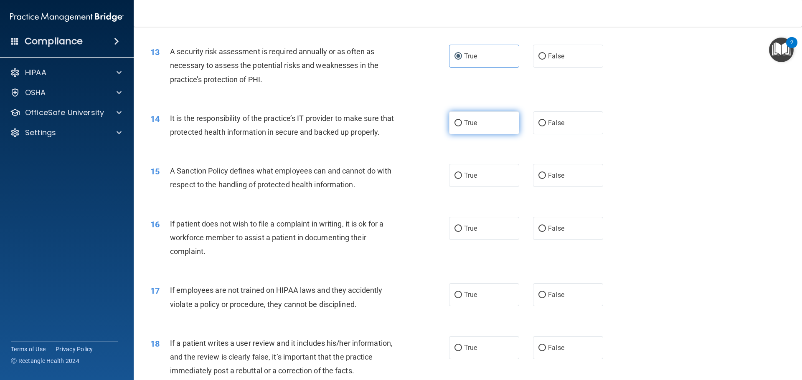
radio input "true"
click at [464, 180] on span "True" at bounding box center [470, 176] width 13 height 8
click at [462, 179] on input "True" at bounding box center [458, 176] width 8 height 6
radio input "true"
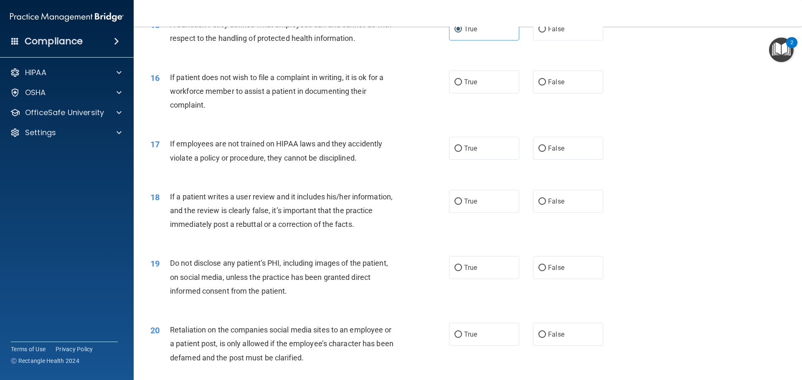
scroll to position [1044, 0]
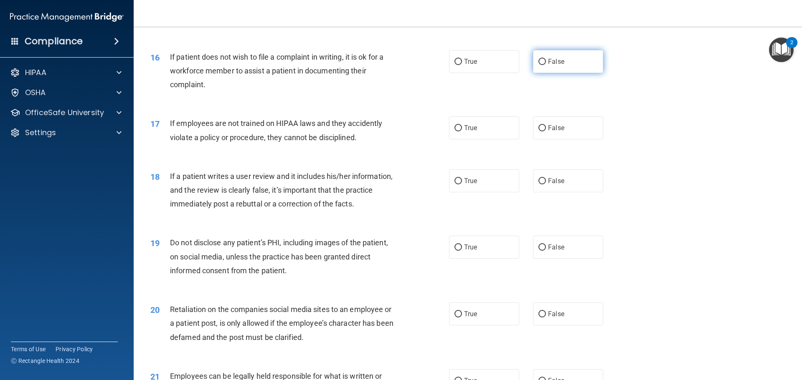
click at [581, 73] on label "False" at bounding box center [568, 61] width 70 height 23
click at [546, 65] on input "False" at bounding box center [542, 62] width 8 height 6
radio input "true"
click at [580, 139] on label "False" at bounding box center [568, 128] width 70 height 23
click at [546, 132] on input "False" at bounding box center [542, 128] width 8 height 6
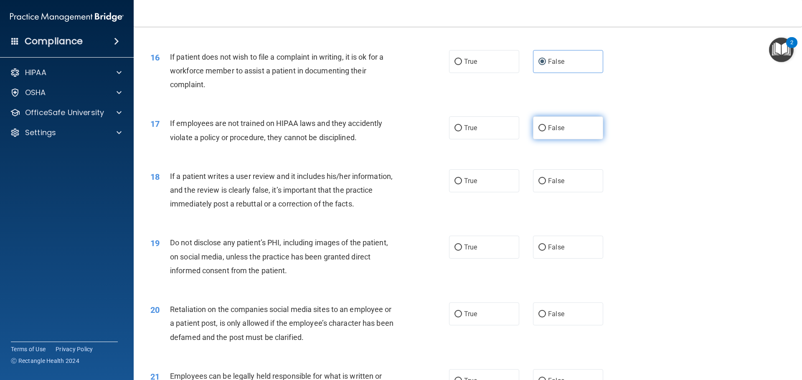
radio input "true"
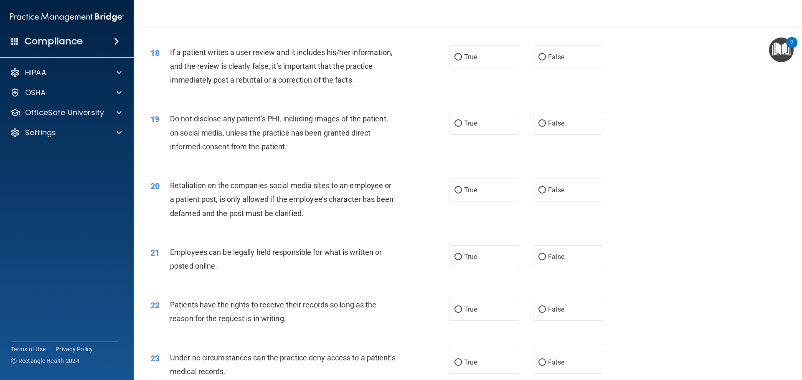
scroll to position [1169, 0]
click at [538, 59] on input "False" at bounding box center [542, 56] width 8 height 6
radio input "true"
click at [460, 134] on label "True" at bounding box center [484, 122] width 70 height 23
click at [460, 126] on input "True" at bounding box center [458, 122] width 8 height 6
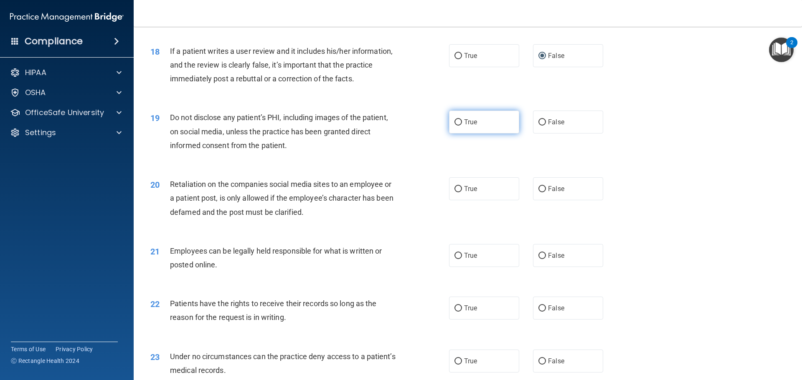
radio input "true"
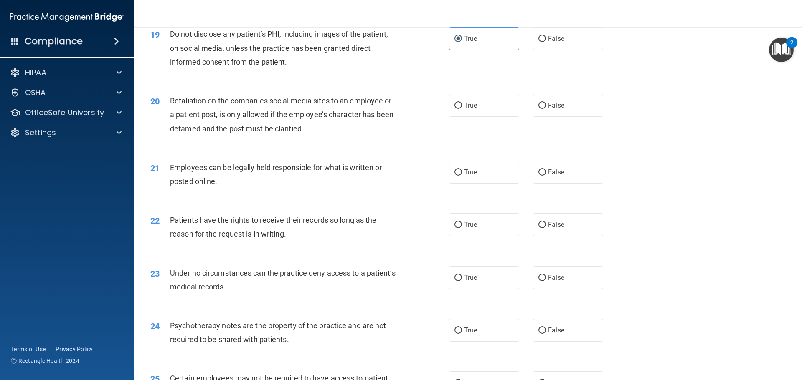
scroll to position [1295, 0]
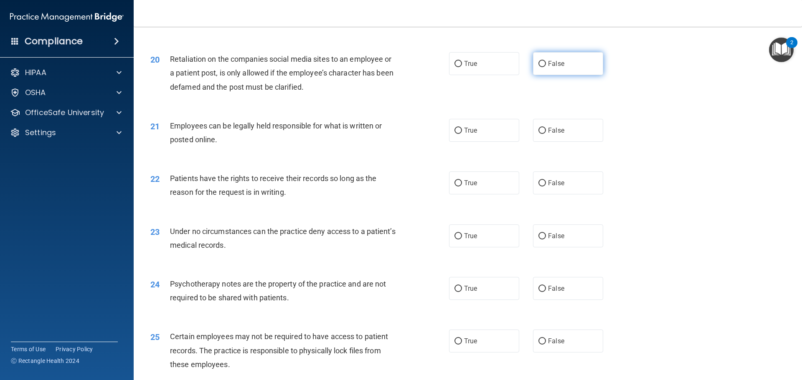
click at [555, 75] on label "False" at bounding box center [568, 63] width 70 height 23
click at [546, 67] on input "False" at bounding box center [542, 64] width 8 height 6
radio input "true"
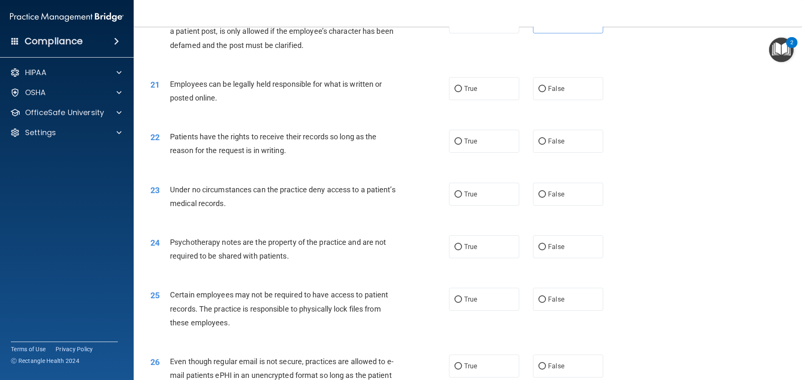
scroll to position [1378, 0]
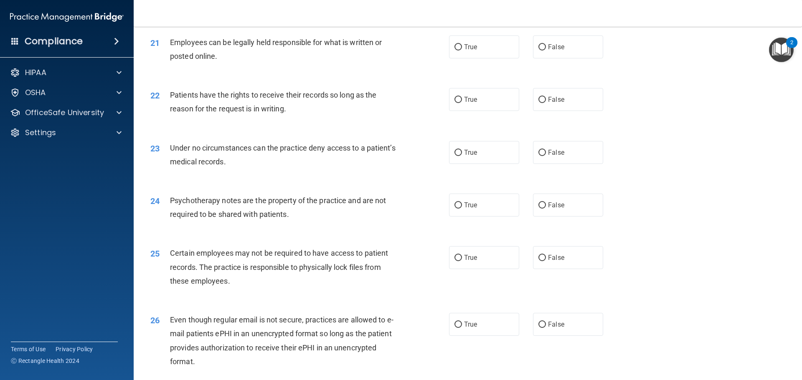
click at [469, 75] on div "21 Employees can be legally held responsible for what is written or posted onli…" at bounding box center [467, 51] width 647 height 53
click at [462, 58] on label "True" at bounding box center [484, 46] width 70 height 23
click at [462, 51] on input "True" at bounding box center [458, 47] width 8 height 6
radio input "true"
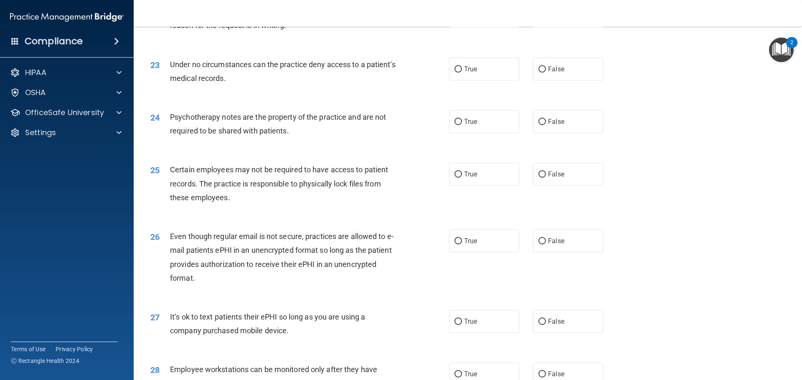
scroll to position [1420, 0]
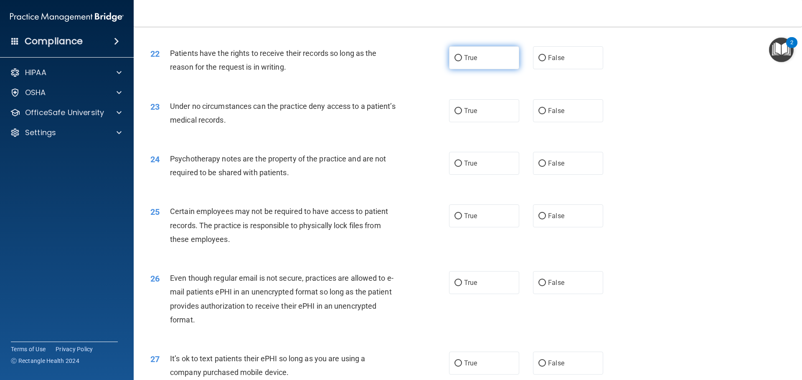
click at [482, 69] on label "True" at bounding box center [484, 57] width 70 height 23
click at [462, 61] on input "True" at bounding box center [458, 58] width 8 height 6
radio input "true"
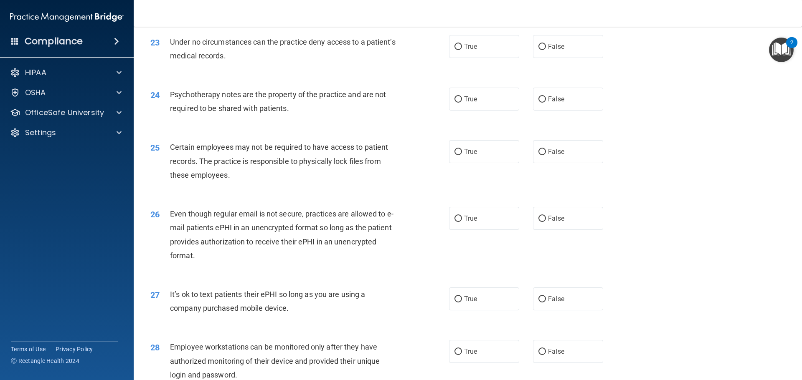
scroll to position [1503, 0]
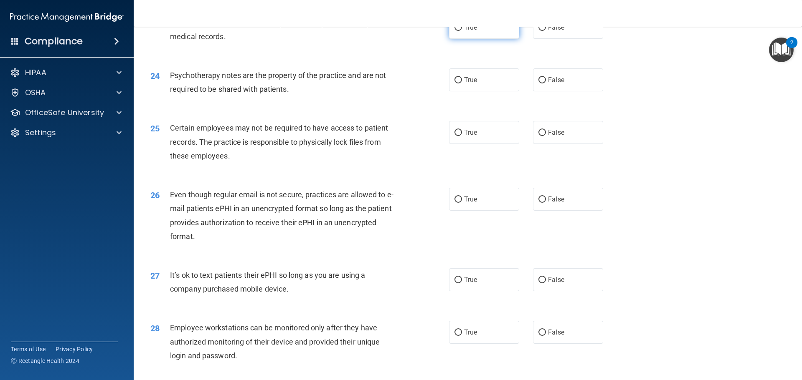
click at [485, 39] on label "True" at bounding box center [484, 27] width 70 height 23
click at [462, 31] on input "True" at bounding box center [458, 28] width 8 height 6
radio input "true"
click at [541, 84] on input "False" at bounding box center [542, 80] width 8 height 6
radio input "true"
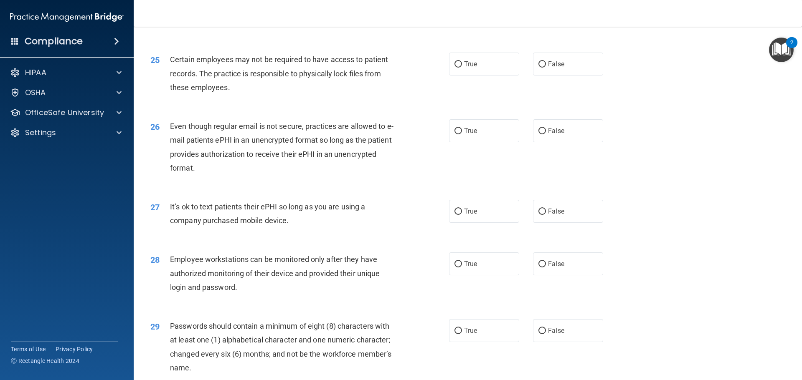
scroll to position [1587, 0]
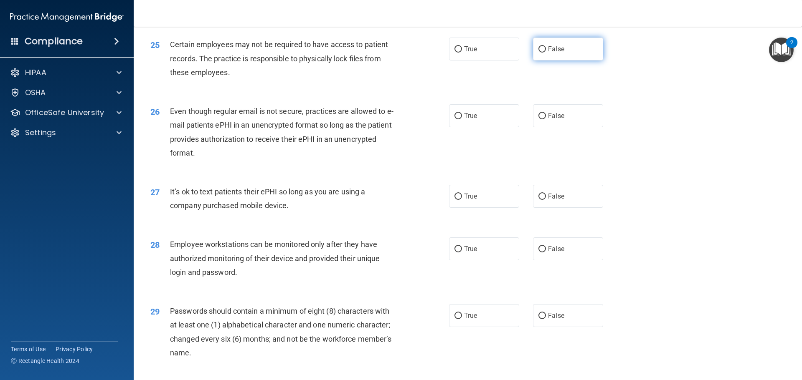
click at [540, 53] on input "False" at bounding box center [542, 49] width 8 height 6
radio input "true"
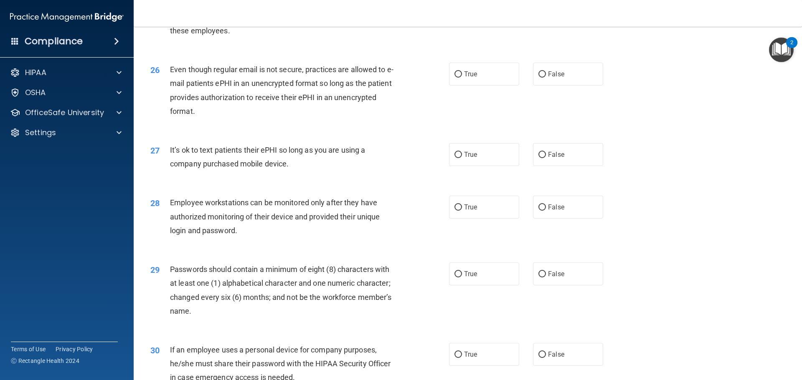
scroll to position [1670, 0]
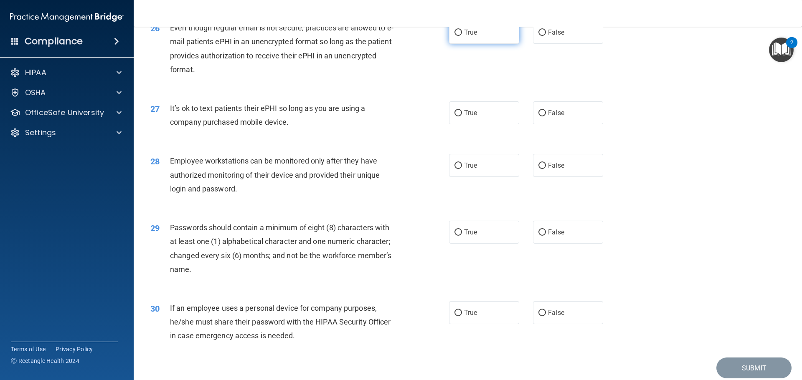
click at [473, 36] on span "True" at bounding box center [470, 32] width 13 height 8
click at [462, 36] on input "True" at bounding box center [458, 33] width 8 height 6
radio input "true"
click at [469, 124] on label "True" at bounding box center [484, 112] width 70 height 23
click at [462, 117] on input "True" at bounding box center [458, 113] width 8 height 6
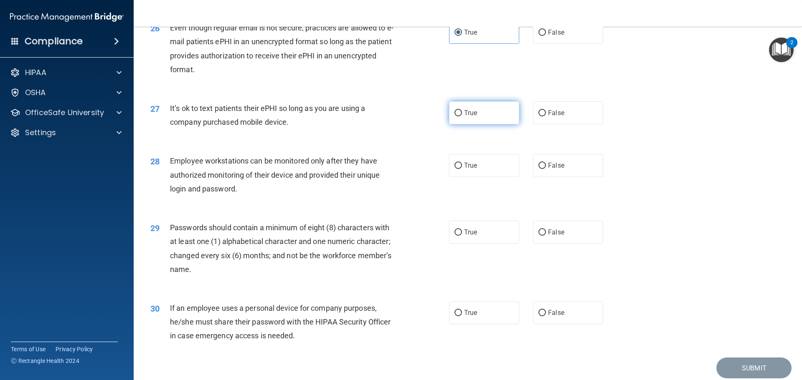
radio input "true"
click at [537, 177] on label "False" at bounding box center [568, 165] width 70 height 23
click at [538, 169] on input "False" at bounding box center [542, 166] width 8 height 6
radio input "true"
click at [560, 244] on label "False" at bounding box center [568, 232] width 70 height 23
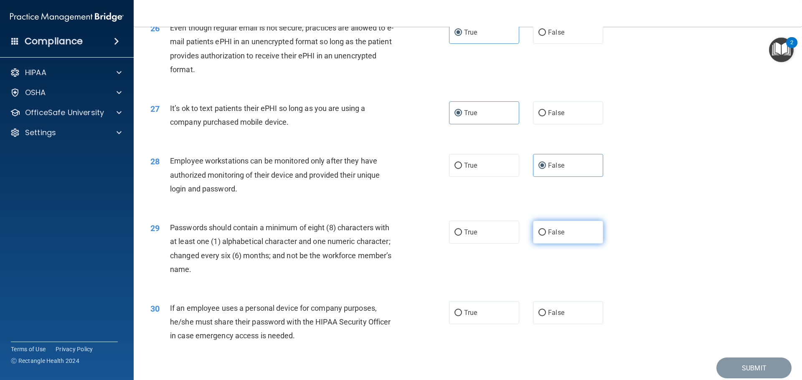
click at [546, 236] on input "False" at bounding box center [542, 233] width 8 height 6
radio input "true"
click at [456, 320] on label "True" at bounding box center [484, 313] width 70 height 23
click at [456, 317] on input "True" at bounding box center [458, 313] width 8 height 6
radio input "true"
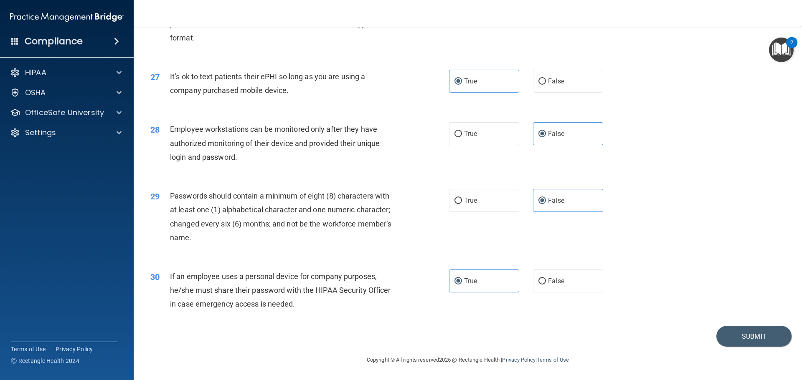
scroll to position [1716, 0]
click at [775, 342] on button "Submit" at bounding box center [753, 336] width 75 height 21
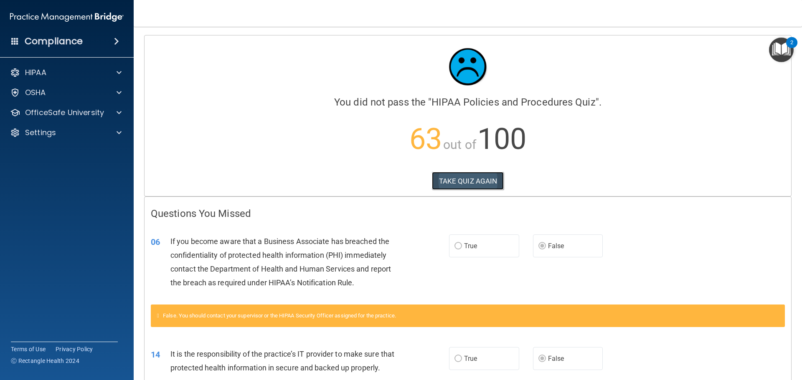
click at [471, 180] on button "TAKE QUIZ AGAIN" at bounding box center [468, 181] width 72 height 18
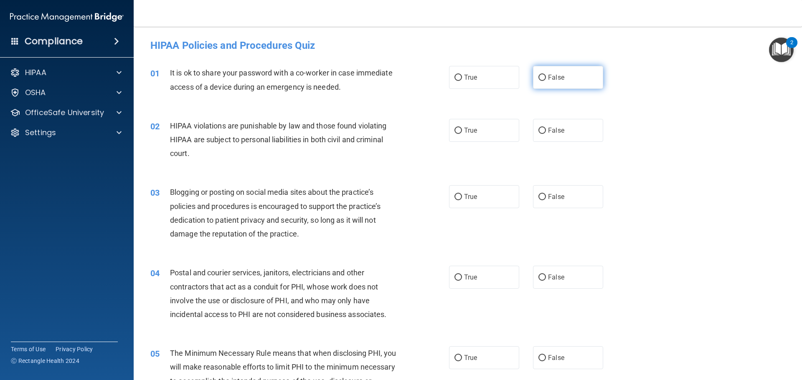
click at [541, 73] on label "False" at bounding box center [568, 77] width 70 height 23
click at [541, 75] on input "False" at bounding box center [542, 78] width 8 height 6
radio input "true"
click at [485, 131] on label "True" at bounding box center [484, 130] width 70 height 23
click at [462, 131] on input "True" at bounding box center [458, 131] width 8 height 6
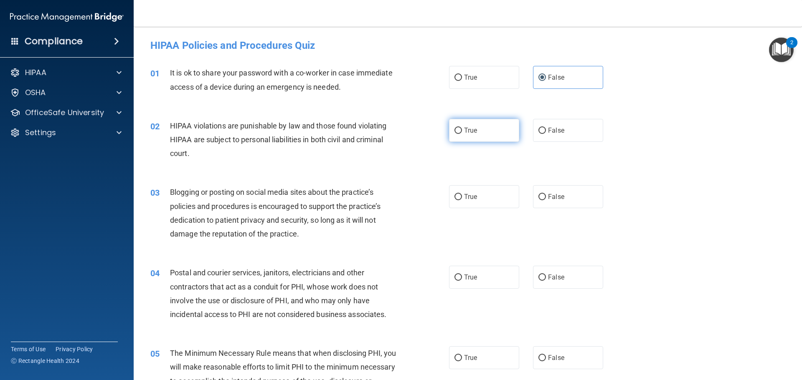
radio input "true"
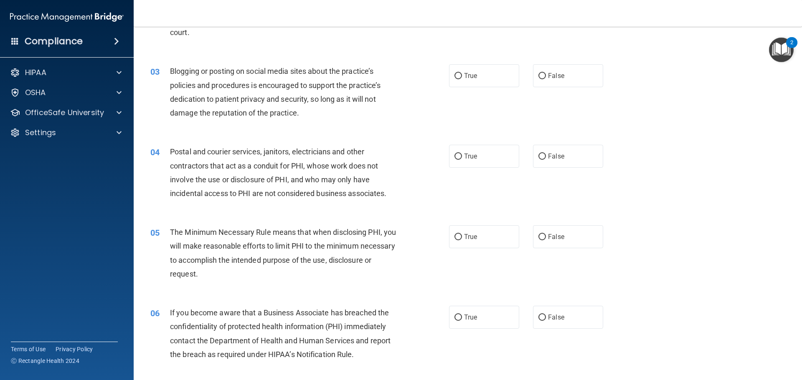
scroll to position [125, 0]
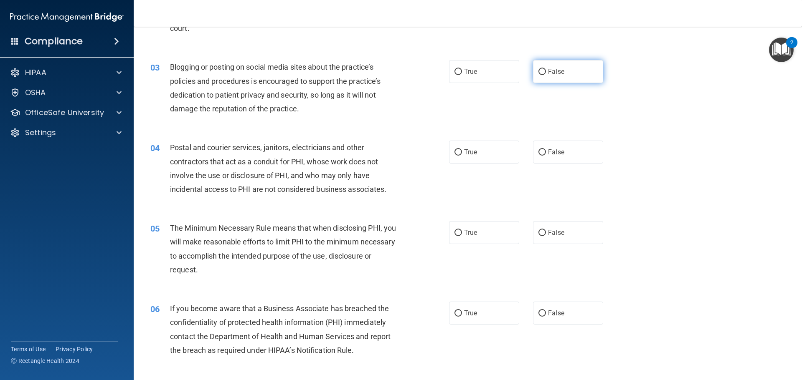
click at [556, 77] on label "False" at bounding box center [568, 71] width 70 height 23
click at [546, 75] on input "False" at bounding box center [542, 72] width 8 height 6
radio input "true"
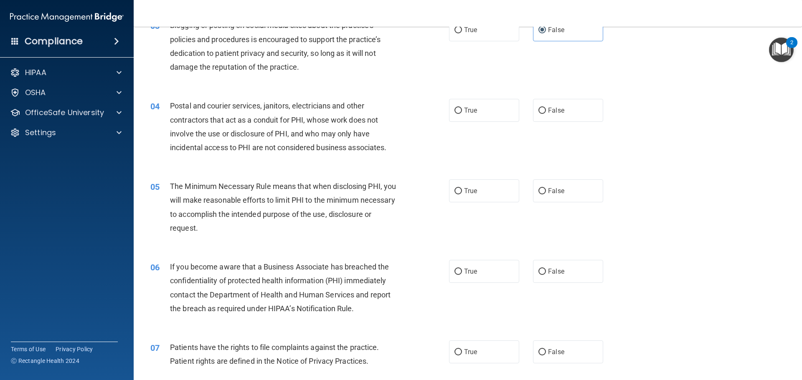
scroll to position [209, 0]
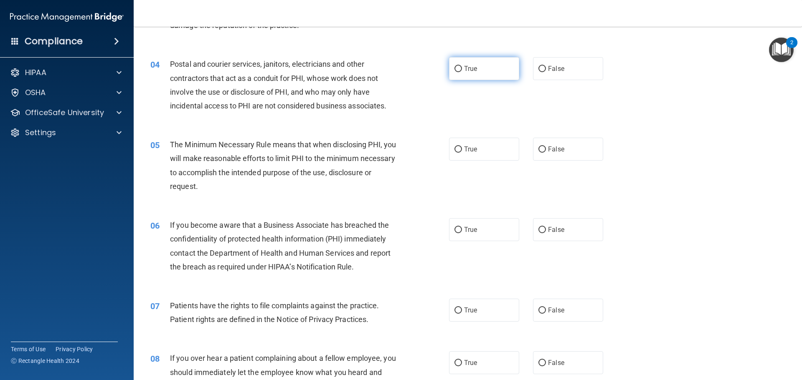
click at [484, 71] on label "True" at bounding box center [484, 68] width 70 height 23
click at [462, 71] on input "True" at bounding box center [458, 69] width 8 height 6
radio input "true"
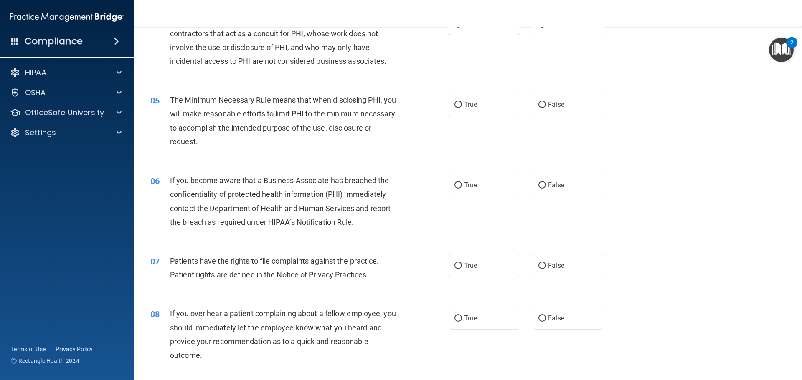
scroll to position [292, 0]
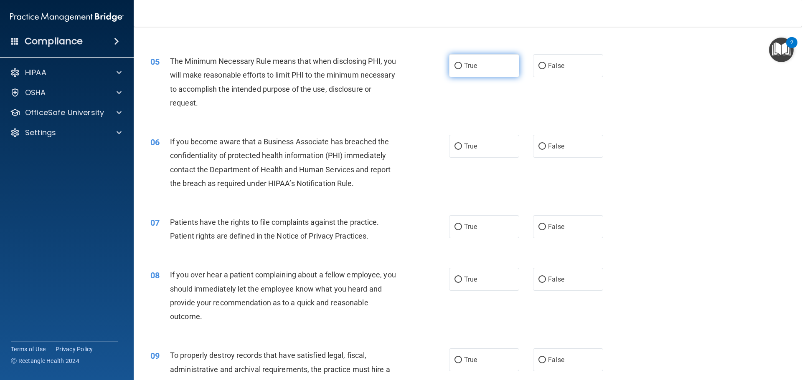
click at [472, 70] on label "True" at bounding box center [484, 65] width 70 height 23
click at [462, 69] on input "True" at bounding box center [458, 66] width 8 height 6
radio input "true"
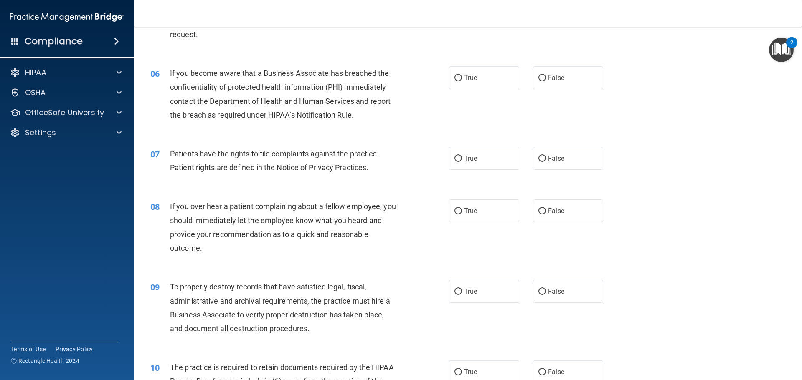
scroll to position [376, 0]
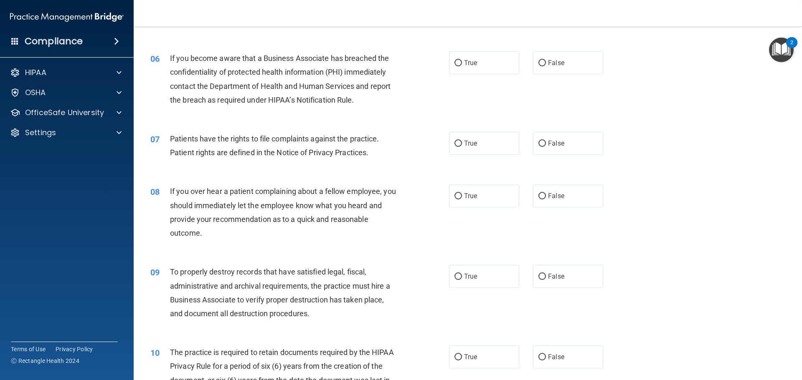
drag, startPoint x: 557, startPoint y: 66, endPoint x: 525, endPoint y: 91, distance: 41.6
click at [557, 67] on label "False" at bounding box center [568, 62] width 70 height 23
click at [546, 66] on input "False" at bounding box center [542, 63] width 8 height 6
radio input "true"
click at [449, 142] on label "True" at bounding box center [484, 143] width 70 height 23
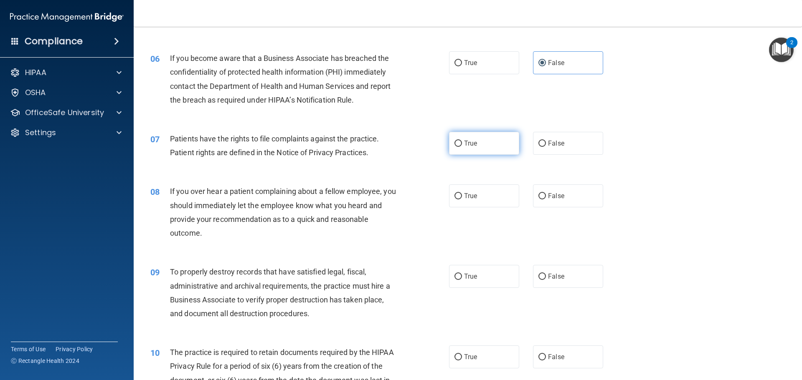
click at [454, 142] on input "True" at bounding box center [458, 144] width 8 height 6
radio input "true"
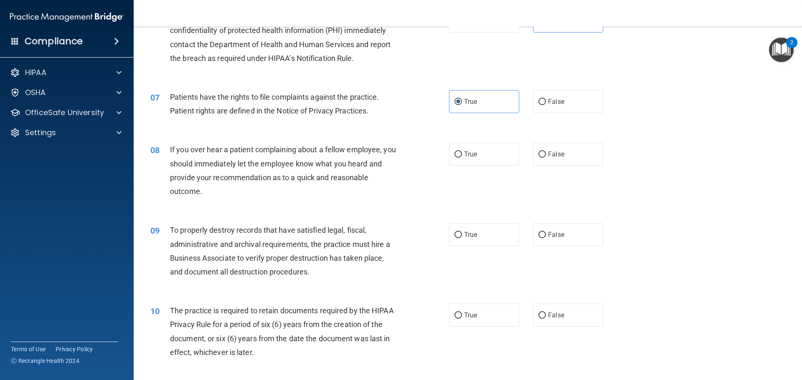
scroll to position [459, 0]
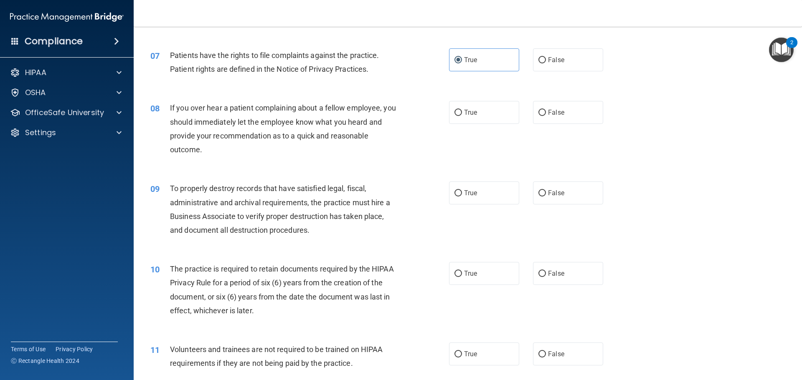
drag, startPoint x: 557, startPoint y: 114, endPoint x: 512, endPoint y: 139, distance: 51.9
click at [557, 115] on span "False" at bounding box center [556, 113] width 16 height 8
click at [546, 115] on input "False" at bounding box center [542, 113] width 8 height 6
radio input "true"
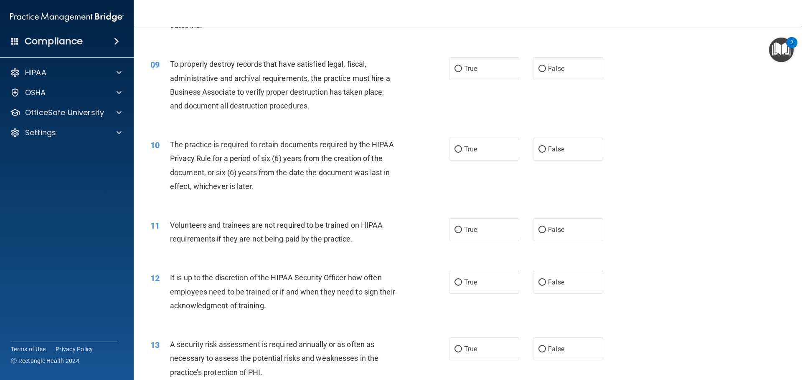
scroll to position [585, 0]
click at [543, 72] on label "False" at bounding box center [568, 67] width 70 height 23
click at [543, 71] on input "False" at bounding box center [542, 68] width 8 height 6
radio input "true"
click at [463, 155] on label "True" at bounding box center [484, 148] width 70 height 23
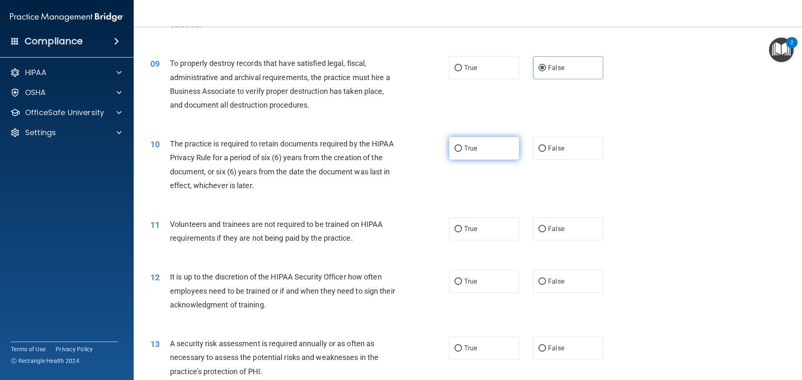
click at [462, 152] on input "True" at bounding box center [458, 149] width 8 height 6
radio input "true"
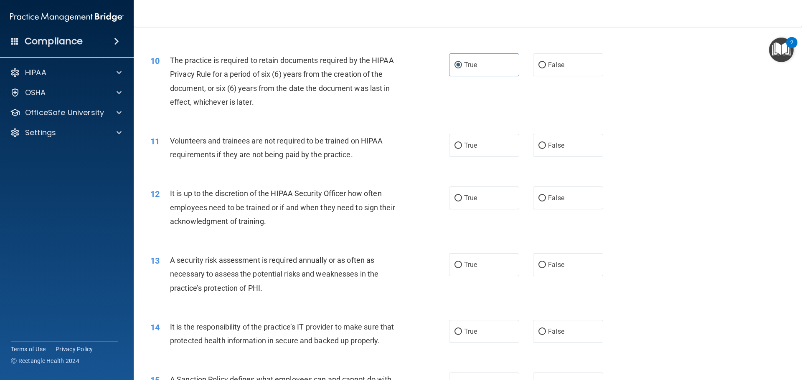
scroll to position [710, 0]
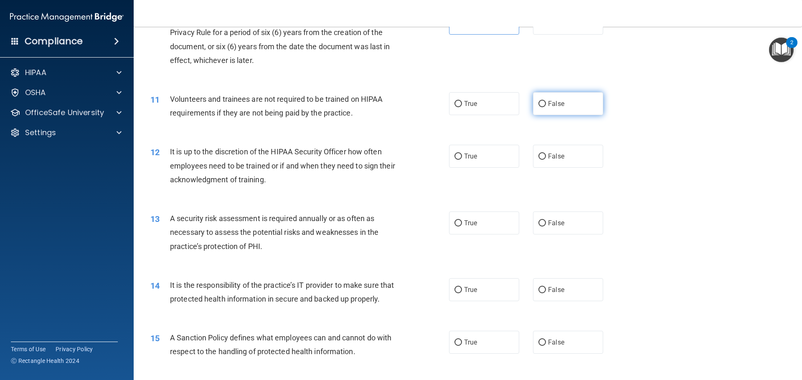
click at [542, 107] on input "False" at bounding box center [542, 104] width 8 height 6
radio input "true"
click at [552, 162] on label "False" at bounding box center [568, 156] width 70 height 23
click at [546, 160] on input "False" at bounding box center [542, 157] width 8 height 6
radio input "true"
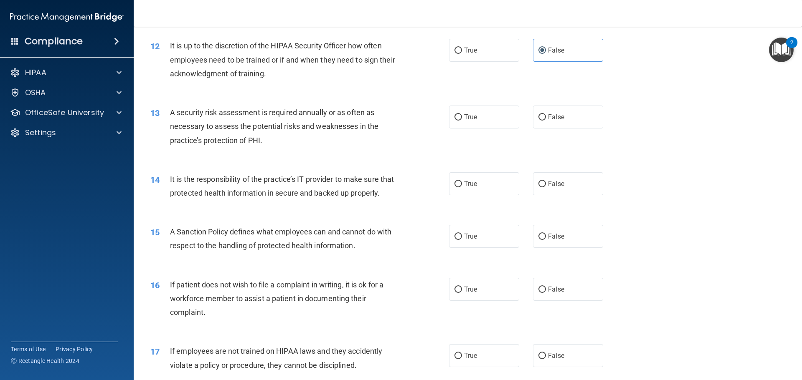
scroll to position [835, 0]
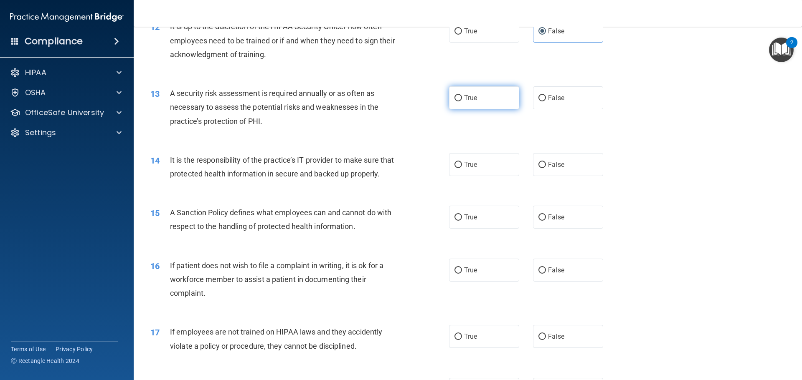
click at [483, 104] on label "True" at bounding box center [484, 97] width 70 height 23
click at [462, 101] on input "True" at bounding box center [458, 98] width 8 height 6
radio input "true"
click at [551, 155] on label "False" at bounding box center [568, 164] width 70 height 23
click at [546, 162] on input "False" at bounding box center [542, 165] width 8 height 6
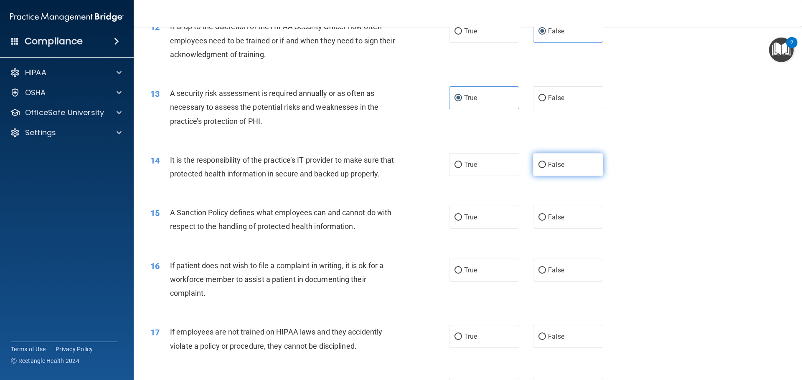
radio input "true"
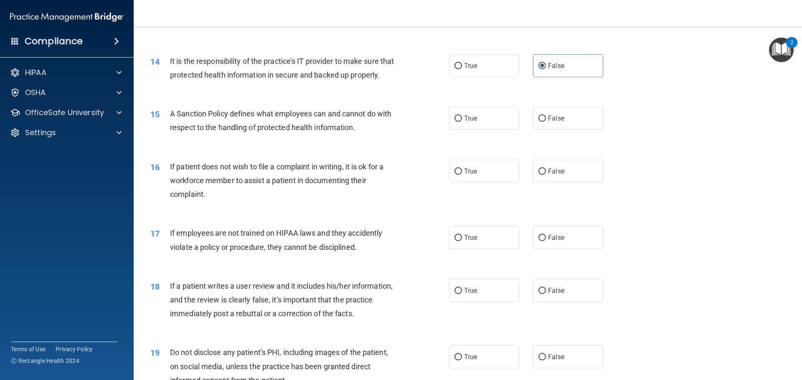
scroll to position [960, 0]
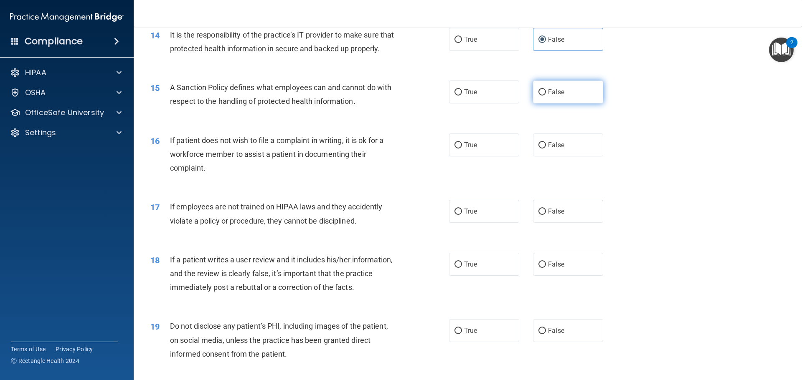
click at [575, 104] on label "False" at bounding box center [568, 92] width 70 height 23
click at [546, 96] on input "False" at bounding box center [542, 92] width 8 height 6
radio input "true"
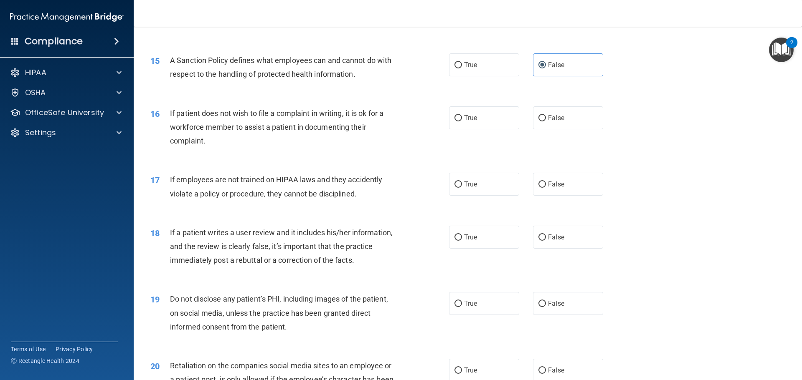
scroll to position [1002, 0]
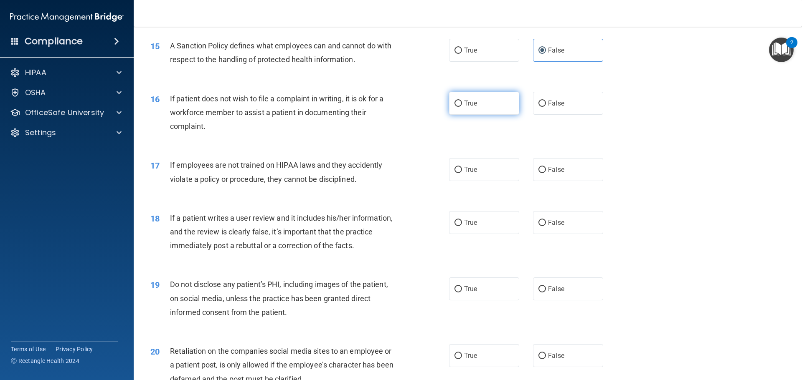
click at [474, 107] on span "True" at bounding box center [470, 103] width 13 height 8
click at [462, 107] on input "True" at bounding box center [458, 104] width 8 height 6
radio input "true"
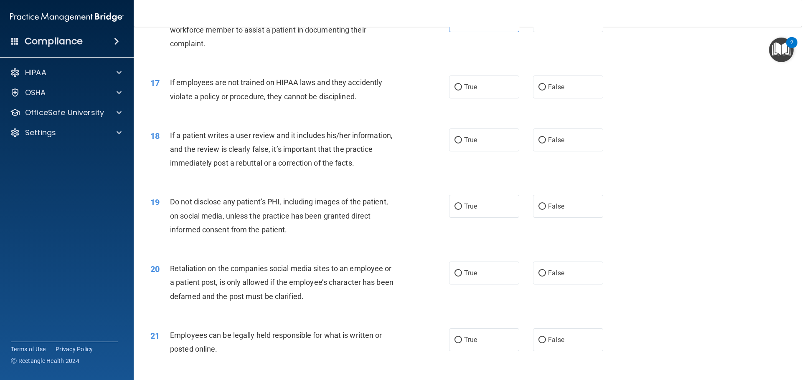
scroll to position [1086, 0]
click at [533, 98] on label "False" at bounding box center [568, 86] width 70 height 23
click at [538, 90] on input "False" at bounding box center [542, 87] width 8 height 6
radio input "true"
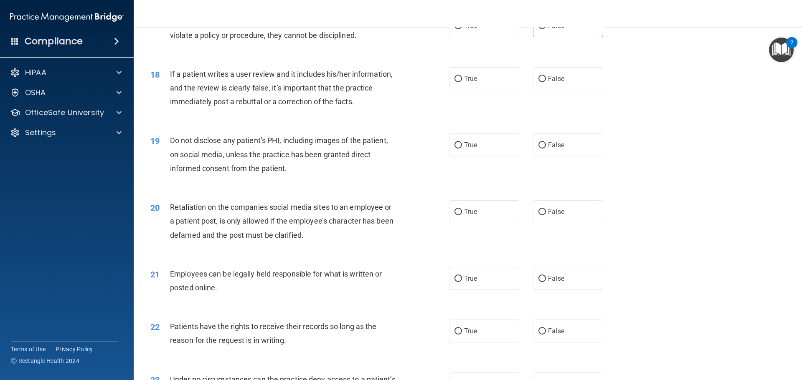
scroll to position [1169, 0]
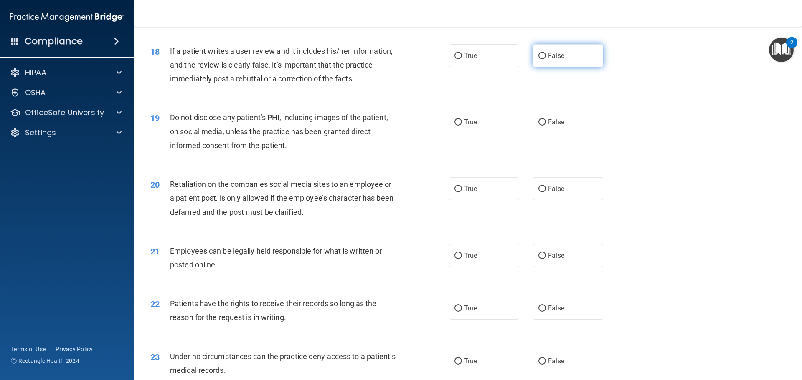
click at [555, 60] on span "False" at bounding box center [556, 56] width 16 height 8
click at [546, 59] on input "False" at bounding box center [542, 56] width 8 height 6
radio input "true"
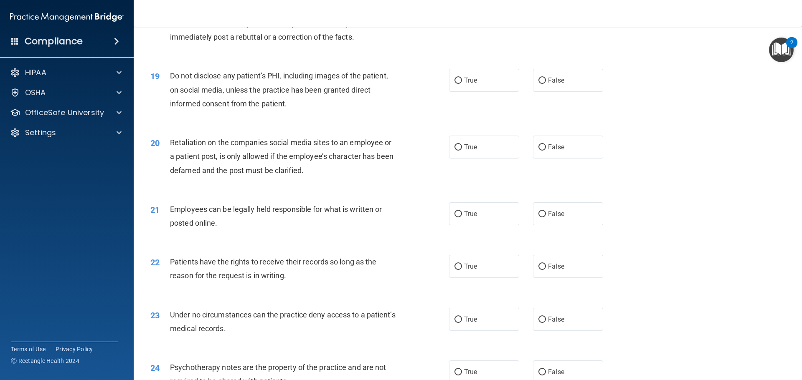
scroll to position [1253, 0]
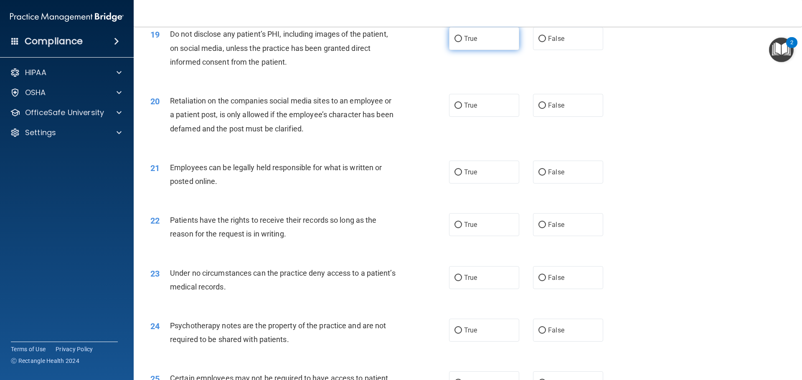
click at [490, 50] on label "True" at bounding box center [484, 38] width 70 height 23
click at [462, 42] on input "True" at bounding box center [458, 39] width 8 height 6
radio input "true"
drag, startPoint x: 545, startPoint y: 115, endPoint x: 514, endPoint y: 142, distance: 40.9
click at [545, 115] on label "False" at bounding box center [568, 105] width 70 height 23
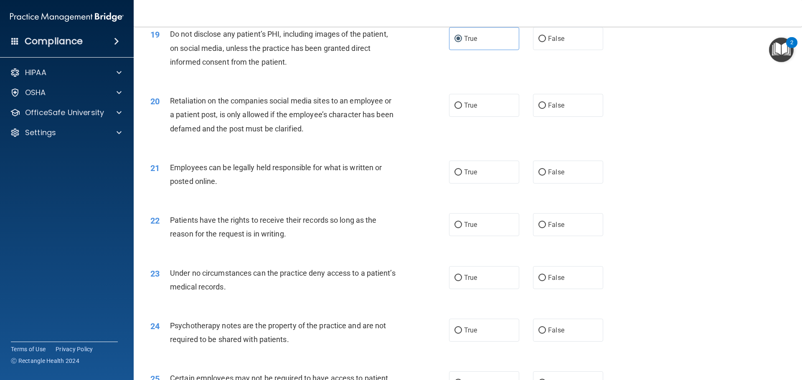
click at [545, 109] on input "False" at bounding box center [542, 106] width 8 height 6
radio input "true"
click at [483, 184] on label "True" at bounding box center [484, 172] width 70 height 23
click at [462, 176] on input "True" at bounding box center [458, 173] width 8 height 6
radio input "true"
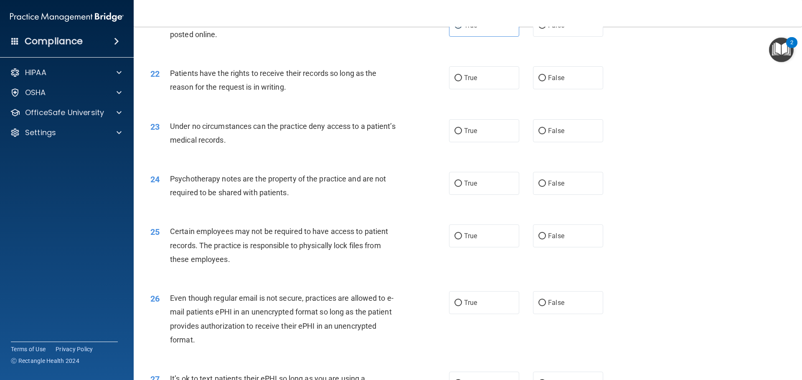
scroll to position [1420, 0]
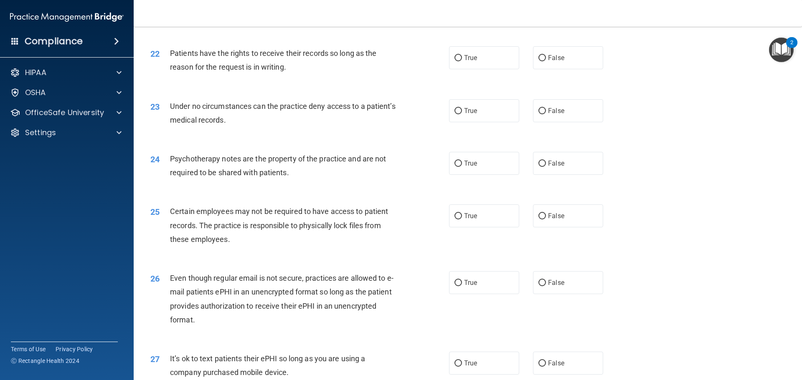
click at [576, 84] on div "22 Patients have the rights to receive their records so long as the reason for …" at bounding box center [467, 62] width 647 height 53
click at [573, 69] on label "False" at bounding box center [568, 57] width 70 height 23
click at [546, 61] on input "False" at bounding box center [542, 58] width 8 height 6
radio input "true"
click at [552, 115] on span "False" at bounding box center [556, 111] width 16 height 8
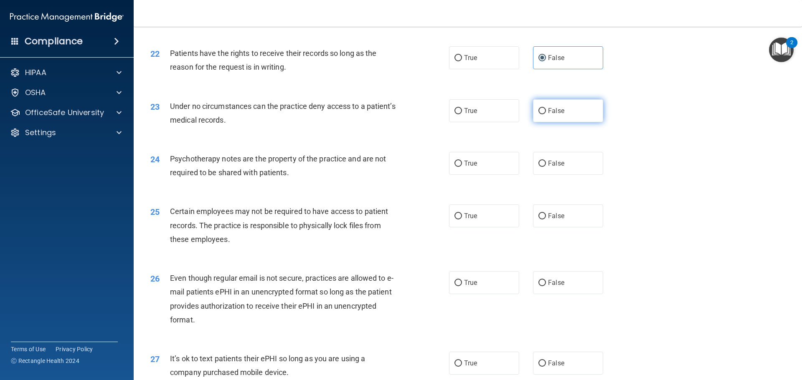
click at [546, 114] on input "False" at bounding box center [542, 111] width 8 height 6
radio input "true"
click at [472, 175] on label "True" at bounding box center [484, 163] width 70 height 23
click at [462, 167] on input "True" at bounding box center [458, 164] width 8 height 6
radio input "true"
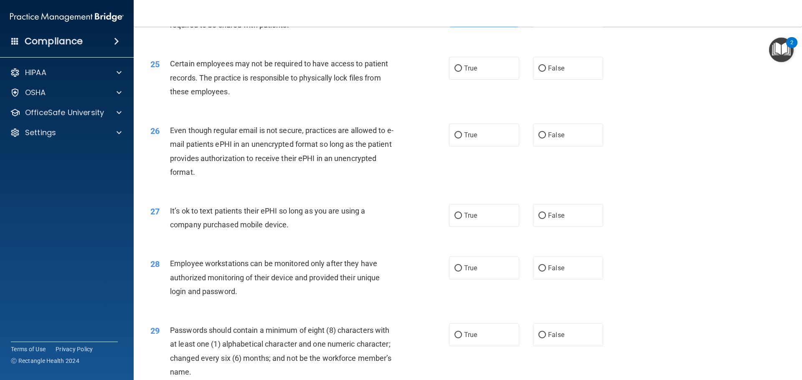
scroll to position [1587, 0]
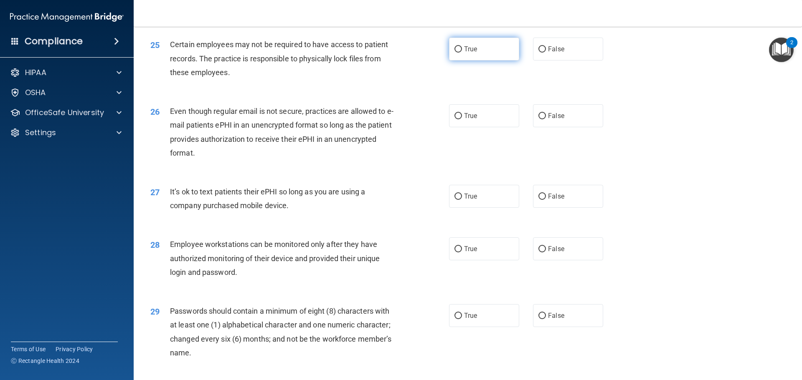
click at [475, 61] on label "True" at bounding box center [484, 49] width 70 height 23
click at [462, 53] on input "True" at bounding box center [458, 49] width 8 height 6
radio input "true"
click at [495, 127] on label "True" at bounding box center [484, 115] width 70 height 23
click at [462, 119] on input "True" at bounding box center [458, 116] width 8 height 6
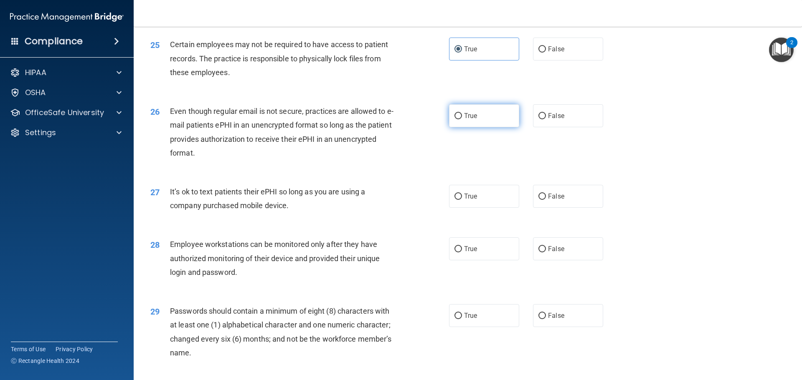
radio input "true"
click at [564, 208] on label "False" at bounding box center [568, 196] width 70 height 23
click at [546, 200] on input "False" at bounding box center [542, 197] width 8 height 6
radio input "true"
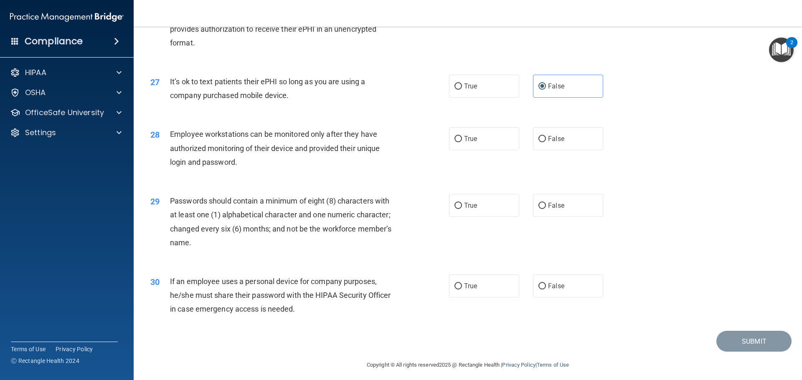
scroll to position [1712, 0]
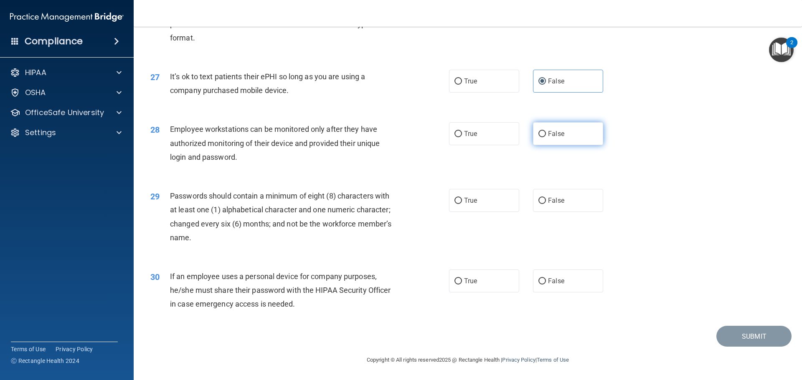
click at [564, 133] on label "False" at bounding box center [568, 133] width 70 height 23
click at [546, 133] on input "False" at bounding box center [542, 134] width 8 height 6
radio input "true"
click at [481, 210] on label "True" at bounding box center [484, 200] width 70 height 23
click at [462, 204] on input "True" at bounding box center [458, 201] width 8 height 6
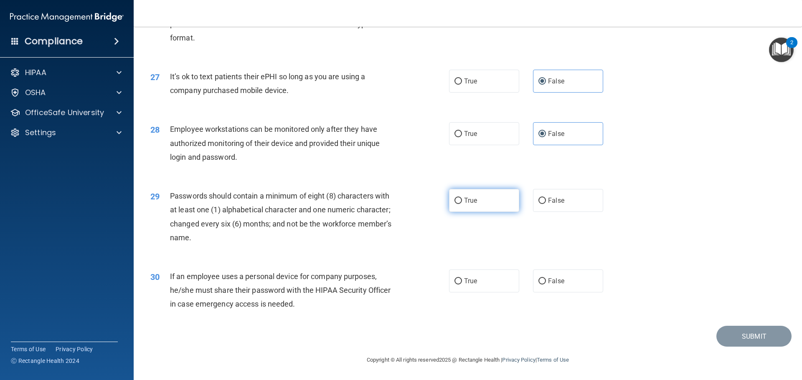
radio input "true"
click at [560, 284] on span "False" at bounding box center [556, 281] width 16 height 8
click at [546, 284] on input "False" at bounding box center [542, 282] width 8 height 6
radio input "true"
click at [747, 337] on button "Submit" at bounding box center [753, 336] width 75 height 21
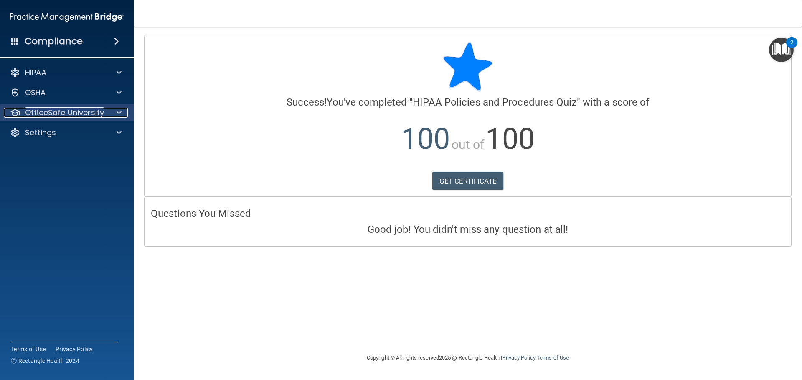
drag, startPoint x: 69, startPoint y: 113, endPoint x: 75, endPoint y: 116, distance: 6.5
click at [69, 113] on p "OfficeSafe University" at bounding box center [64, 113] width 79 height 10
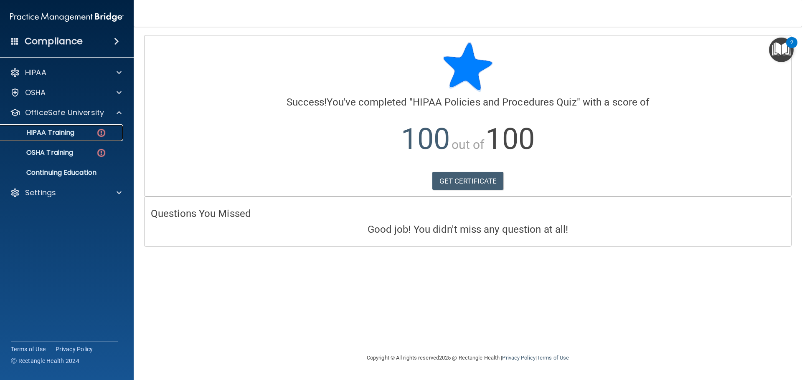
click at [101, 137] on img at bounding box center [101, 133] width 10 height 10
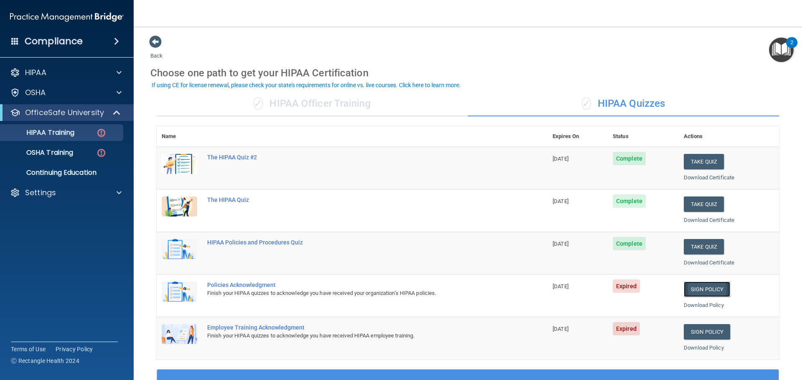
click at [694, 289] on link "Sign Policy" at bounding box center [707, 289] width 46 height 15
click at [692, 294] on link "Sign Policy" at bounding box center [707, 289] width 46 height 15
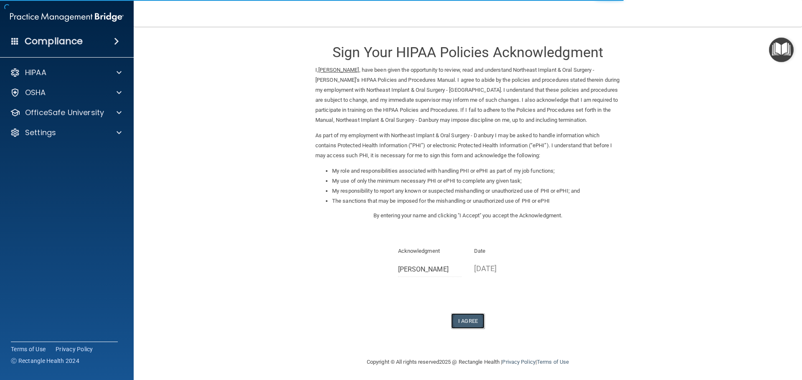
click at [462, 325] on button "I Agree" at bounding box center [467, 321] width 33 height 15
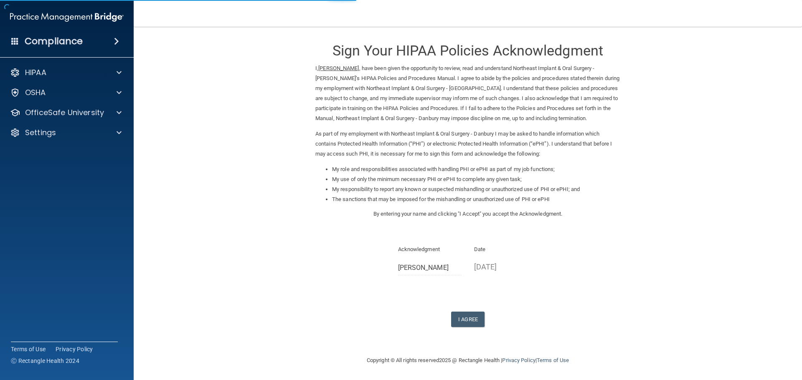
scroll to position [2, 0]
click at [463, 325] on button "I Agree" at bounding box center [467, 319] width 33 height 15
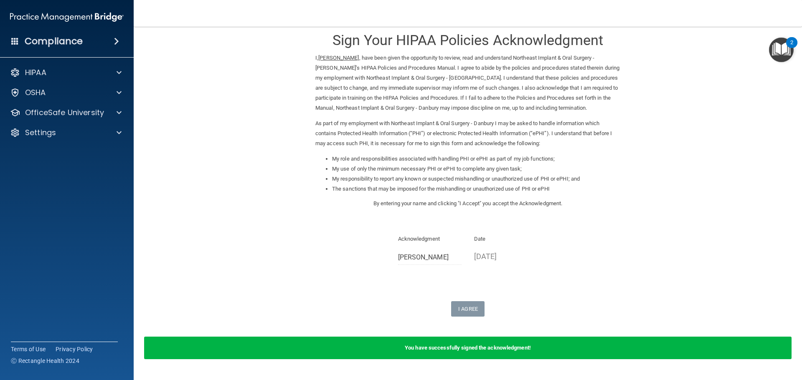
scroll to position [0, 0]
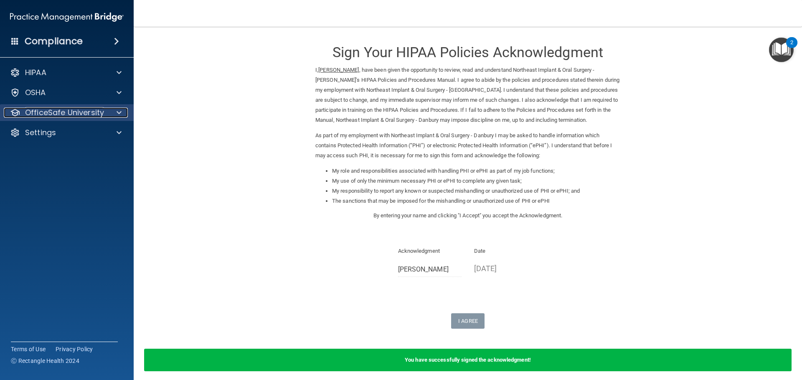
drag, startPoint x: 76, startPoint y: 115, endPoint x: 85, endPoint y: 121, distance: 10.0
click at [76, 115] on p "OfficeSafe University" at bounding box center [64, 113] width 79 height 10
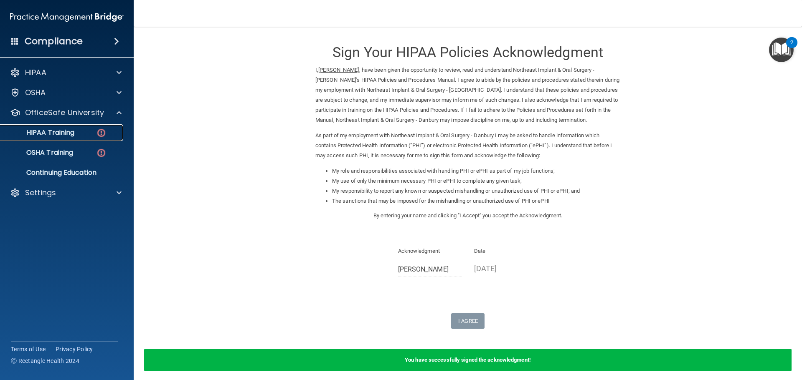
click at [105, 134] on img at bounding box center [101, 133] width 10 height 10
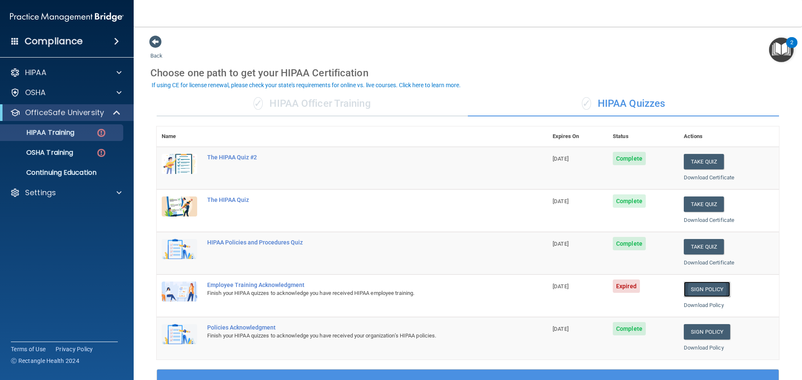
click at [701, 294] on link "Sign Policy" at bounding box center [707, 289] width 46 height 15
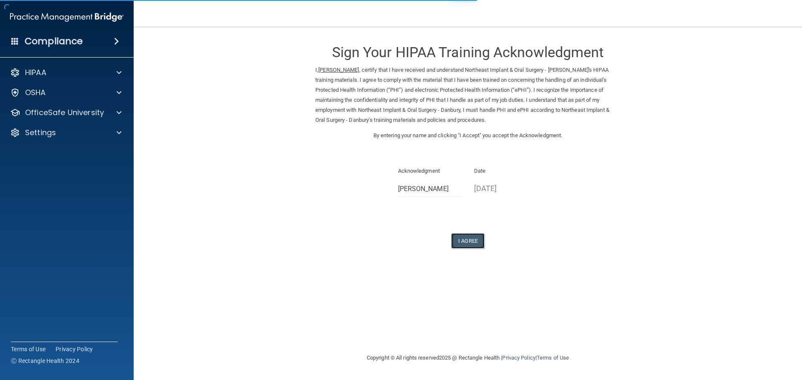
click at [472, 238] on button "I Agree" at bounding box center [467, 240] width 33 height 15
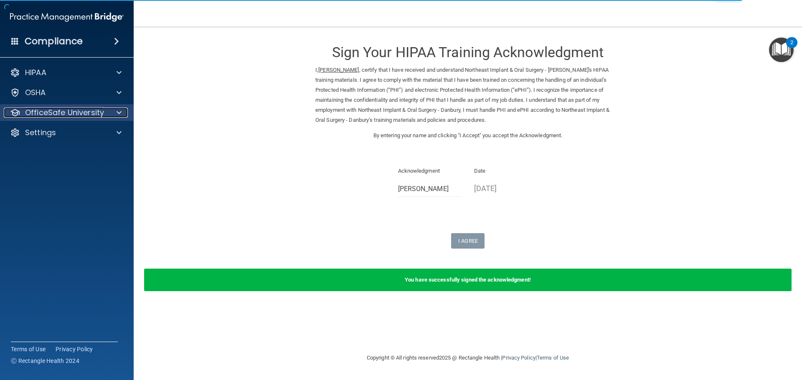
click at [77, 115] on p "OfficeSafe University" at bounding box center [64, 113] width 79 height 10
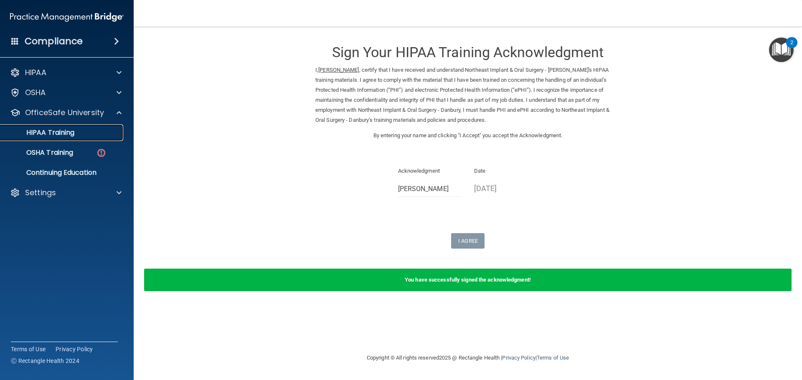
click at [94, 133] on div "HIPAA Training" at bounding box center [62, 133] width 114 height 8
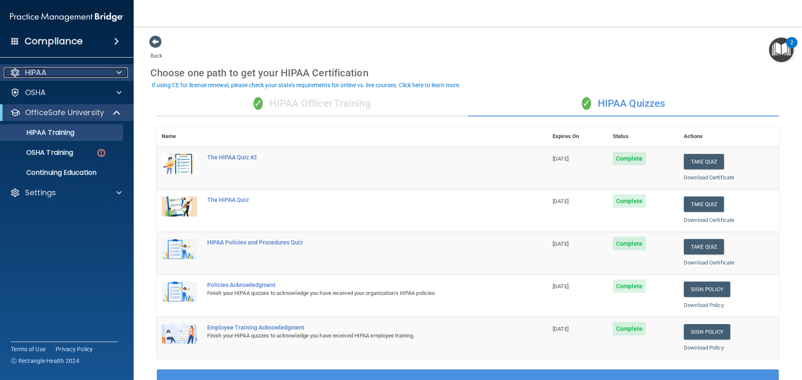
click at [89, 68] on div "HIPAA" at bounding box center [56, 73] width 104 height 10
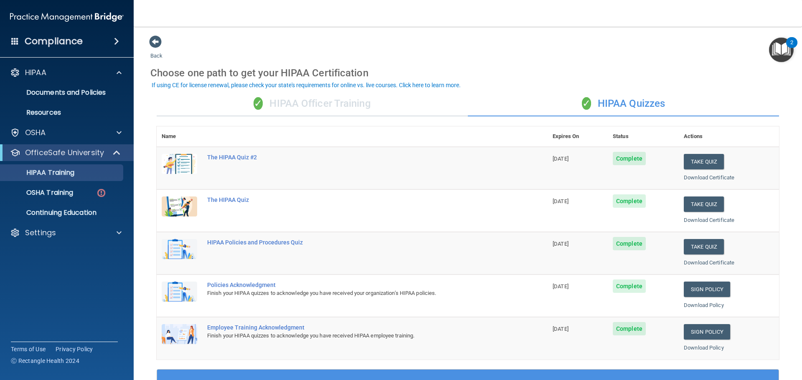
click at [86, 42] on div "Compliance" at bounding box center [67, 41] width 134 height 18
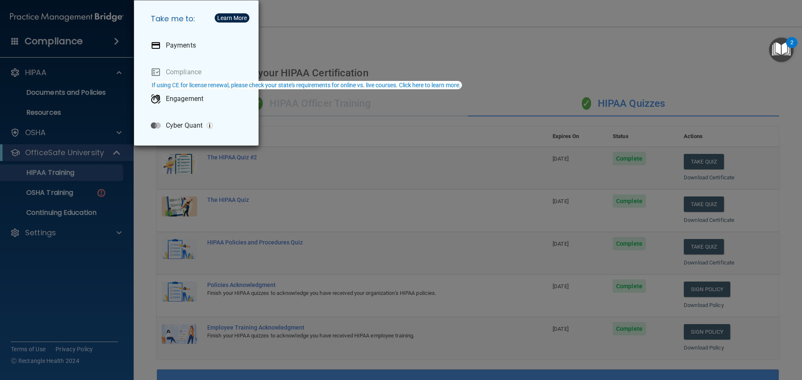
click at [421, 177] on div "Take me to: Payments Compliance Engagement Cyber Quant" at bounding box center [401, 190] width 802 height 380
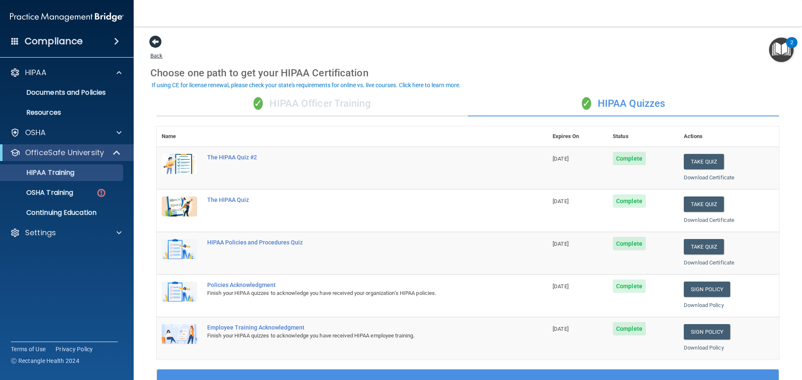
click at [154, 41] on span at bounding box center [155, 41] width 13 height 13
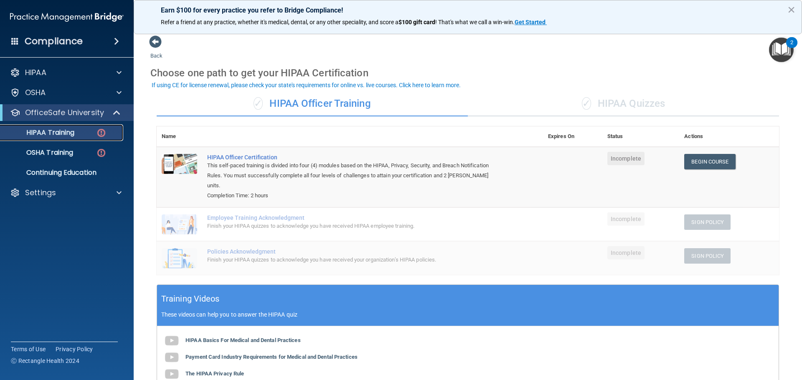
click at [75, 133] on div "HIPAA Training" at bounding box center [62, 133] width 114 height 8
click at [53, 79] on div "HIPAA" at bounding box center [67, 72] width 134 height 17
click at [110, 71] on div at bounding box center [117, 73] width 21 height 10
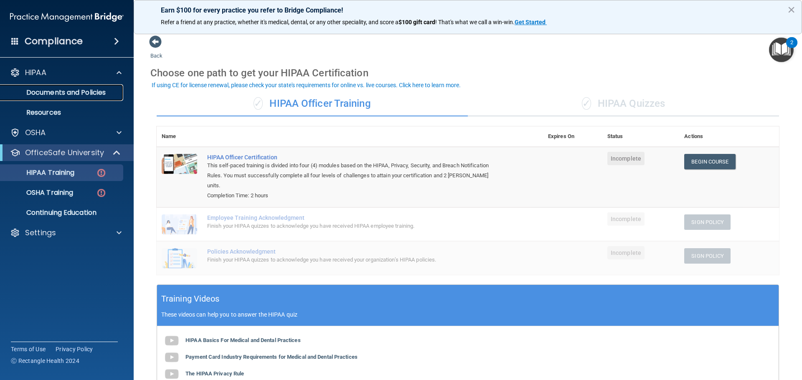
click at [99, 95] on p "Documents and Policies" at bounding box center [62, 93] width 114 height 8
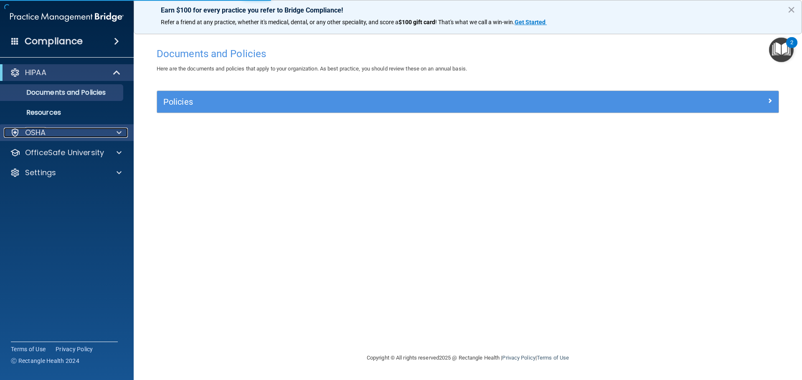
click at [86, 135] on div "OSHA" at bounding box center [56, 133] width 104 height 10
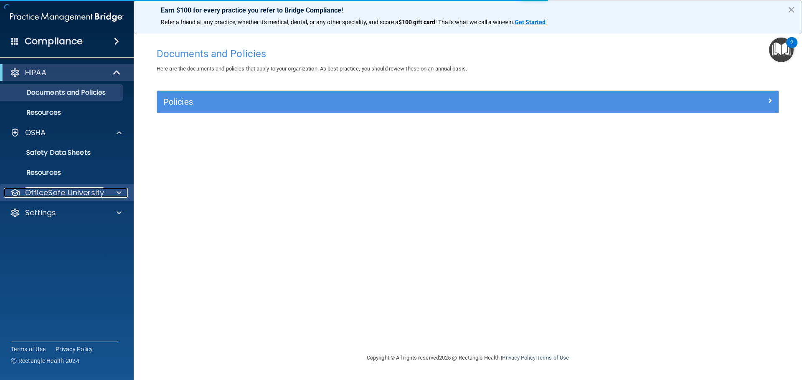
click at [79, 191] on p "OfficeSafe University" at bounding box center [64, 193] width 79 height 10
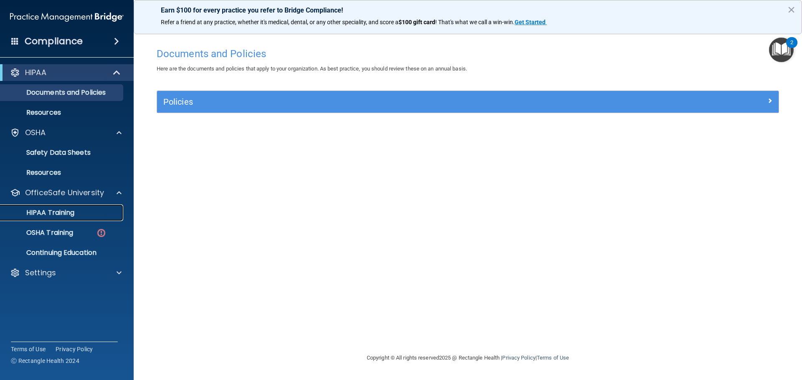
click at [89, 218] on link "HIPAA Training" at bounding box center [58, 213] width 132 height 17
